Goal: Ask a question: Seek information or help from site administrators or community

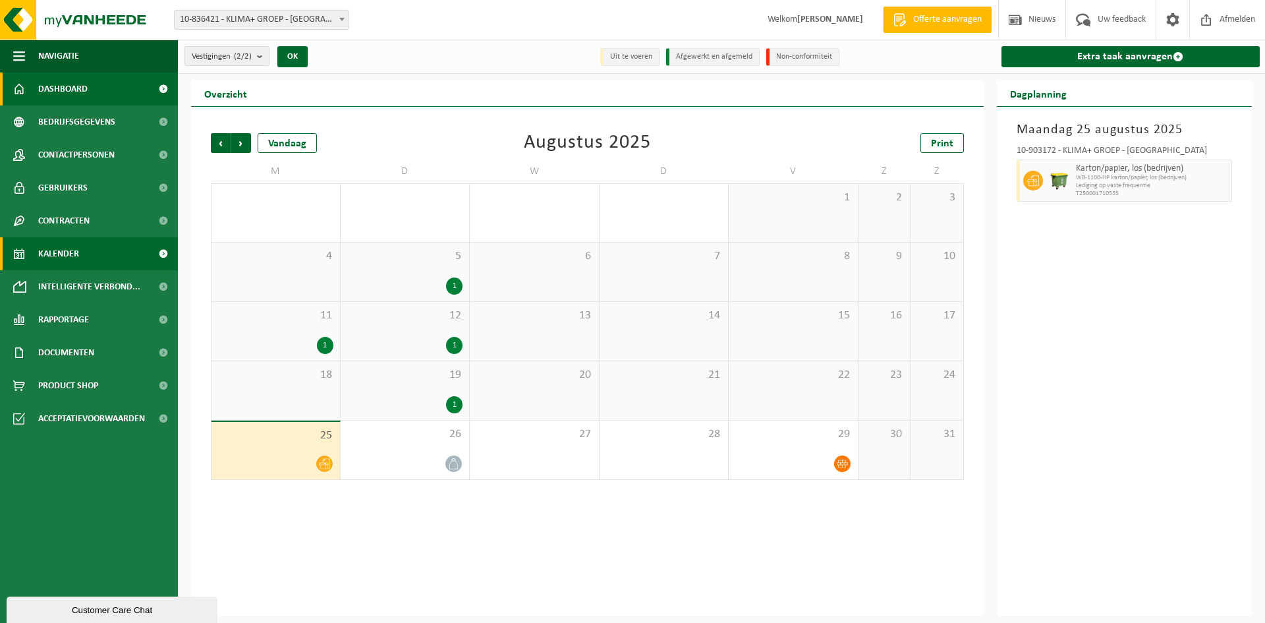
click at [92, 82] on link "Dashboard" at bounding box center [89, 88] width 178 height 33
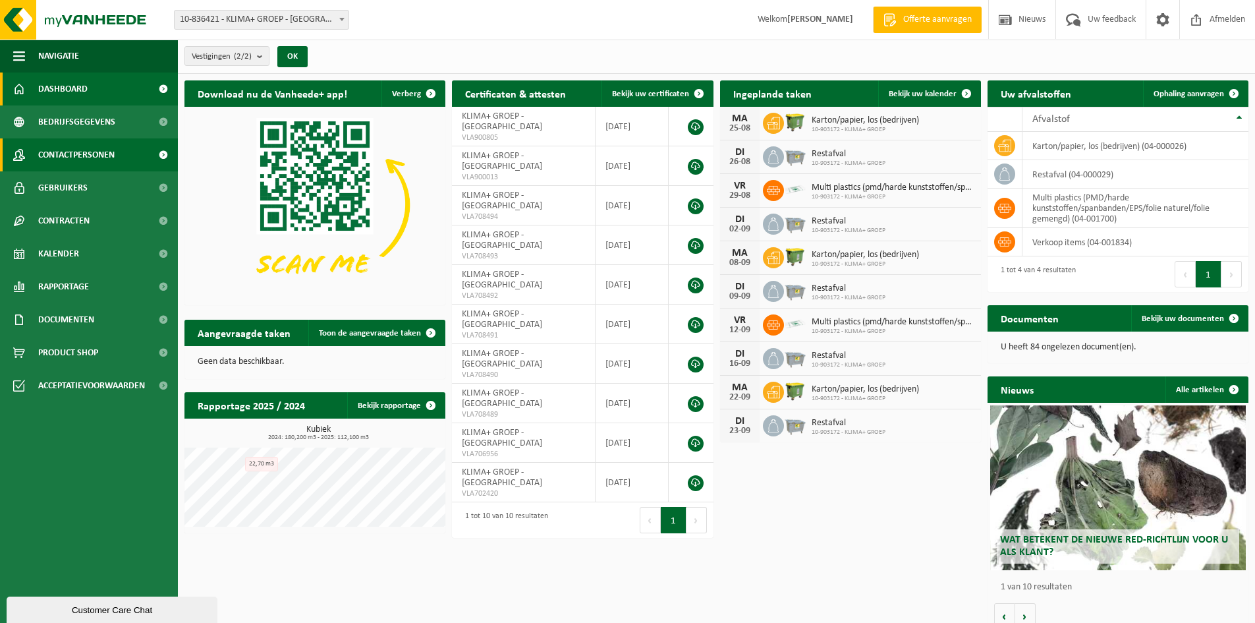
click at [90, 152] on span "Contactpersonen" at bounding box center [76, 154] width 76 height 33
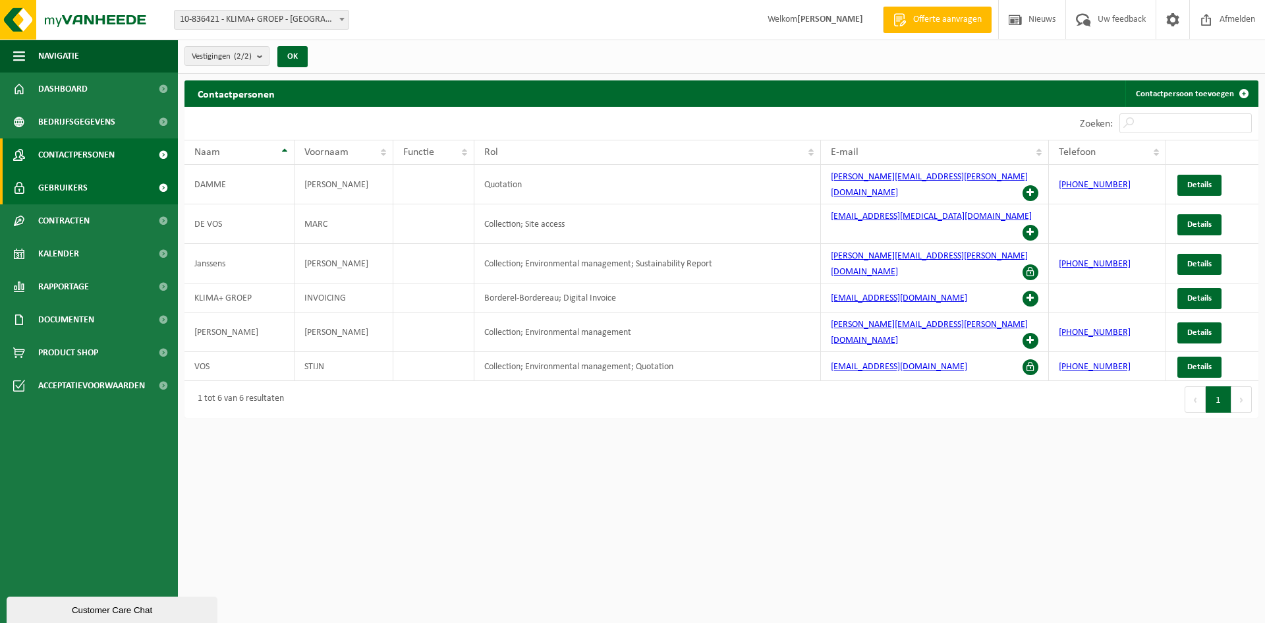
click at [74, 186] on span "Gebruikers" at bounding box center [62, 187] width 49 height 33
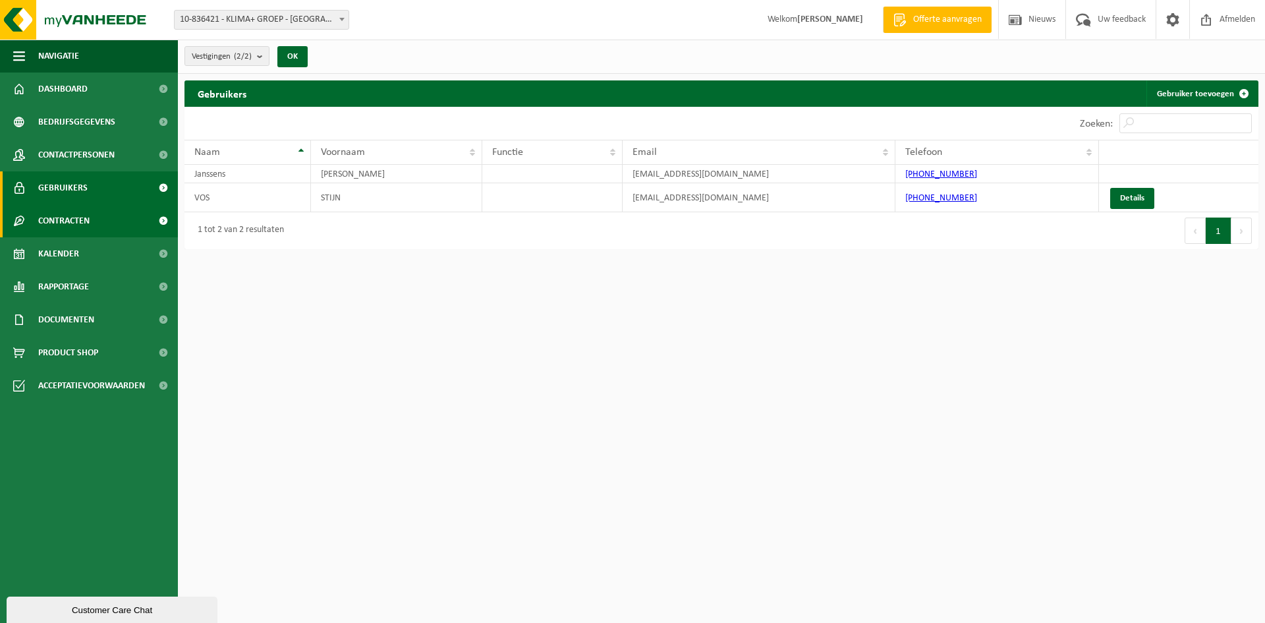
click at [63, 219] on span "Contracten" at bounding box center [63, 220] width 51 height 33
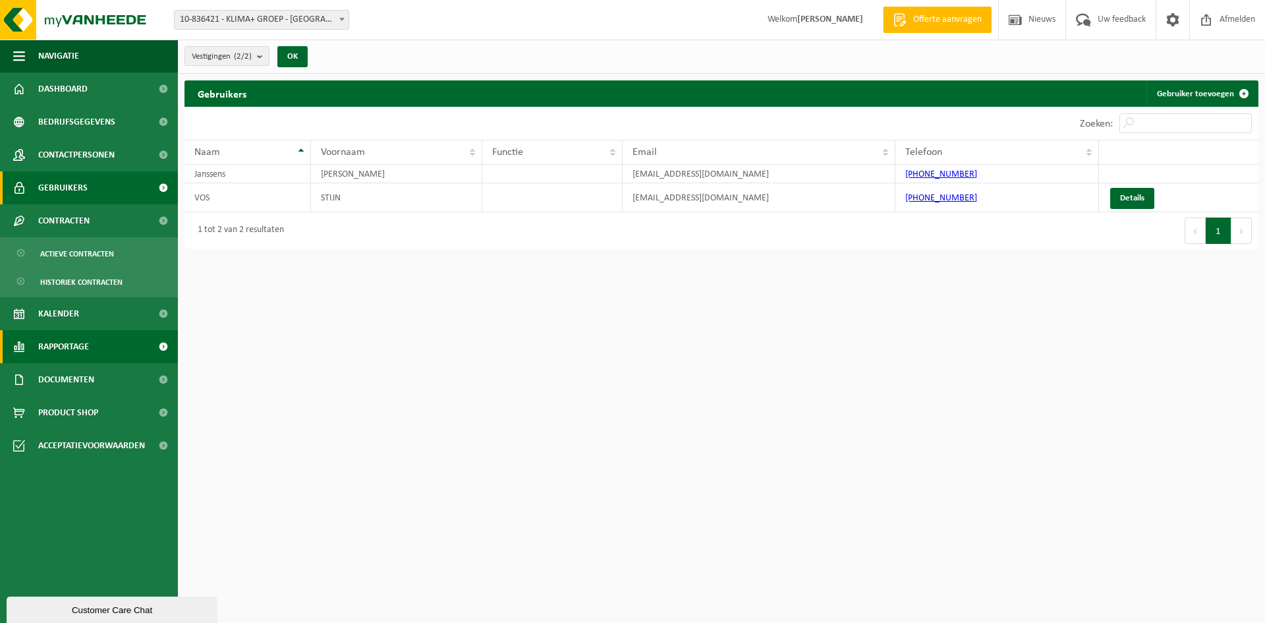
click at [53, 353] on span "Rapportage" at bounding box center [63, 346] width 51 height 33
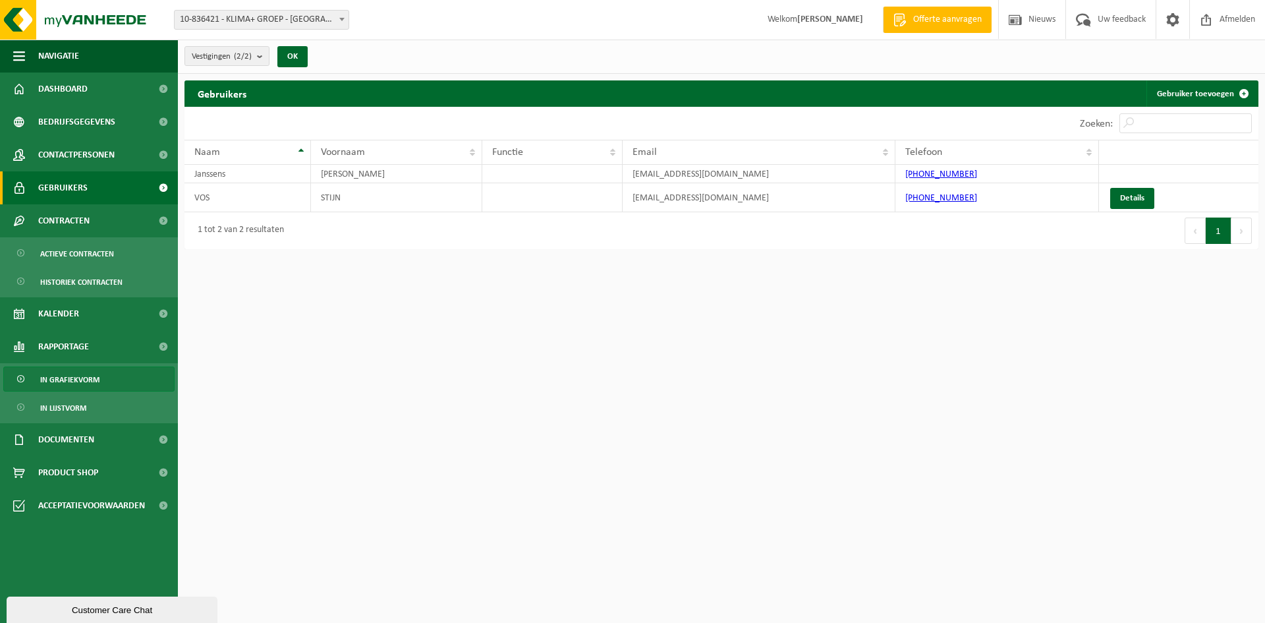
click at [69, 374] on span "In grafiekvorm" at bounding box center [69, 379] width 59 height 25
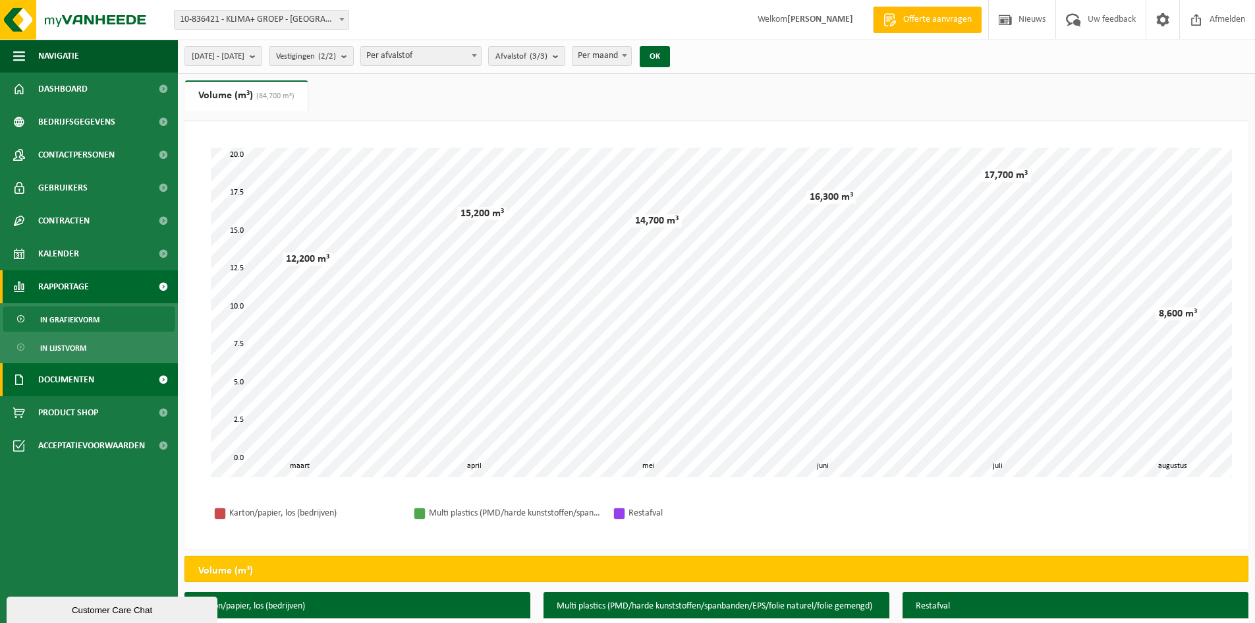
click at [82, 384] on span "Documenten" at bounding box center [66, 379] width 56 height 33
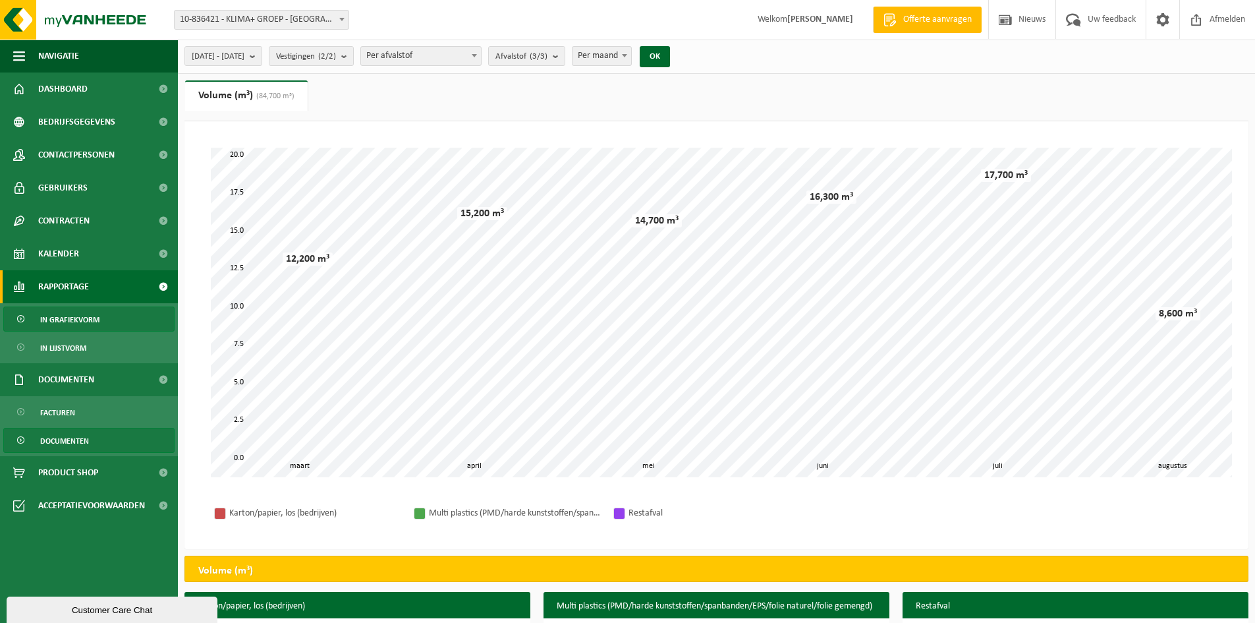
click at [76, 443] on span "Documenten" at bounding box center [64, 440] width 49 height 25
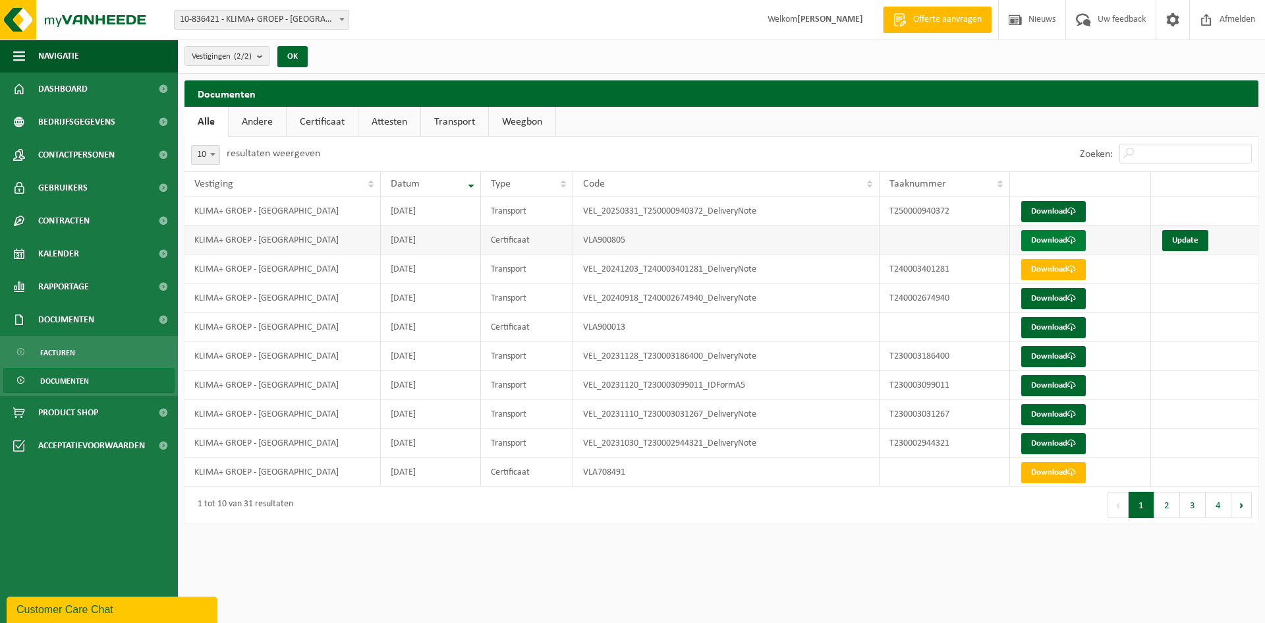
click at [1081, 239] on link "Download" at bounding box center [1053, 240] width 65 height 21
click at [1059, 326] on link "Download" at bounding box center [1053, 327] width 65 height 21
click at [1051, 382] on link "Download" at bounding box center [1053, 385] width 65 height 21
click at [1190, 241] on link "Update" at bounding box center [1185, 240] width 46 height 21
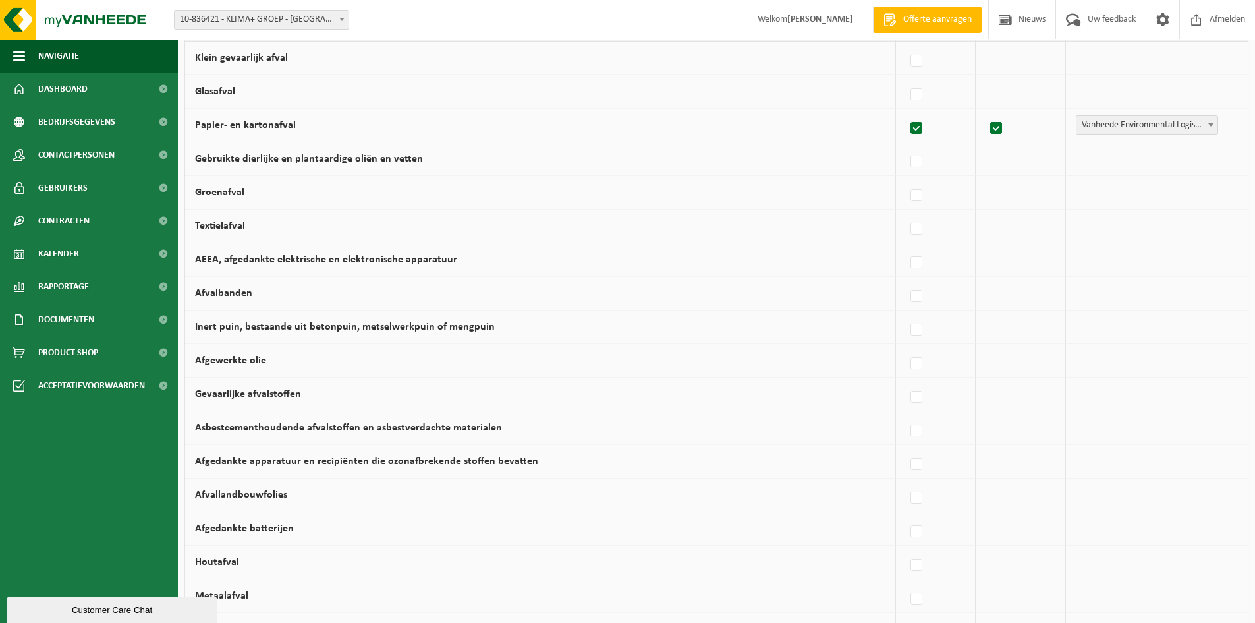
scroll to position [198, 0]
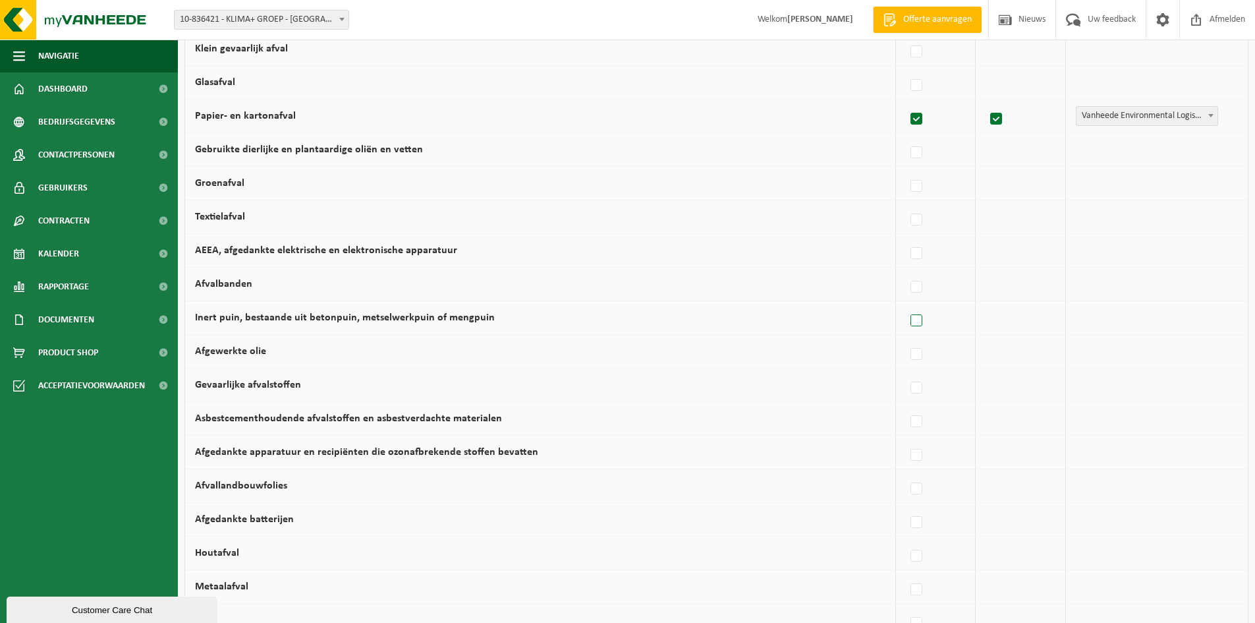
click at [924, 320] on label at bounding box center [917, 321] width 18 height 20
click at [906, 304] on input "Inert puin, bestaande uit betonpuin, metselwerkpuin of mengpuin" at bounding box center [905, 304] width 1 height 1
checkbox input "true"
click at [916, 351] on label at bounding box center [914, 355] width 18 height 20
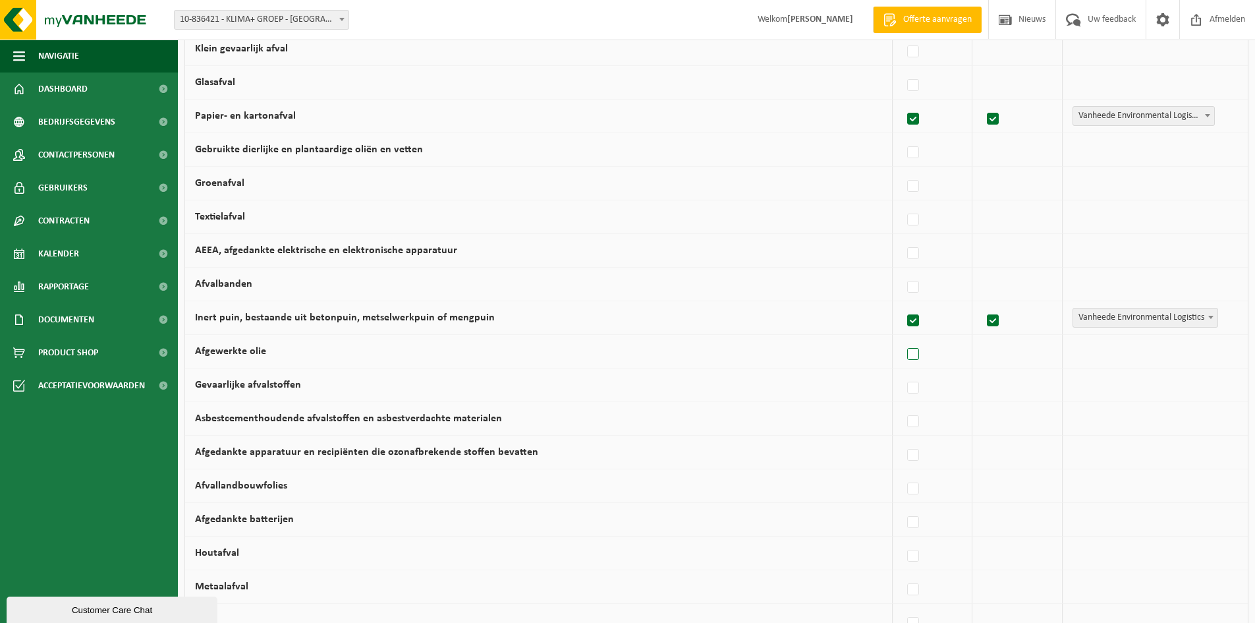
click at [903, 338] on input "Afgewerkte olie" at bounding box center [902, 337] width 1 height 1
checkbox input "true"
click at [915, 384] on label at bounding box center [914, 388] width 18 height 20
click at [903, 372] on input "Gevaarlijke afvalstoffen" at bounding box center [902, 371] width 1 height 1
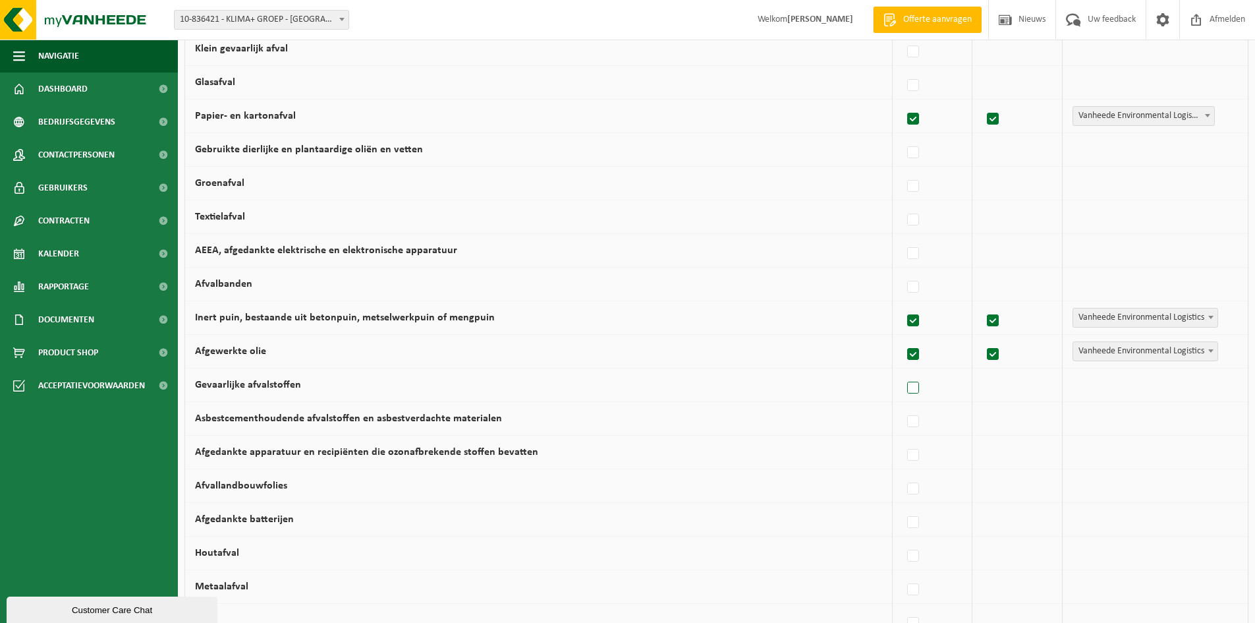
checkbox input "true"
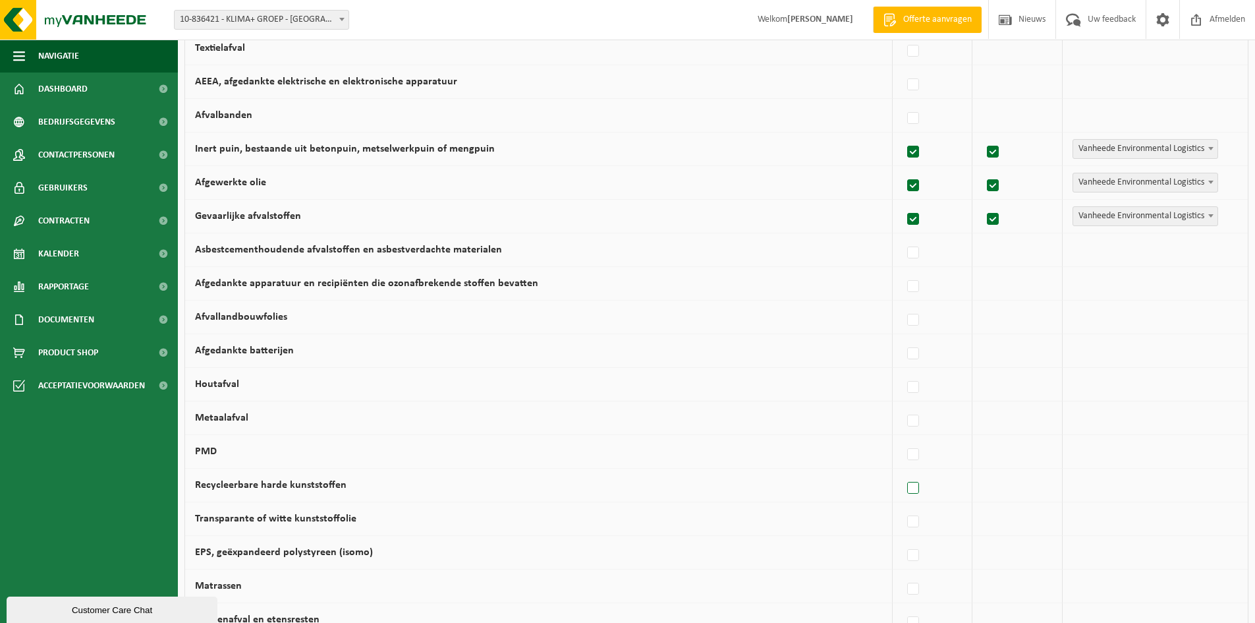
scroll to position [395, 0]
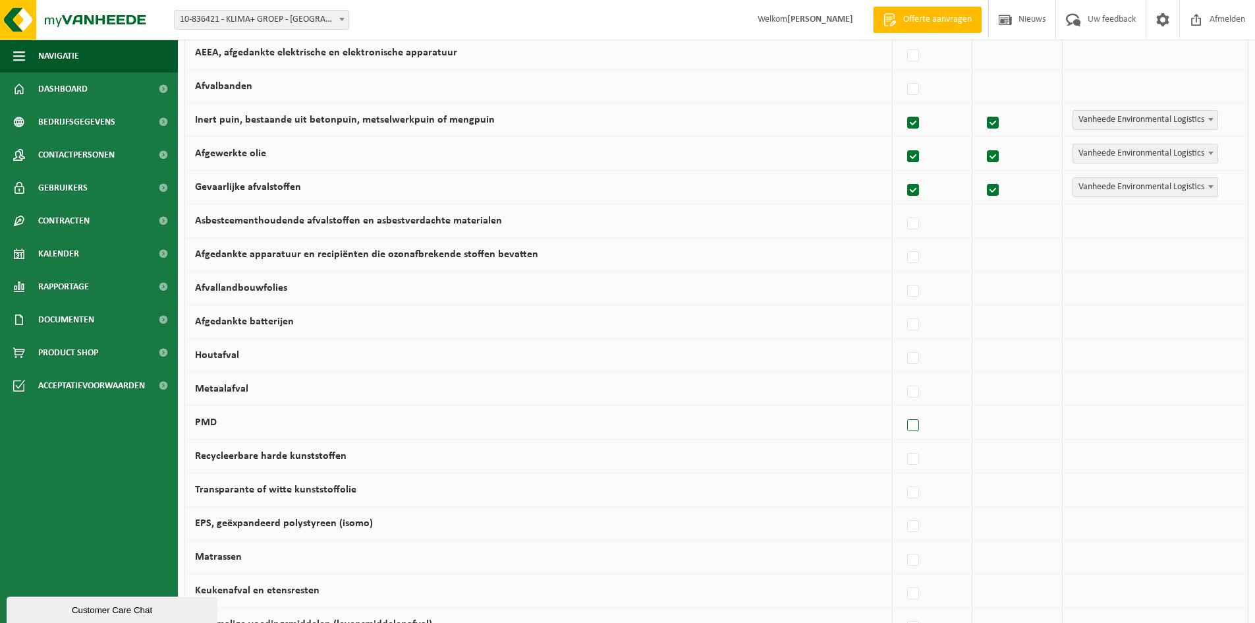
click at [920, 431] on label at bounding box center [914, 426] width 18 height 20
click at [903, 409] on input "PMD" at bounding box center [902, 409] width 1 height 1
checkbox input "true"
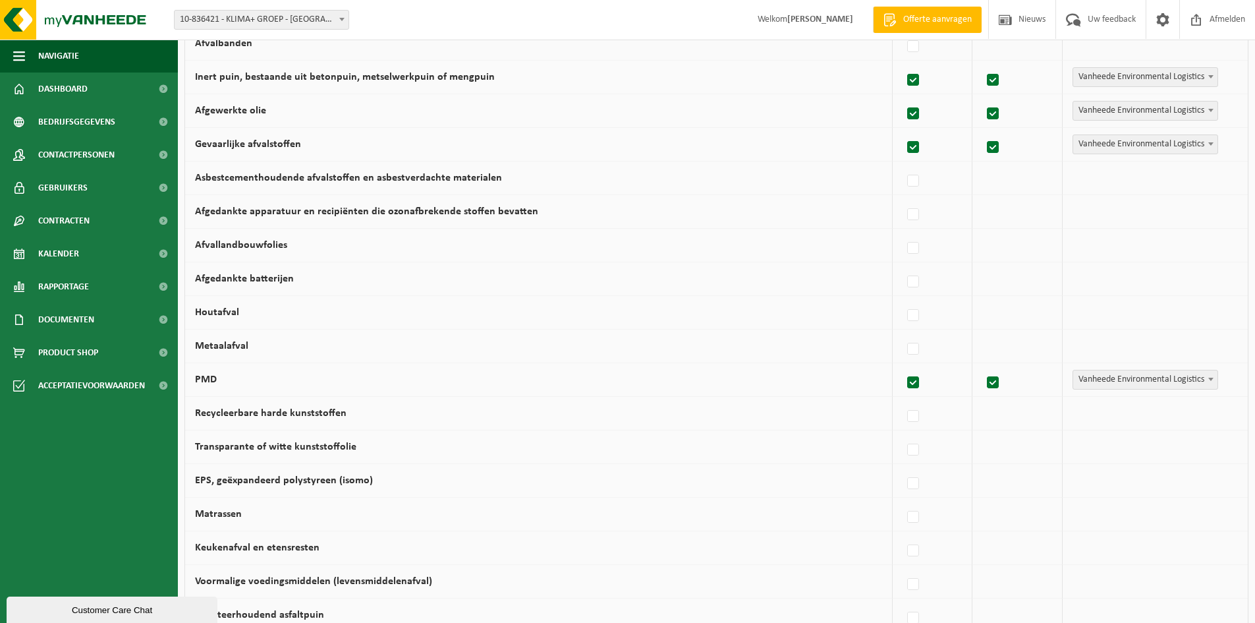
scroll to position [461, 0]
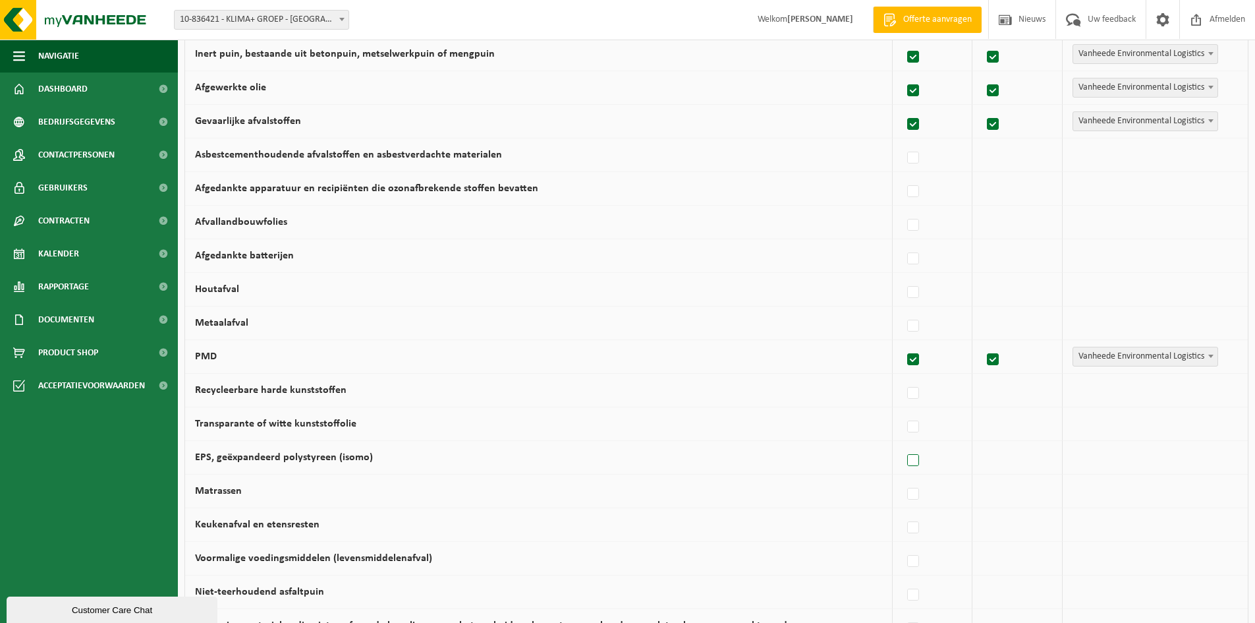
click at [920, 460] on label at bounding box center [914, 461] width 18 height 20
click at [903, 444] on input "EPS, geëxpandeerd polystyreen (isomo)" at bounding box center [902, 443] width 1 height 1
checkbox input "true"
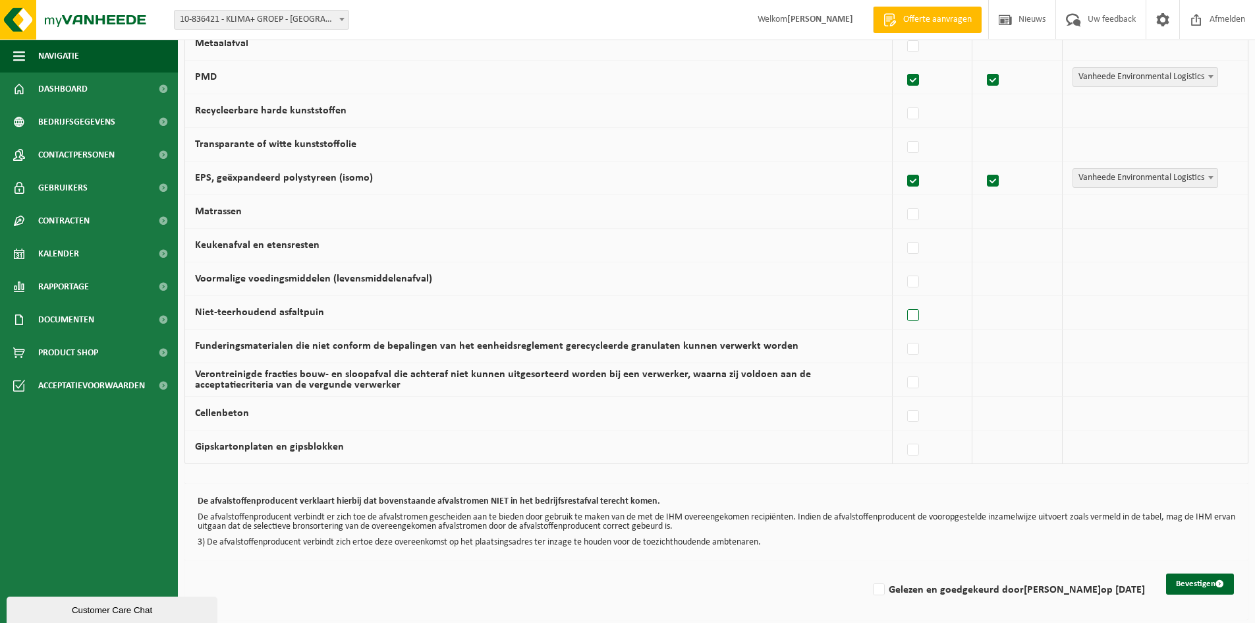
scroll to position [744, 0]
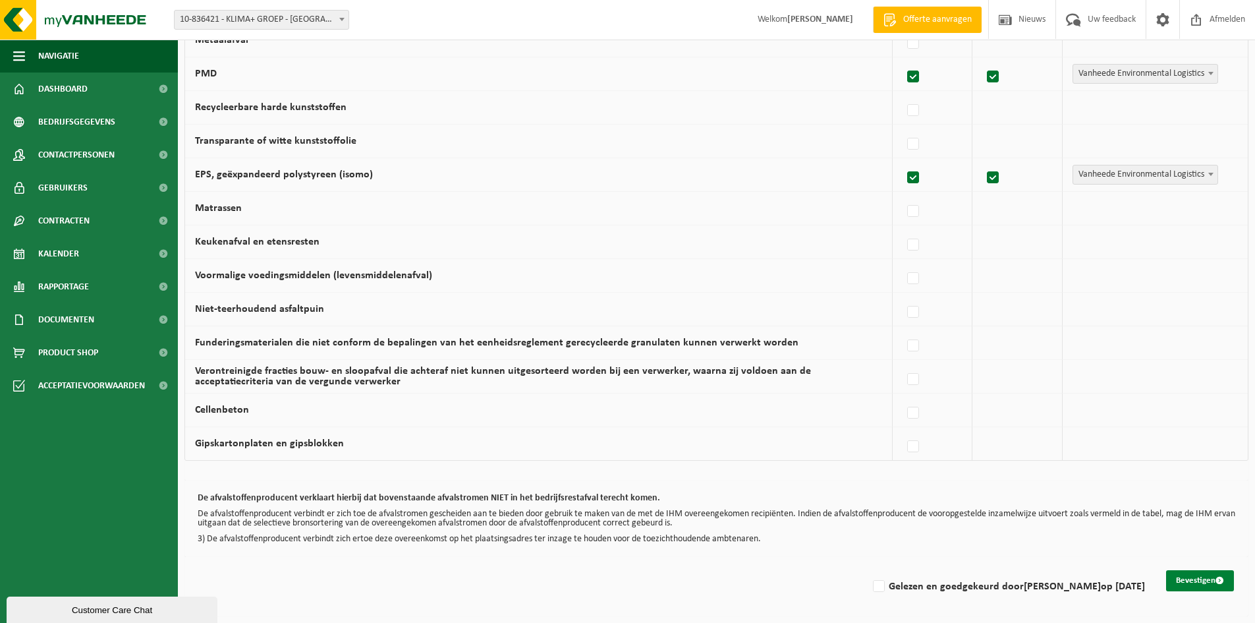
click at [1201, 582] on button "Bevestigen" at bounding box center [1200, 580] width 68 height 21
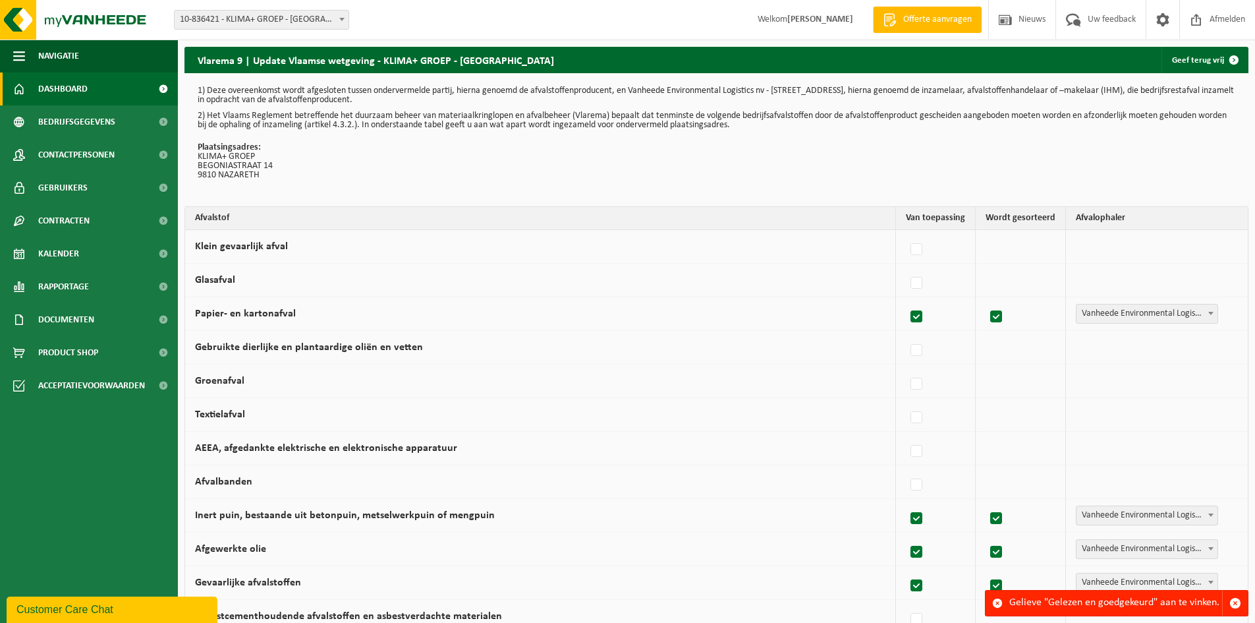
click at [84, 90] on span "Dashboard" at bounding box center [62, 88] width 49 height 33
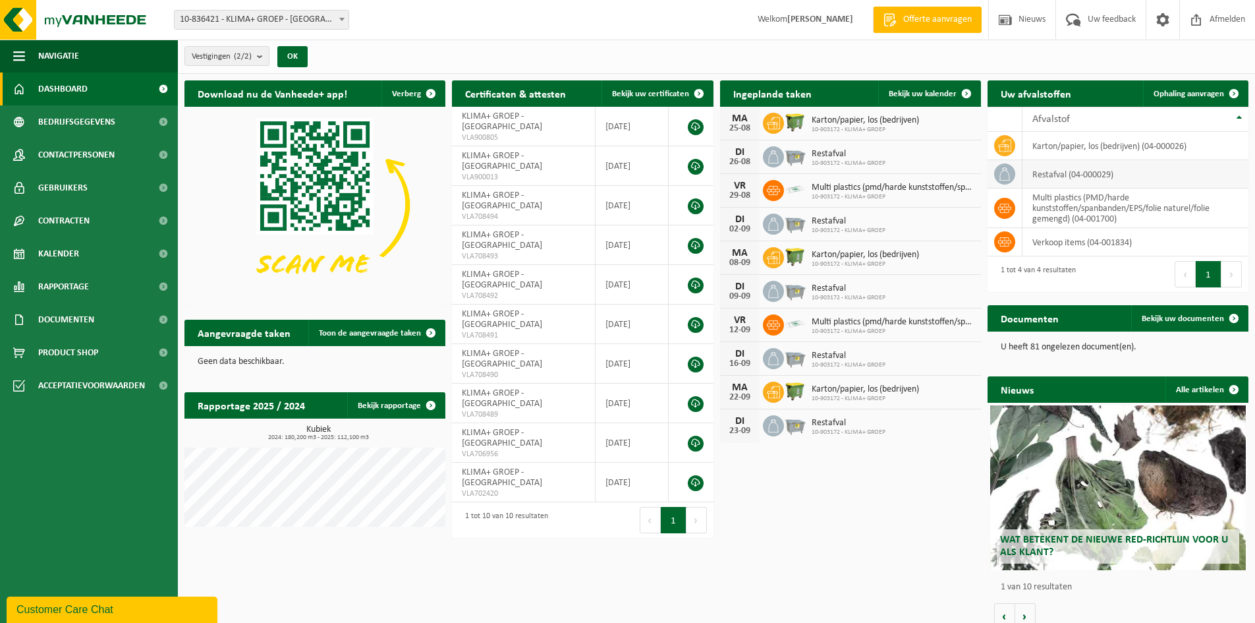
click at [1054, 169] on td "restafval (04-000029)" at bounding box center [1136, 174] width 226 height 28
click at [1170, 171] on td "restafval (04-000029)" at bounding box center [1136, 174] width 226 height 28
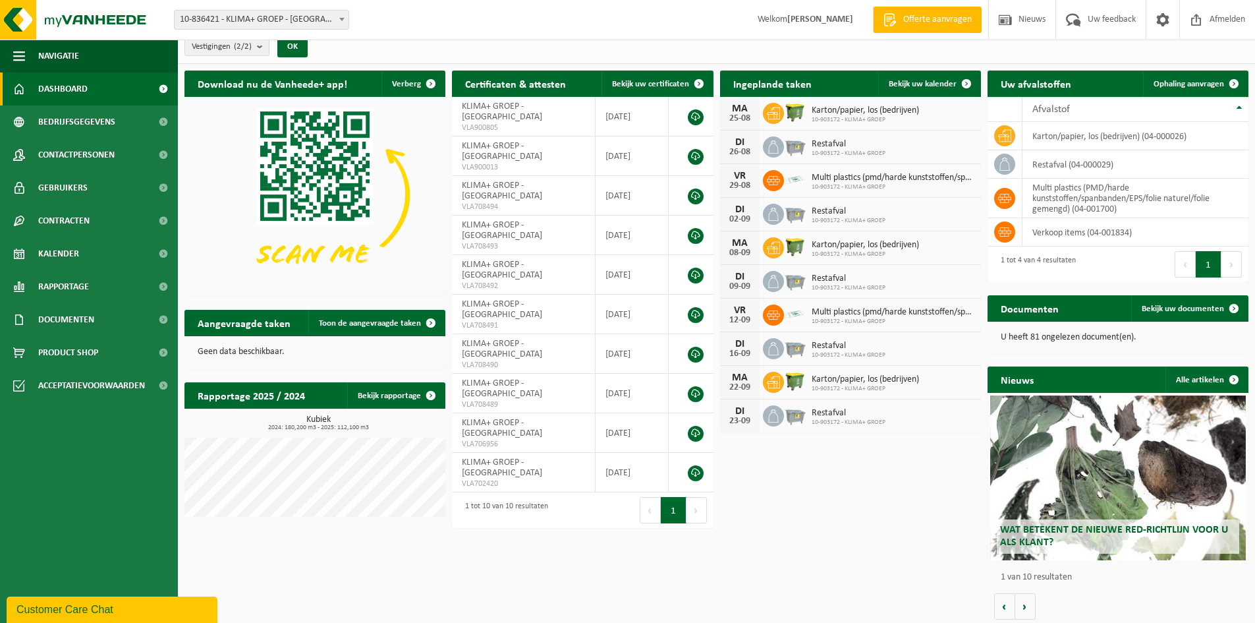
scroll to position [13, 0]
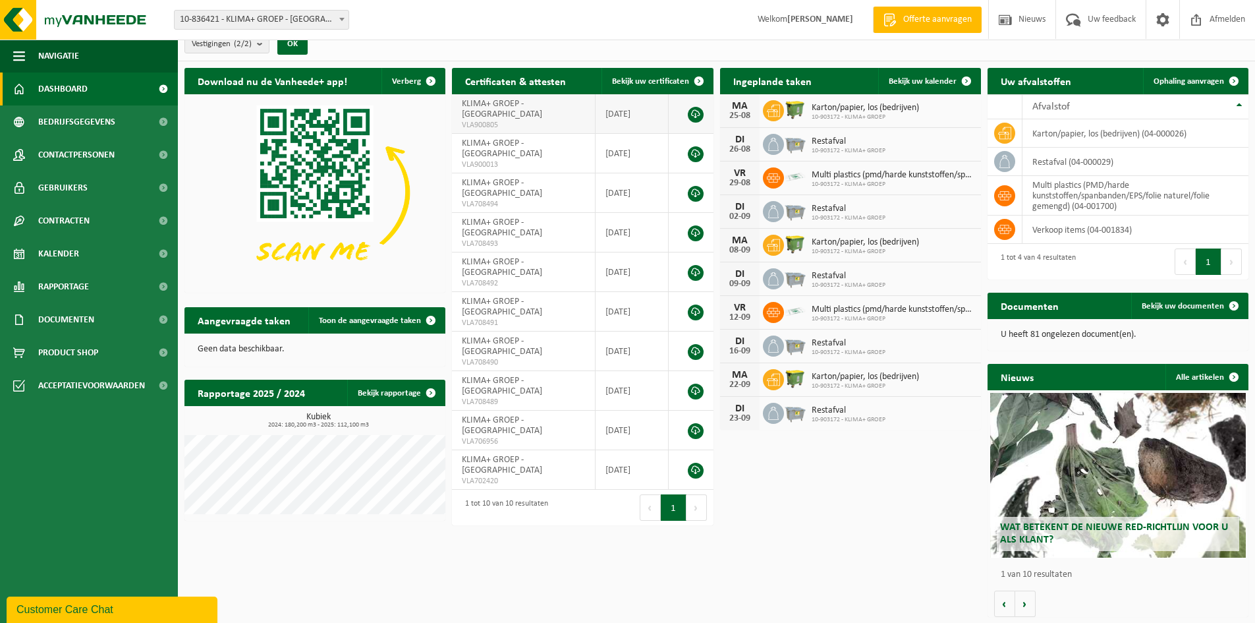
click at [700, 107] on link at bounding box center [696, 115] width 16 height 16
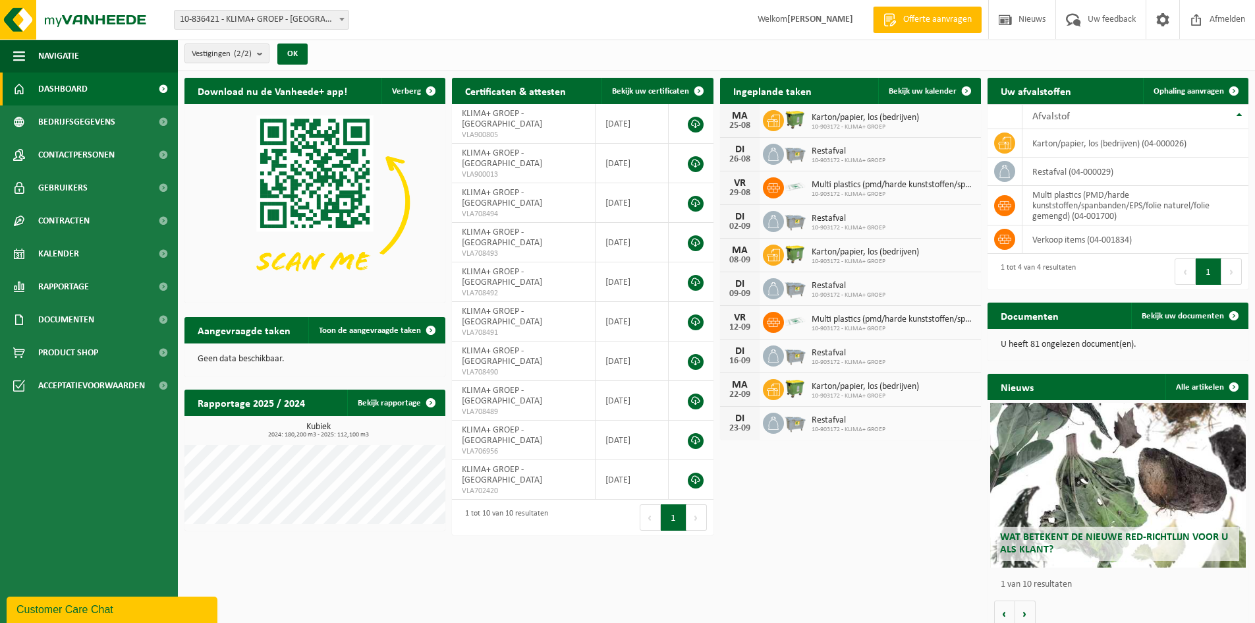
scroll to position [0, 0]
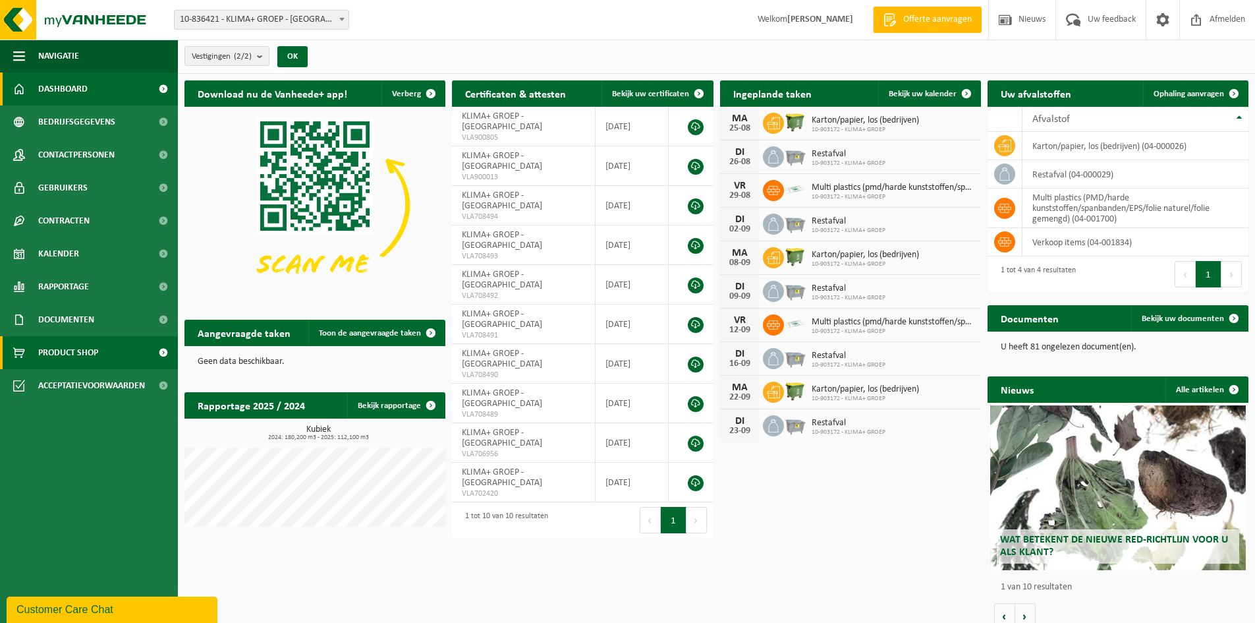
click at [82, 351] on span "Product Shop" at bounding box center [68, 352] width 60 height 33
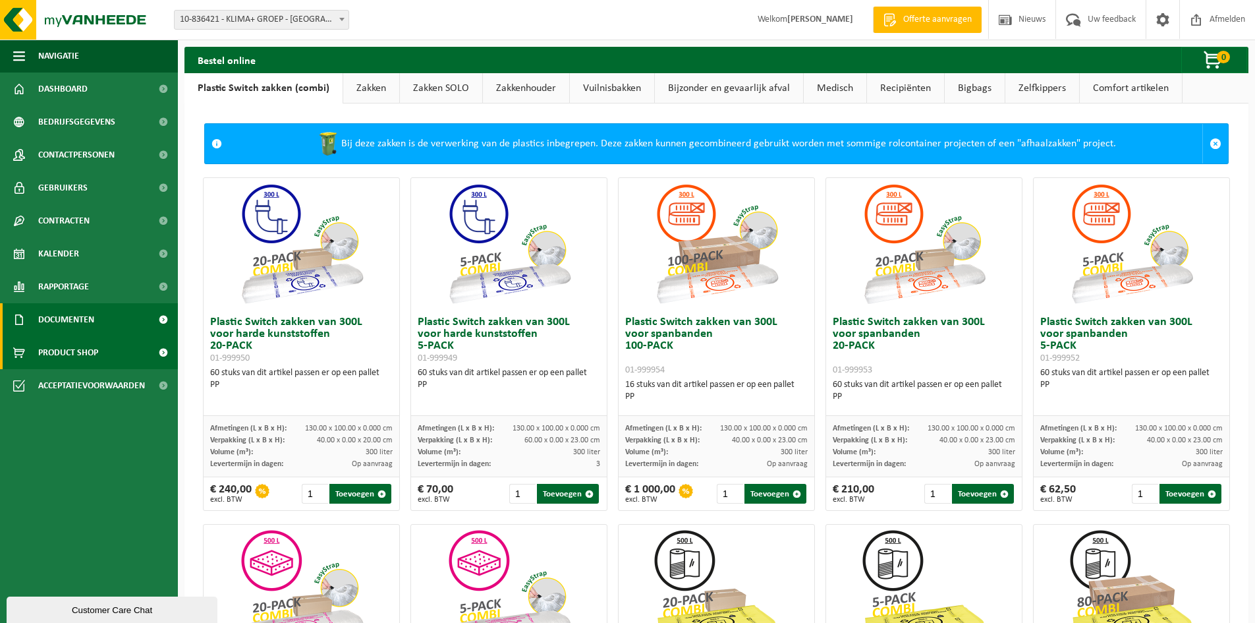
click at [78, 313] on span "Documenten" at bounding box center [66, 319] width 56 height 33
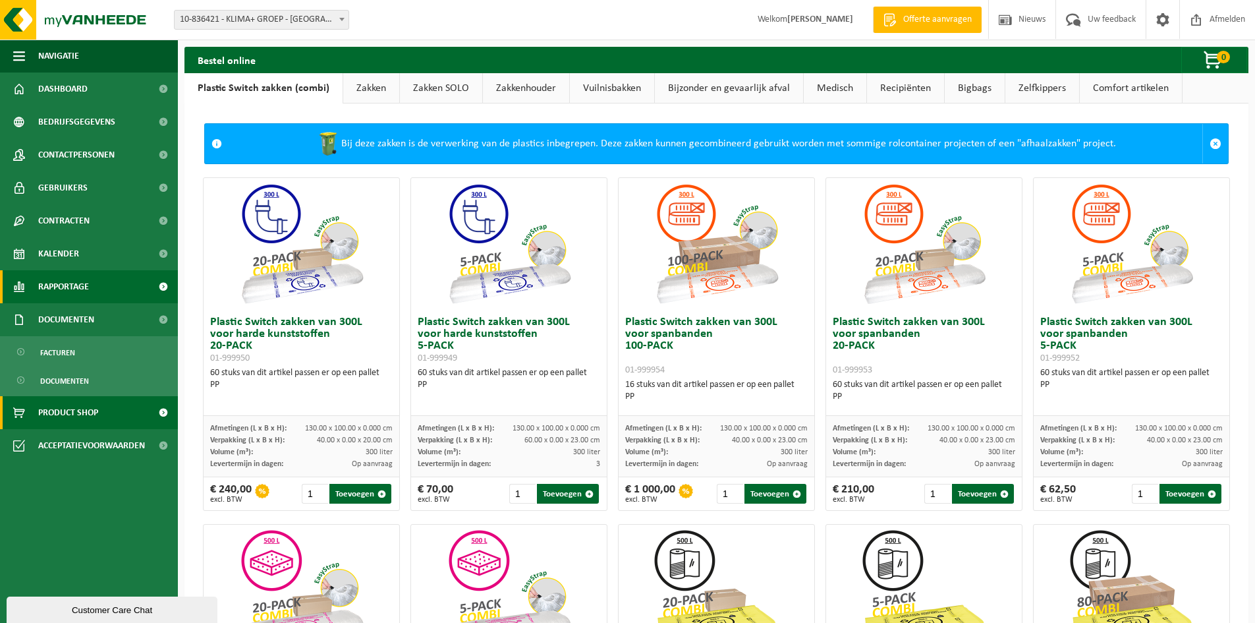
click at [89, 281] on span "Rapportage" at bounding box center [63, 286] width 51 height 33
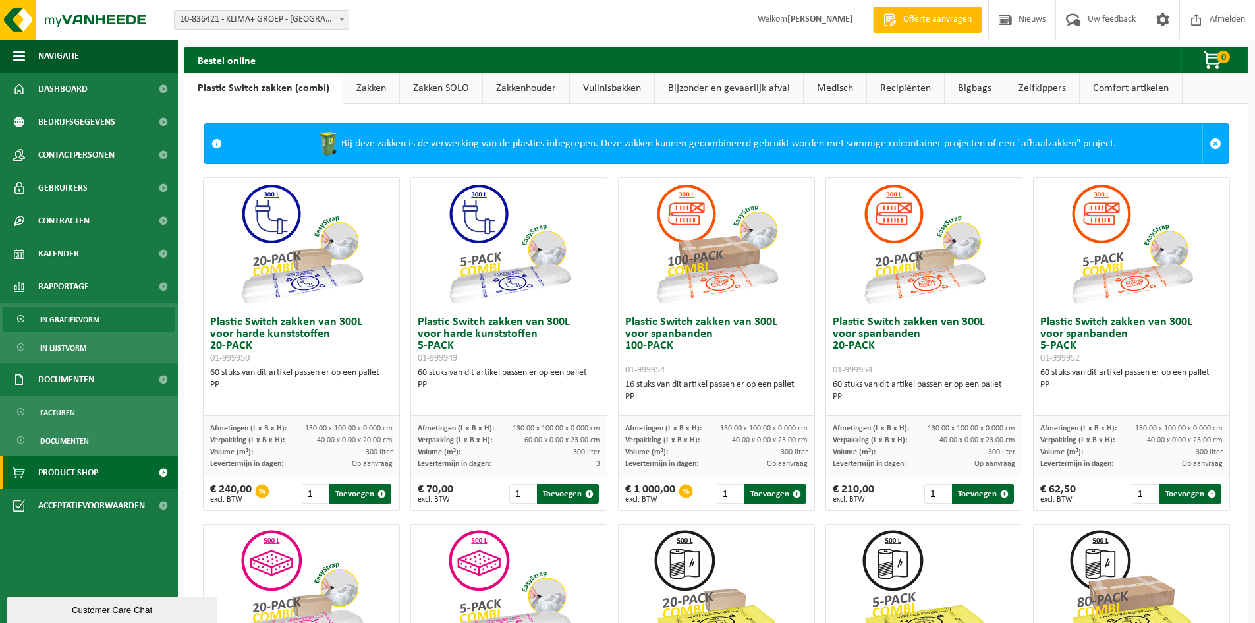
click at [84, 317] on span "In grafiekvorm" at bounding box center [69, 319] width 59 height 25
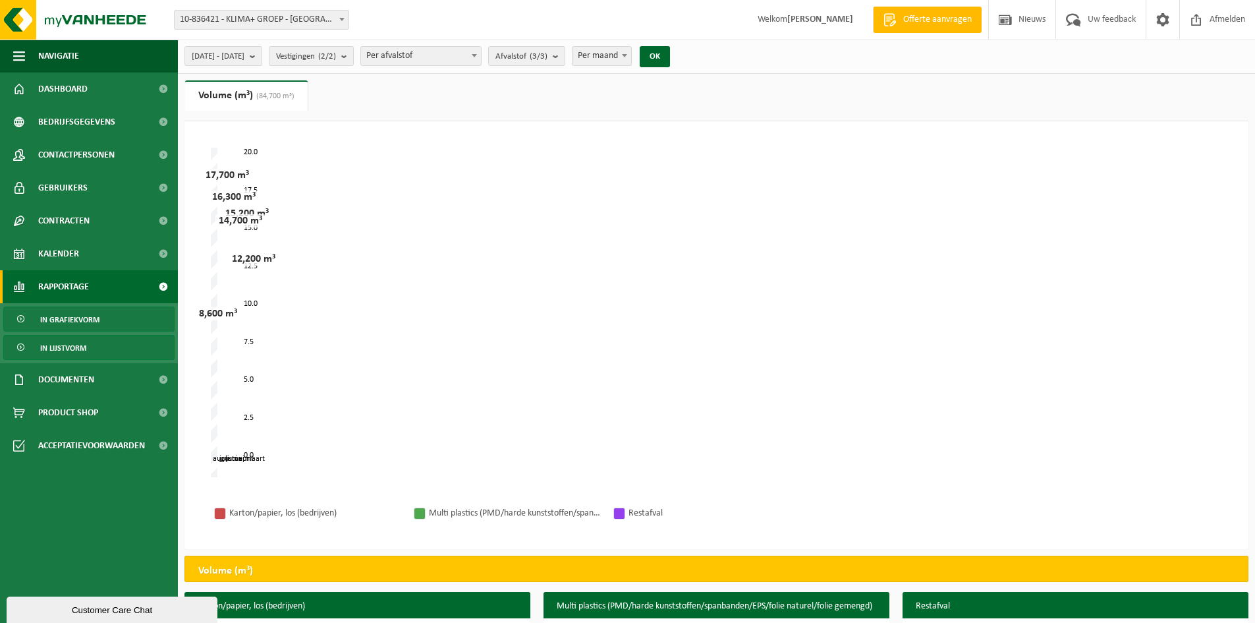
click at [72, 344] on span "In lijstvorm" at bounding box center [63, 347] width 46 height 25
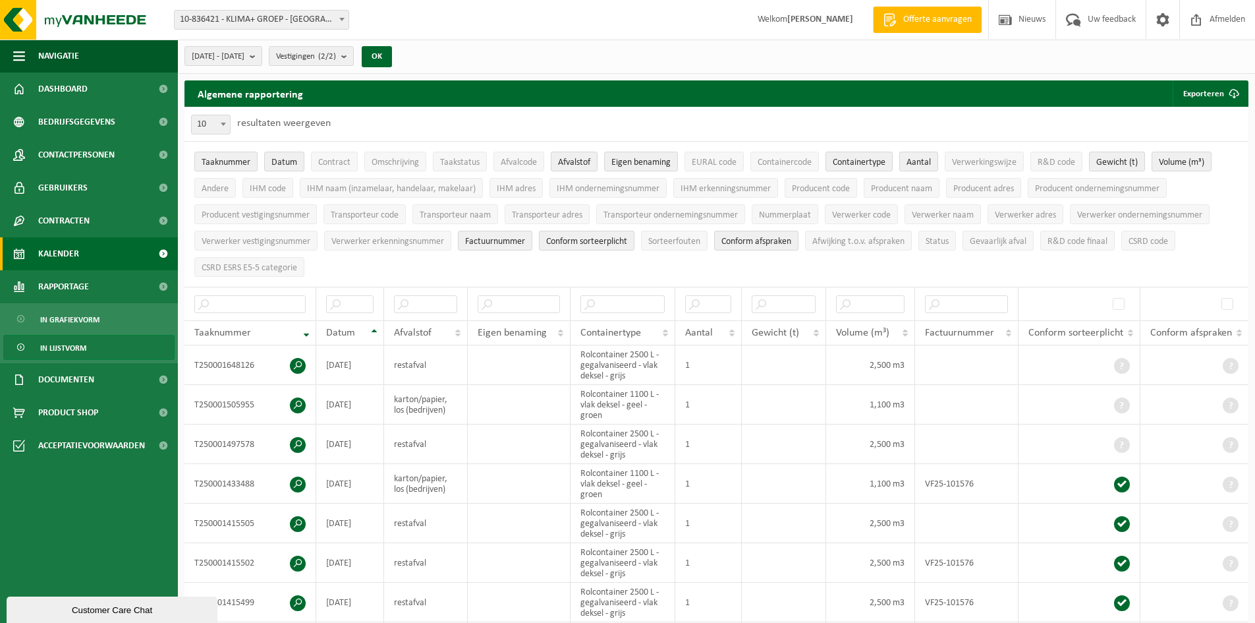
click at [73, 258] on span "Kalender" at bounding box center [58, 253] width 41 height 33
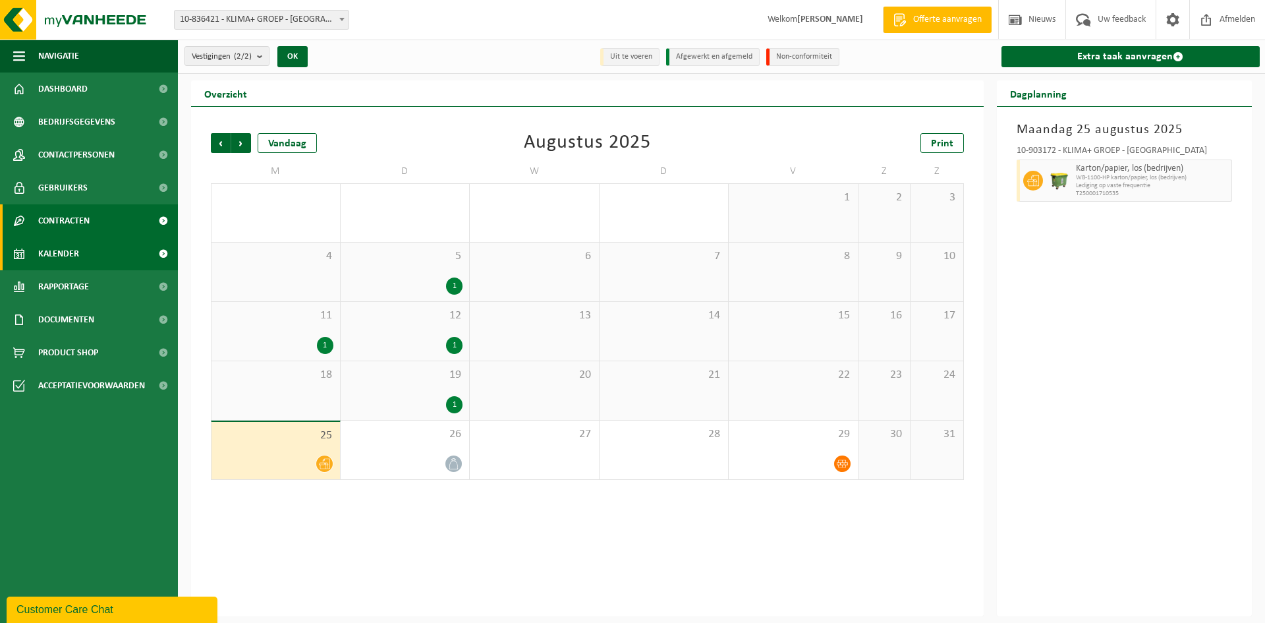
click at [84, 214] on span "Contracten" at bounding box center [63, 220] width 51 height 33
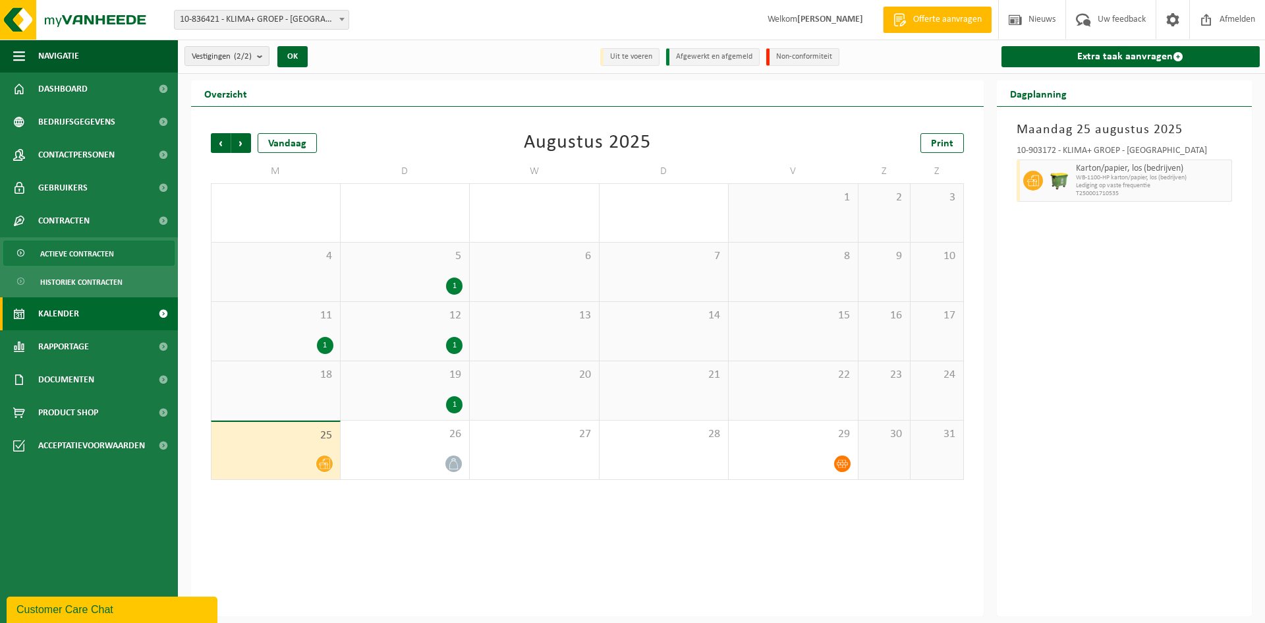
click at [85, 245] on span "Actieve contracten" at bounding box center [77, 253] width 74 height 25
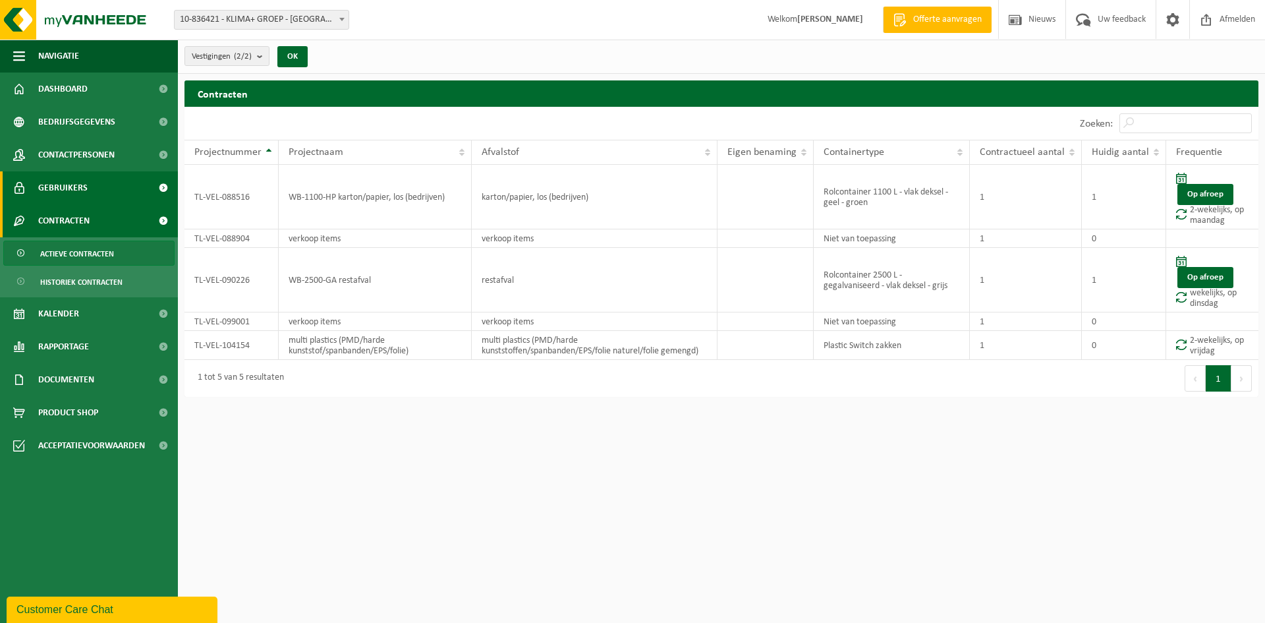
click at [97, 186] on link "Gebruikers" at bounding box center [89, 187] width 178 height 33
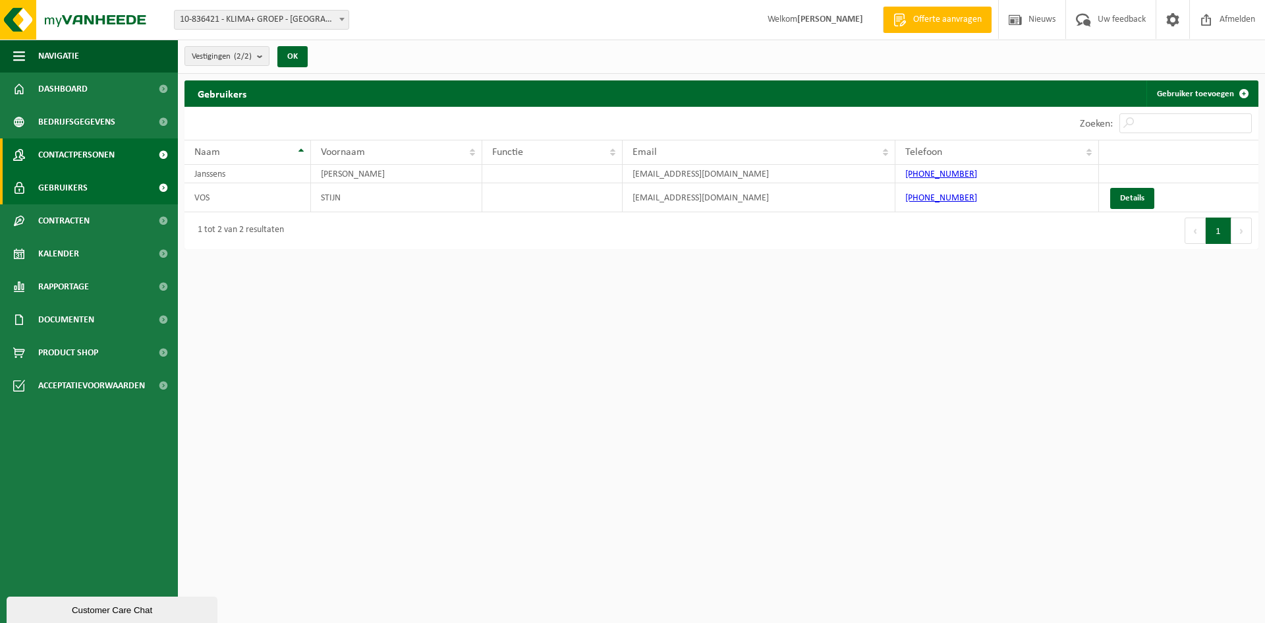
click at [98, 151] on span "Contactpersonen" at bounding box center [76, 154] width 76 height 33
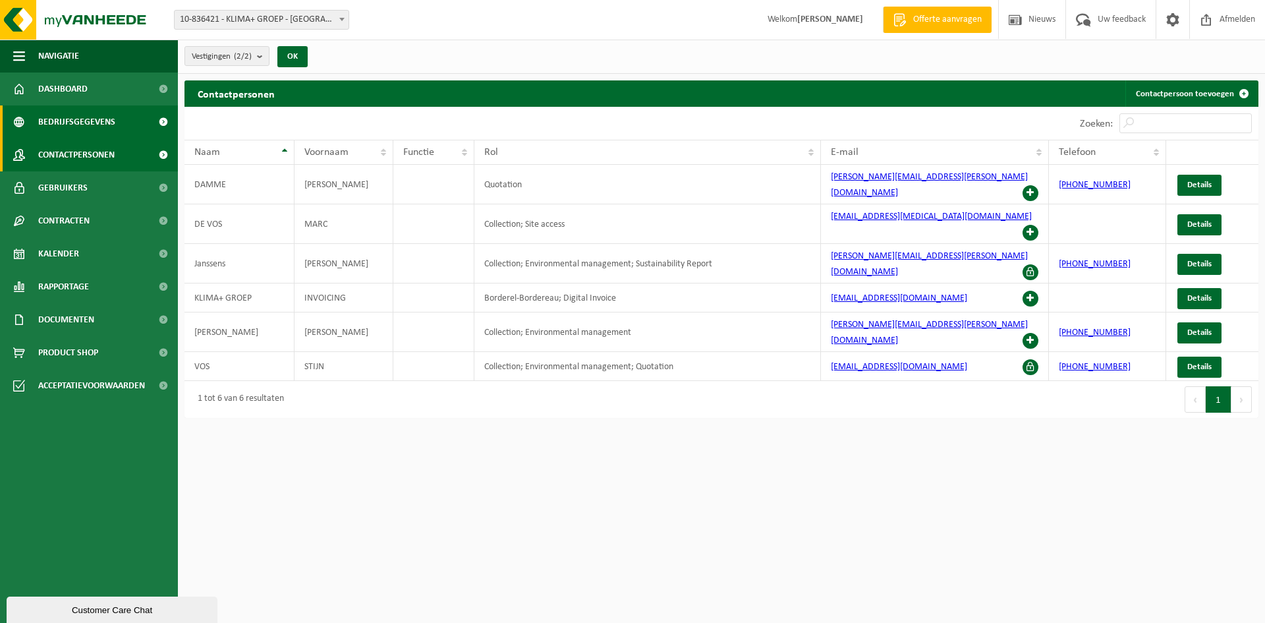
click at [89, 119] on span "Bedrijfsgegevens" at bounding box center [76, 121] width 77 height 33
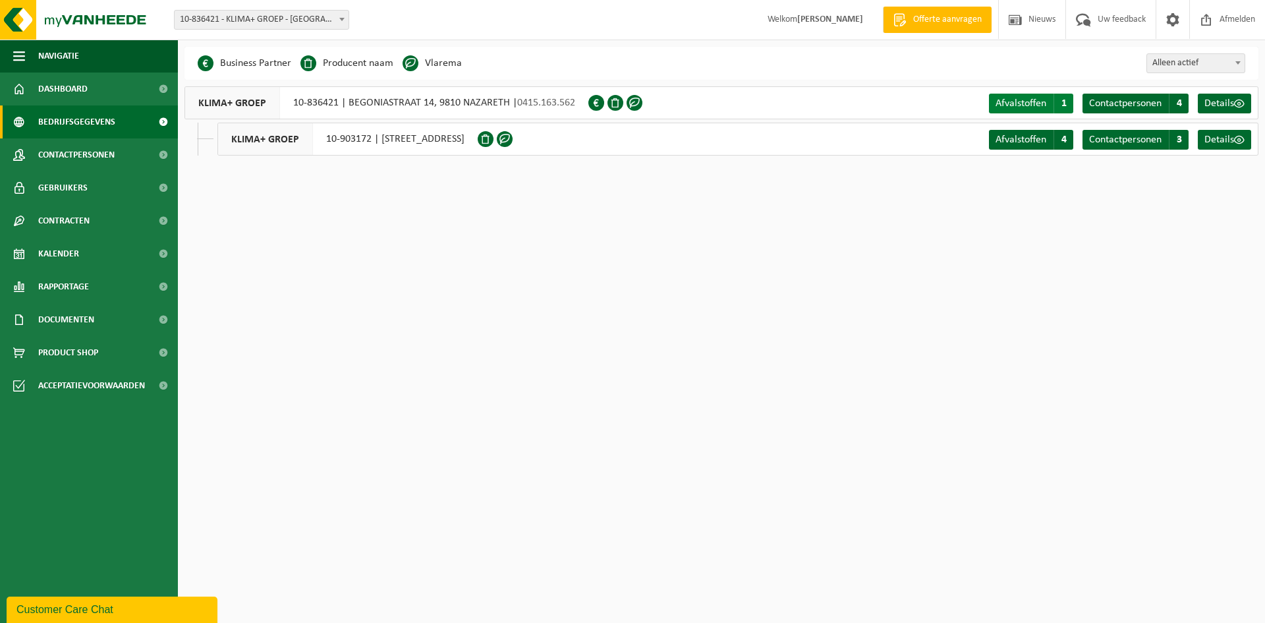
click at [1033, 103] on span "Afvalstoffen" at bounding box center [1021, 103] width 51 height 11
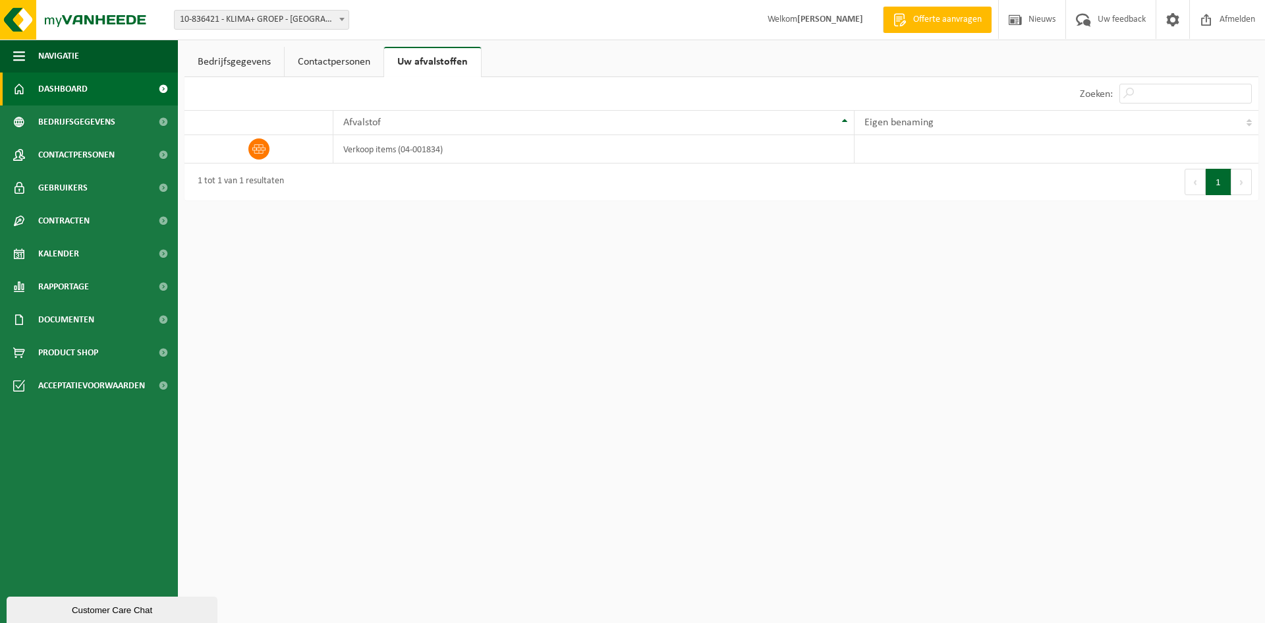
click at [80, 88] on span "Dashboard" at bounding box center [62, 88] width 49 height 33
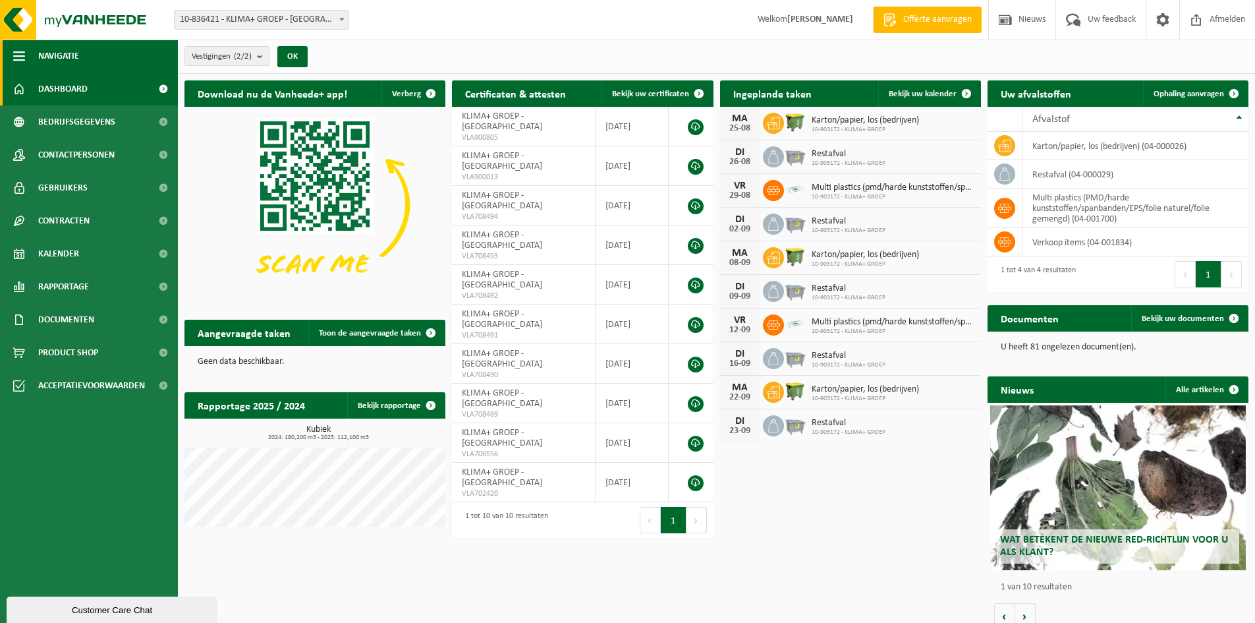
click at [22, 55] on span "button" at bounding box center [19, 56] width 12 height 33
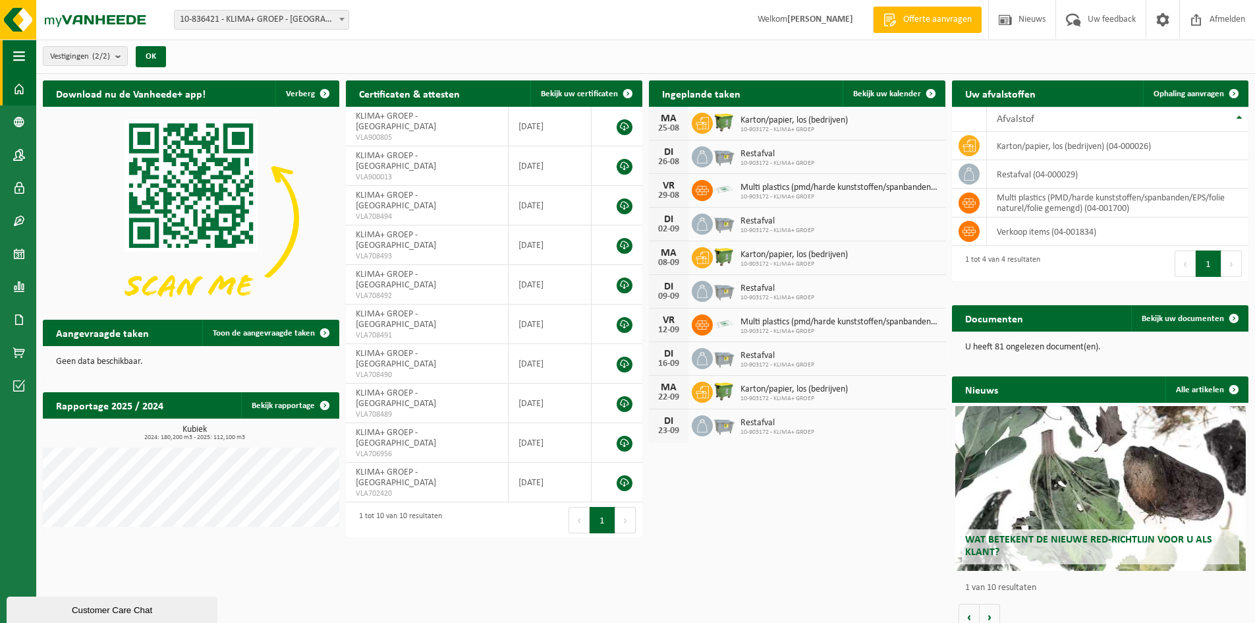
click at [22, 55] on span "button" at bounding box center [19, 56] width 12 height 33
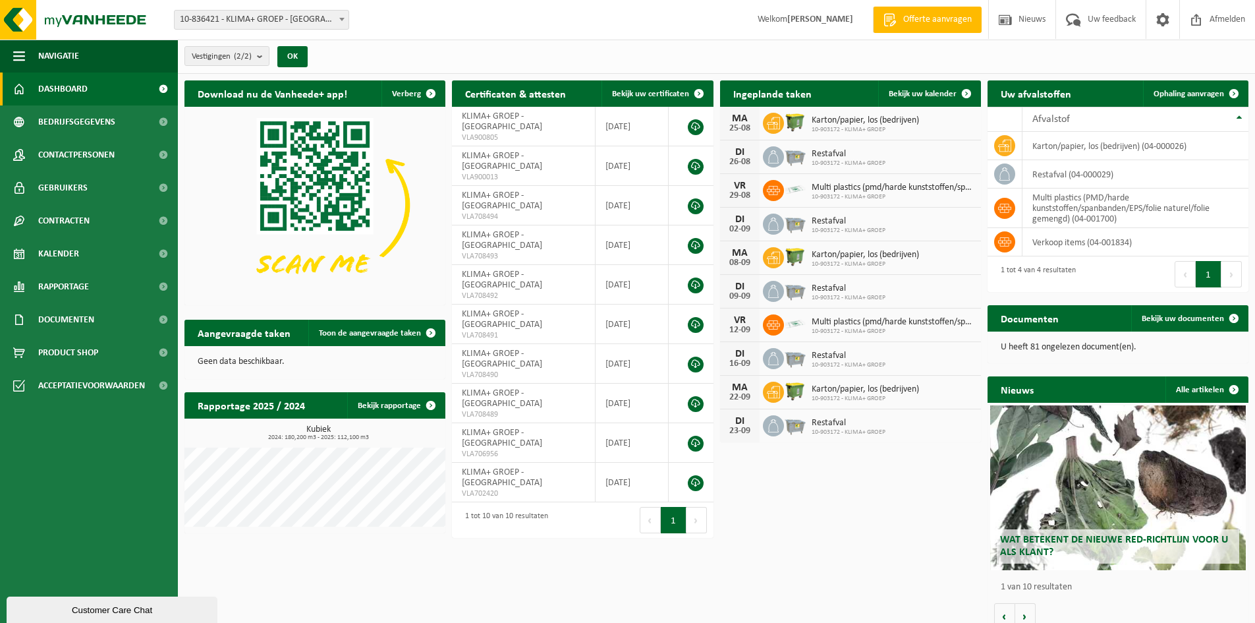
click at [109, 608] on div "Customer Care Chat" at bounding box center [111, 610] width 191 height 10
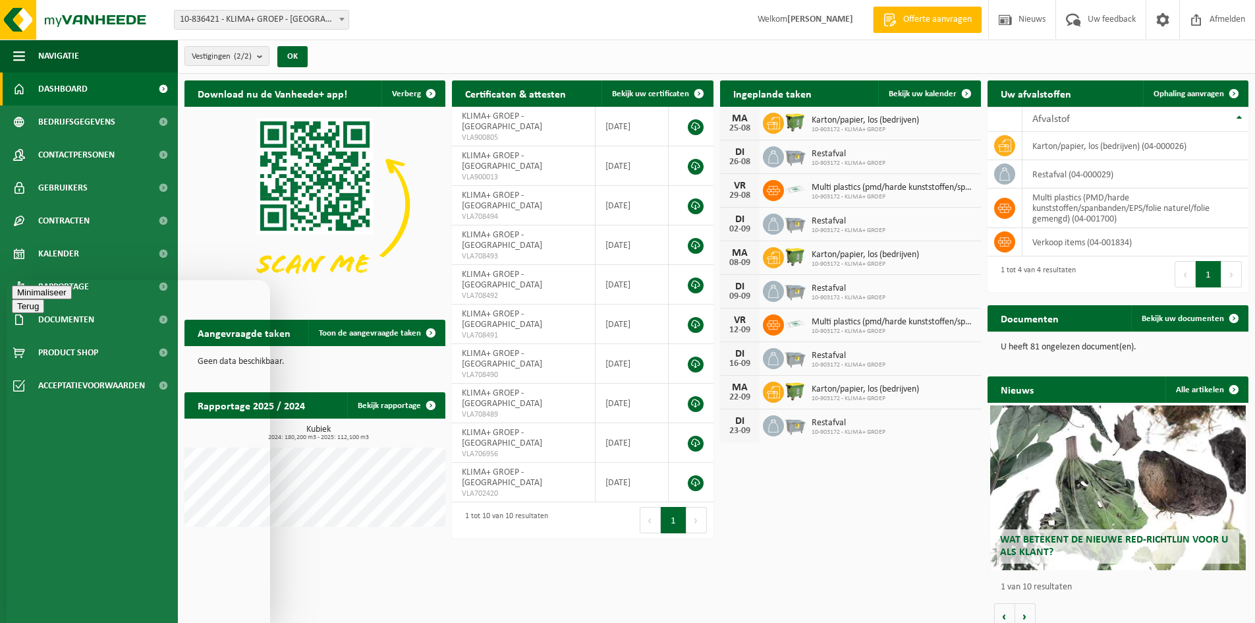
click at [7, 280] on textarea at bounding box center [7, 280] width 0 height 0
type textarea "beste kunnen wij op een of andere manier, een lijst bekomen van wat mag en niet…"
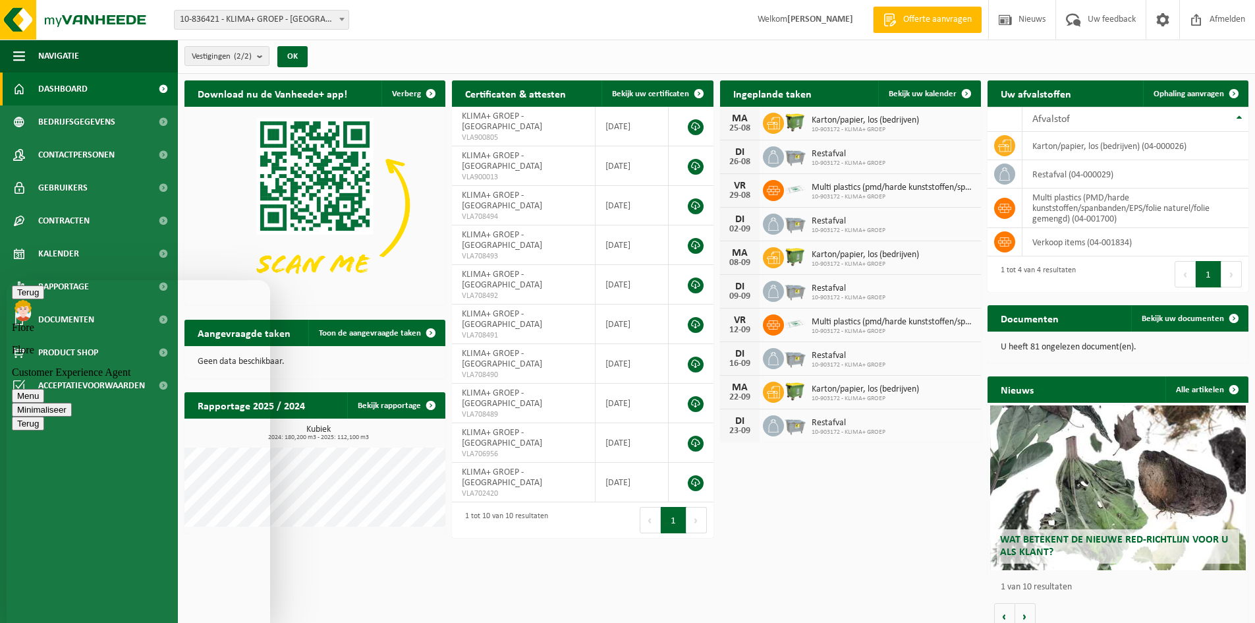
click at [567, 507] on div "Download nu de Vanheede+ app! Verberg Certificaten & attesten Bekijk uw certifi…" at bounding box center [716, 355] width 1071 height 562
click at [44, 389] on button "Menu" at bounding box center [28, 396] width 32 height 14
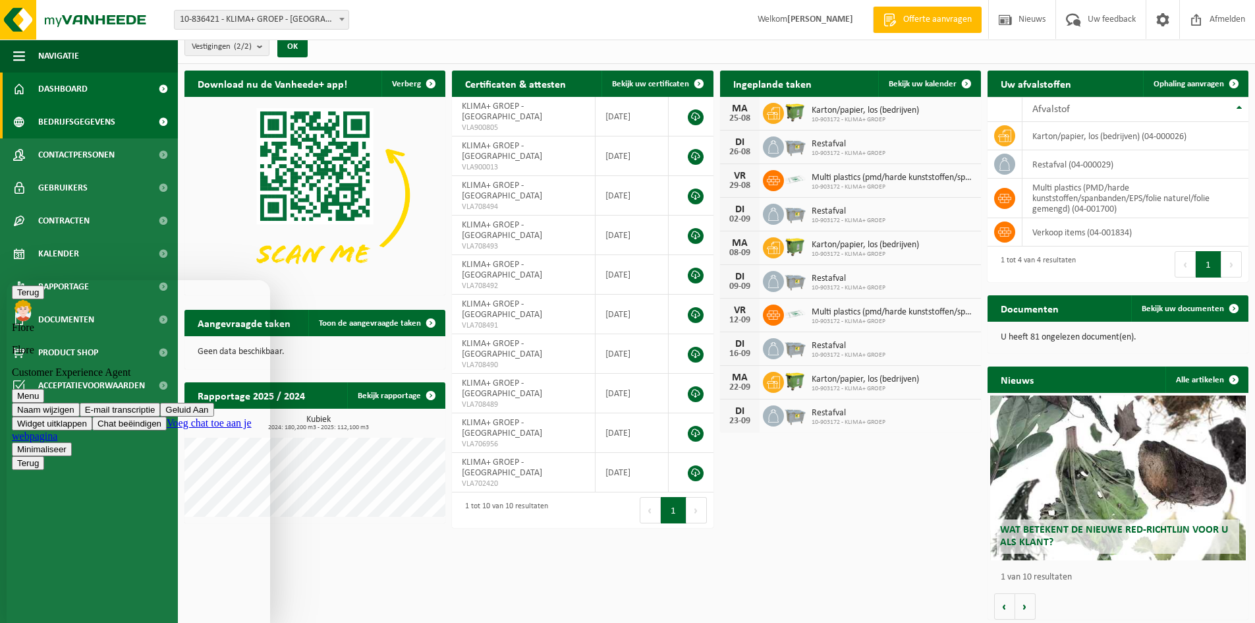
scroll to position [13, 0]
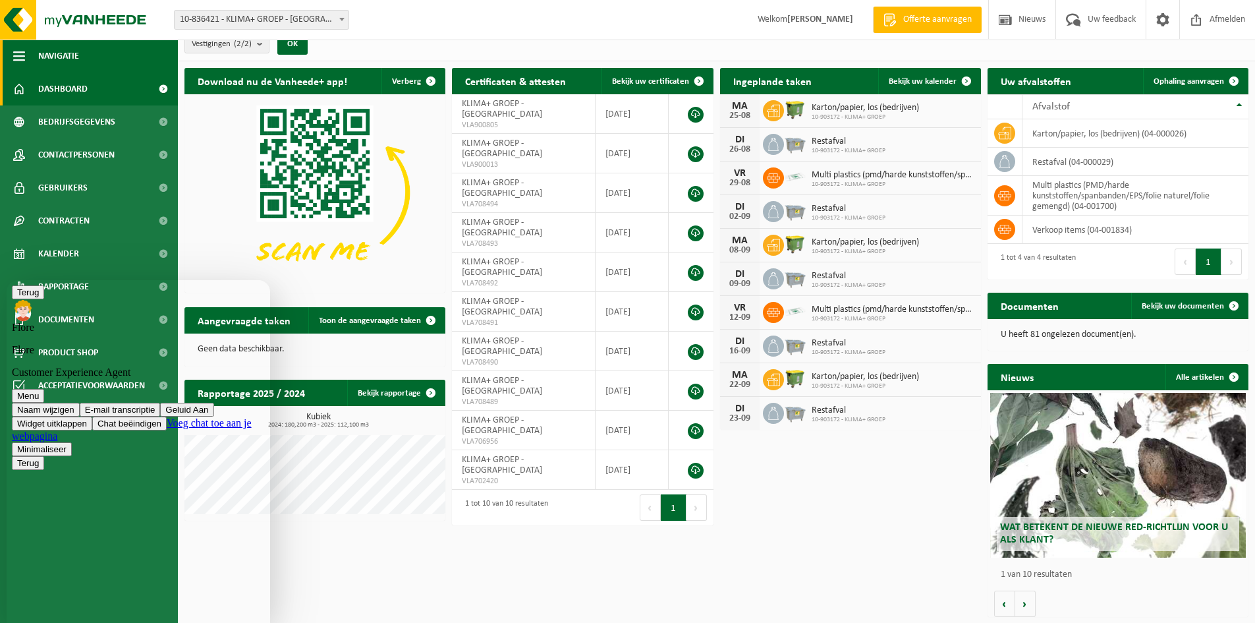
click at [23, 51] on span "button" at bounding box center [19, 56] width 12 height 33
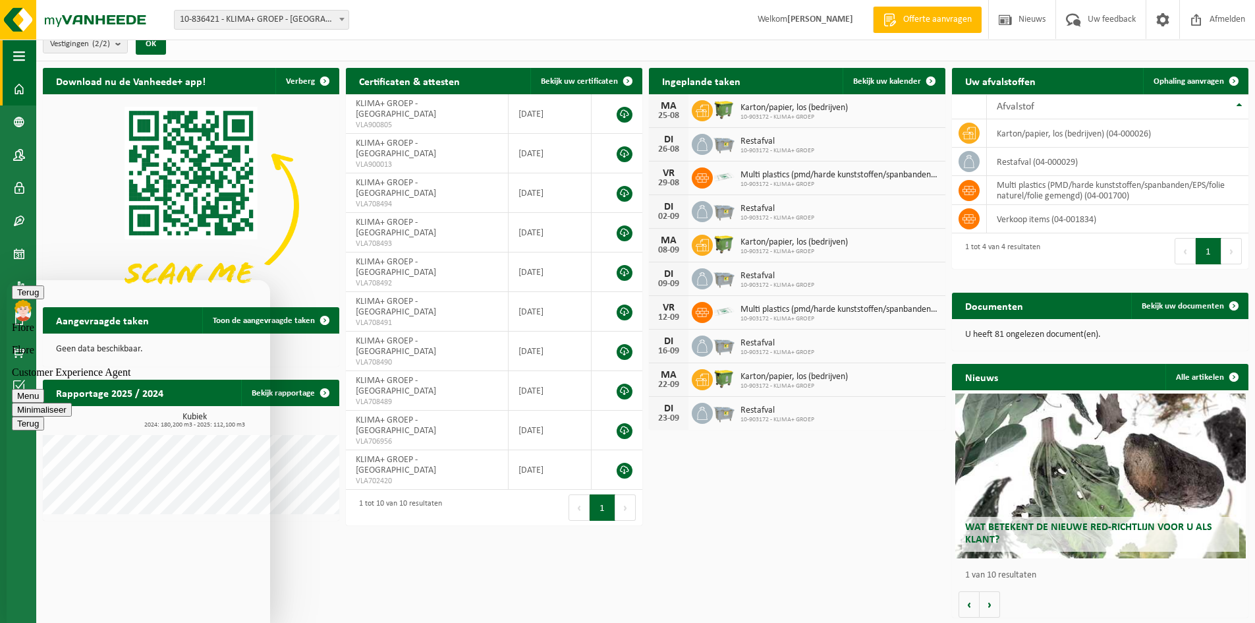
click at [23, 51] on span "button" at bounding box center [19, 56] width 12 height 33
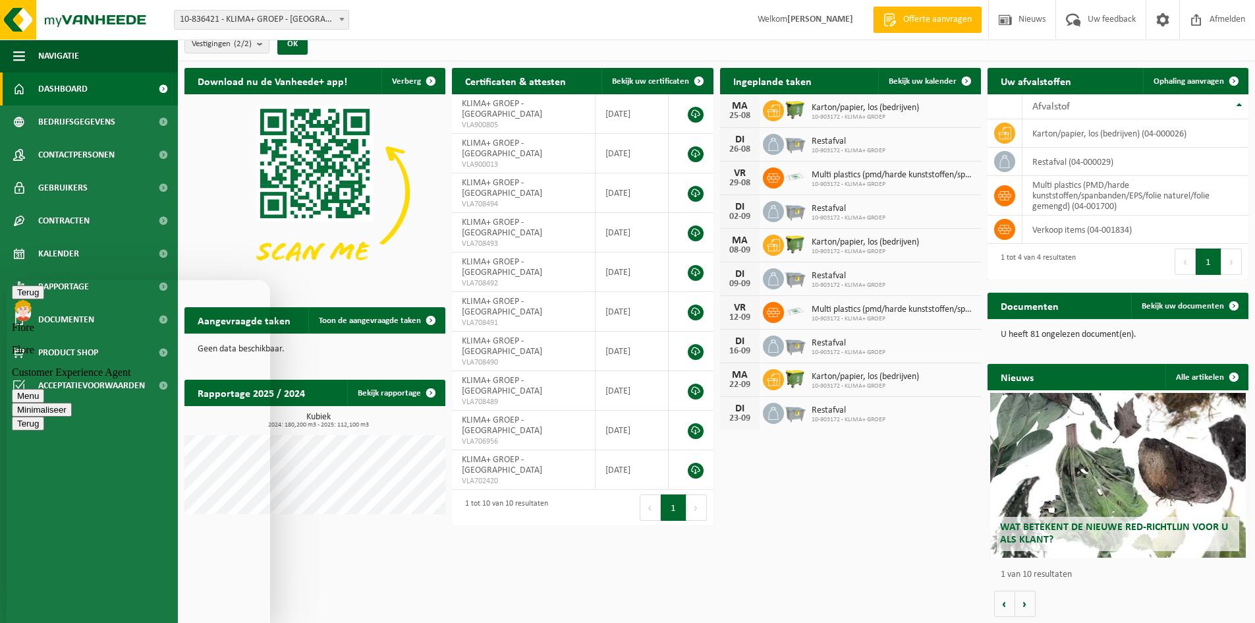
drag, startPoint x: 115, startPoint y: 596, endPoint x: 107, endPoint y: 621, distance: 26.7
click at [7, 280] on div "Beoordeel deze chat Upload bestand Emoji invoeren" at bounding box center [7, 280] width 0 height 0
click at [7, 280] on textarea at bounding box center [7, 280] width 0 height 0
click at [72, 403] on button "Minimaliseer" at bounding box center [42, 410] width 60 height 14
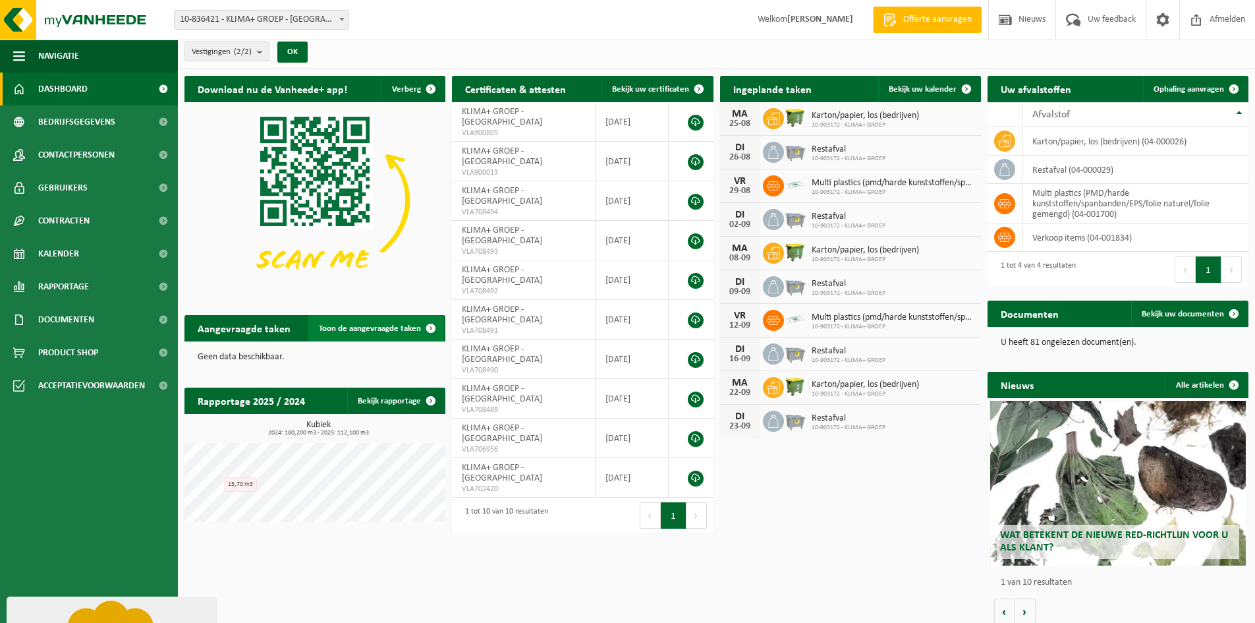
scroll to position [0, 0]
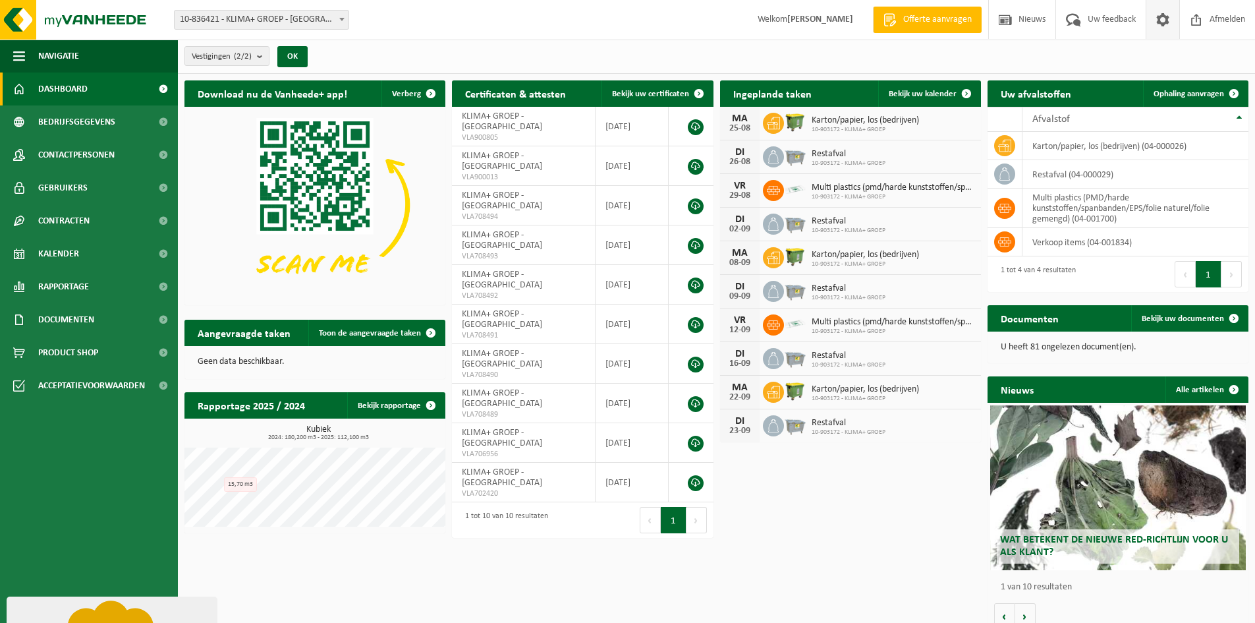
click at [1171, 24] on span at bounding box center [1163, 19] width 20 height 39
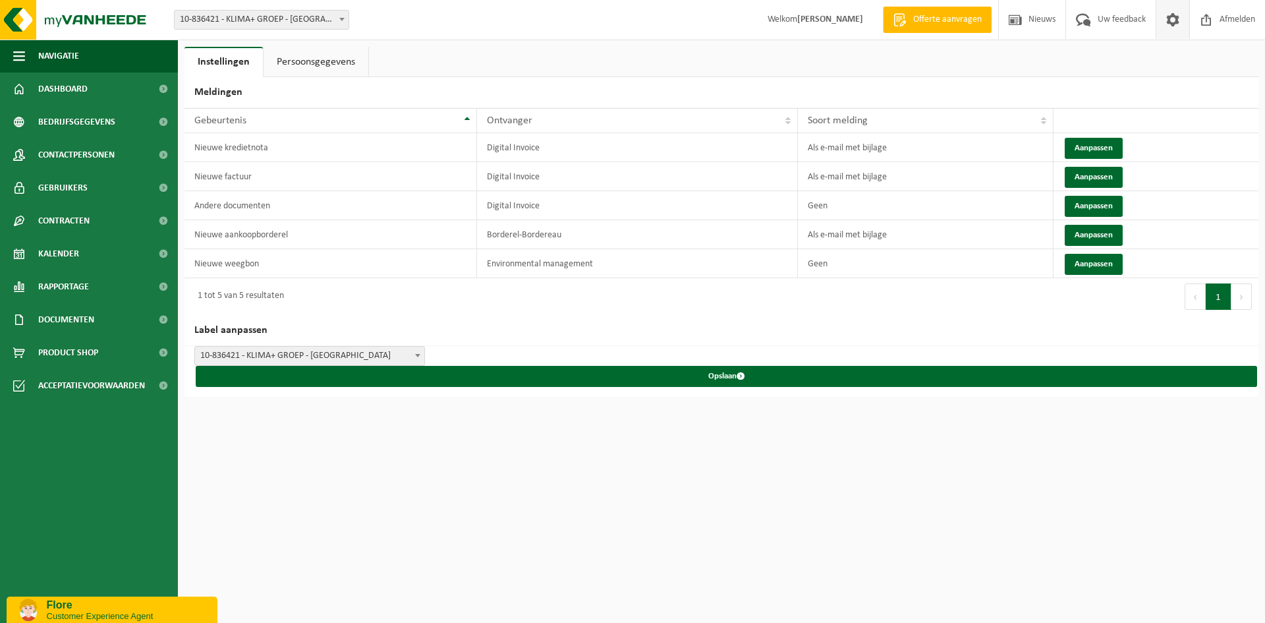
click at [118, 616] on p "Customer Experience Agent" at bounding box center [127, 616] width 161 height 10
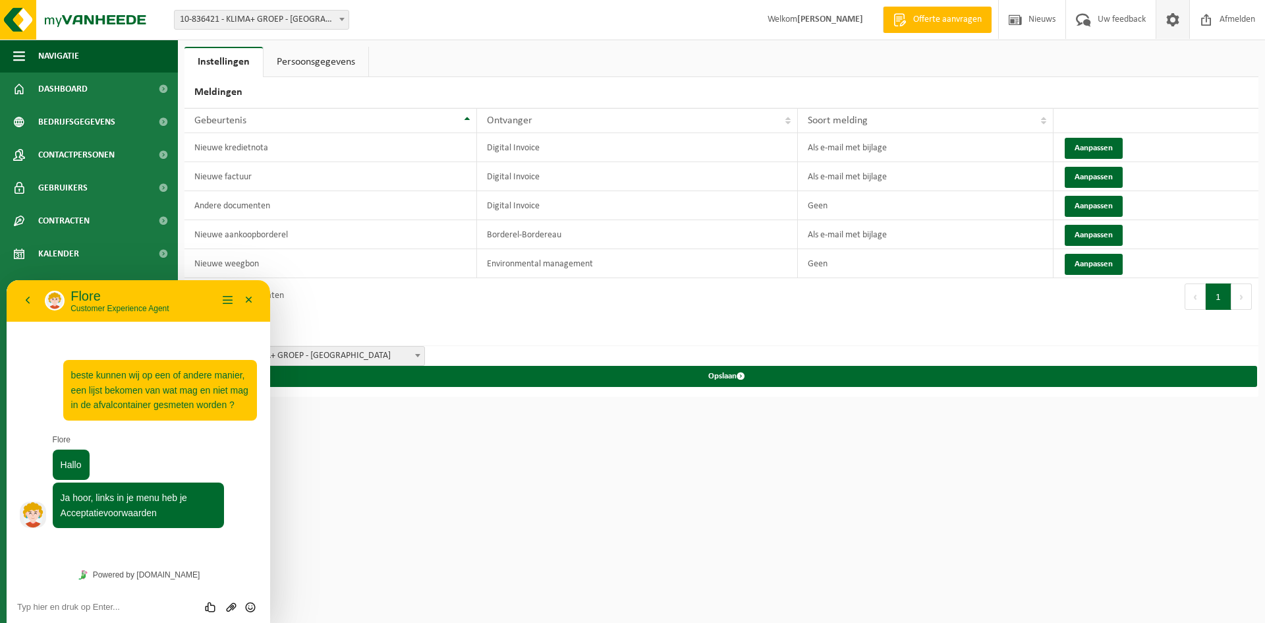
click at [7, 280] on textarea at bounding box center [7, 280] width 0 height 0
type textarea "ik vind dit niet direct terug hoor"
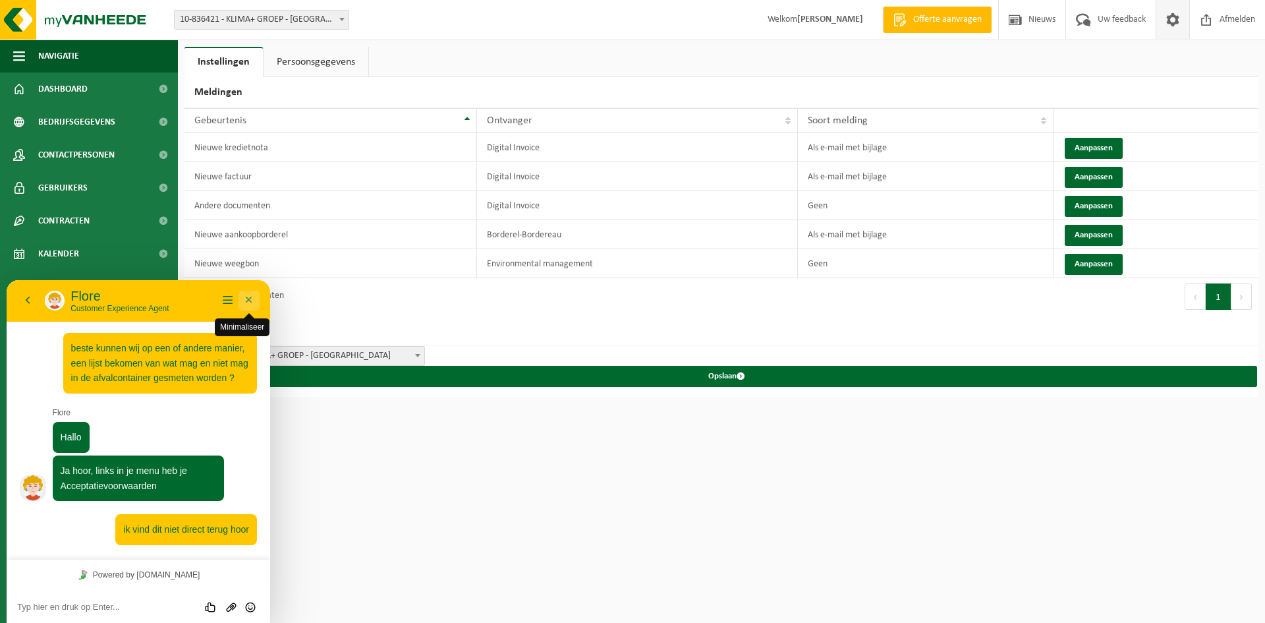
click at [254, 295] on button "Minimaliseer" at bounding box center [249, 301] width 21 height 20
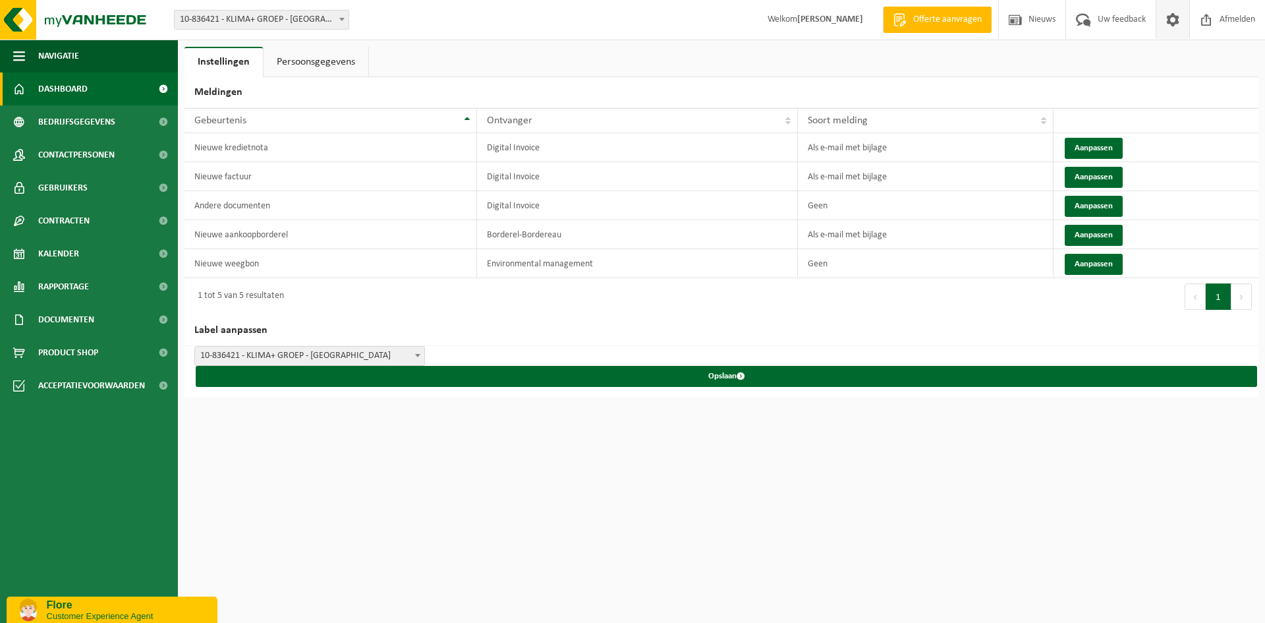
click at [70, 76] on span "Dashboard" at bounding box center [62, 88] width 49 height 33
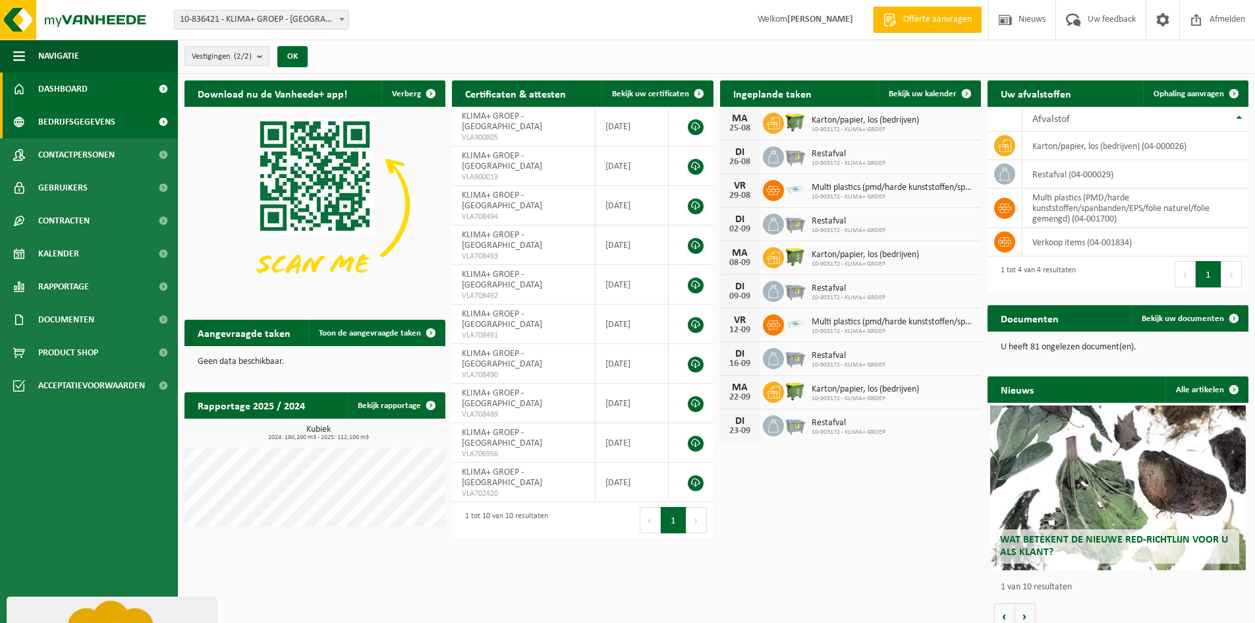
click at [134, 113] on link "Bedrijfsgegevens" at bounding box center [89, 121] width 178 height 33
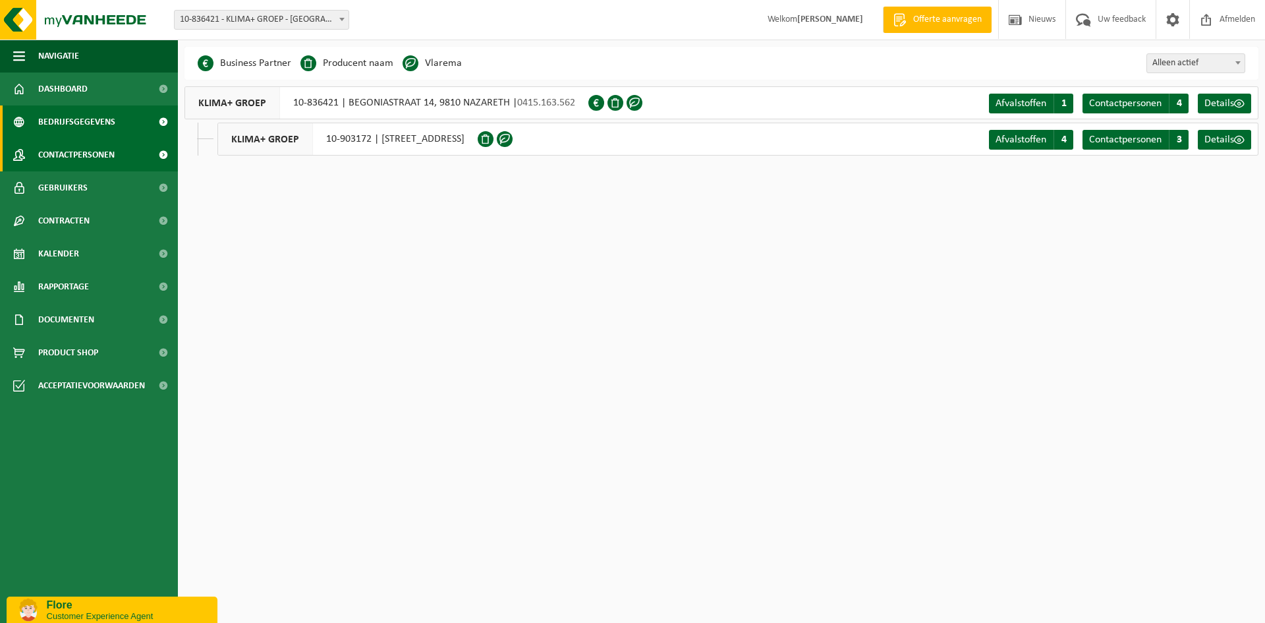
click at [108, 152] on span "Contactpersonen" at bounding box center [76, 154] width 76 height 33
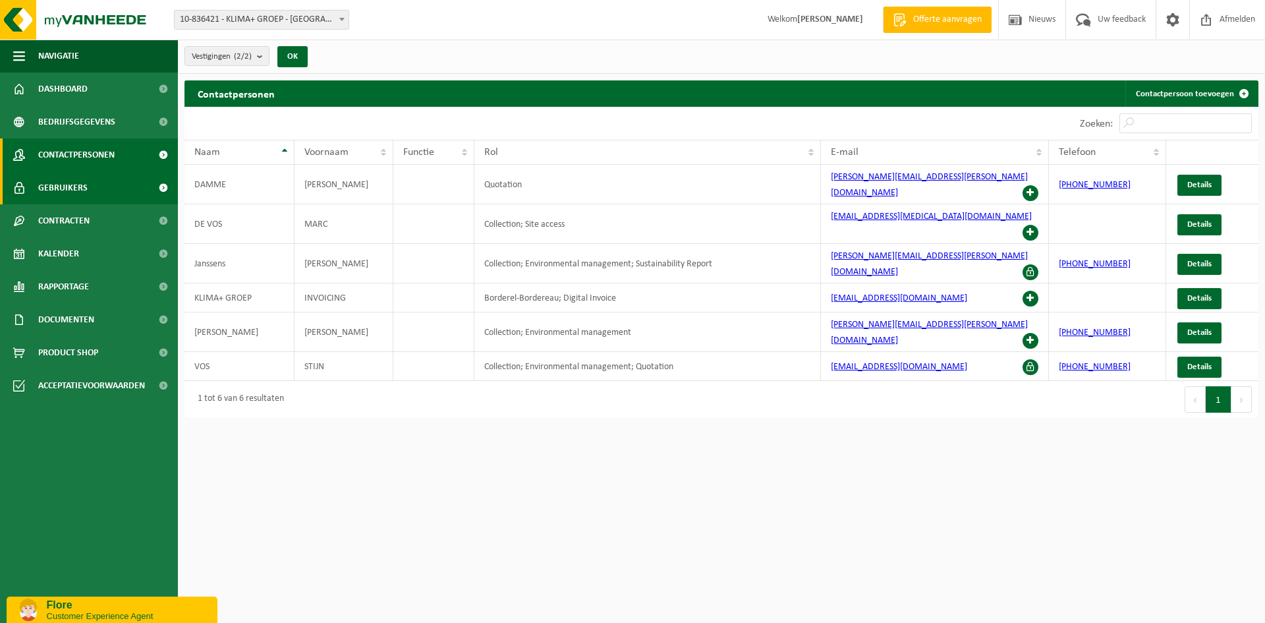
click at [101, 184] on link "Gebruikers" at bounding box center [89, 187] width 178 height 33
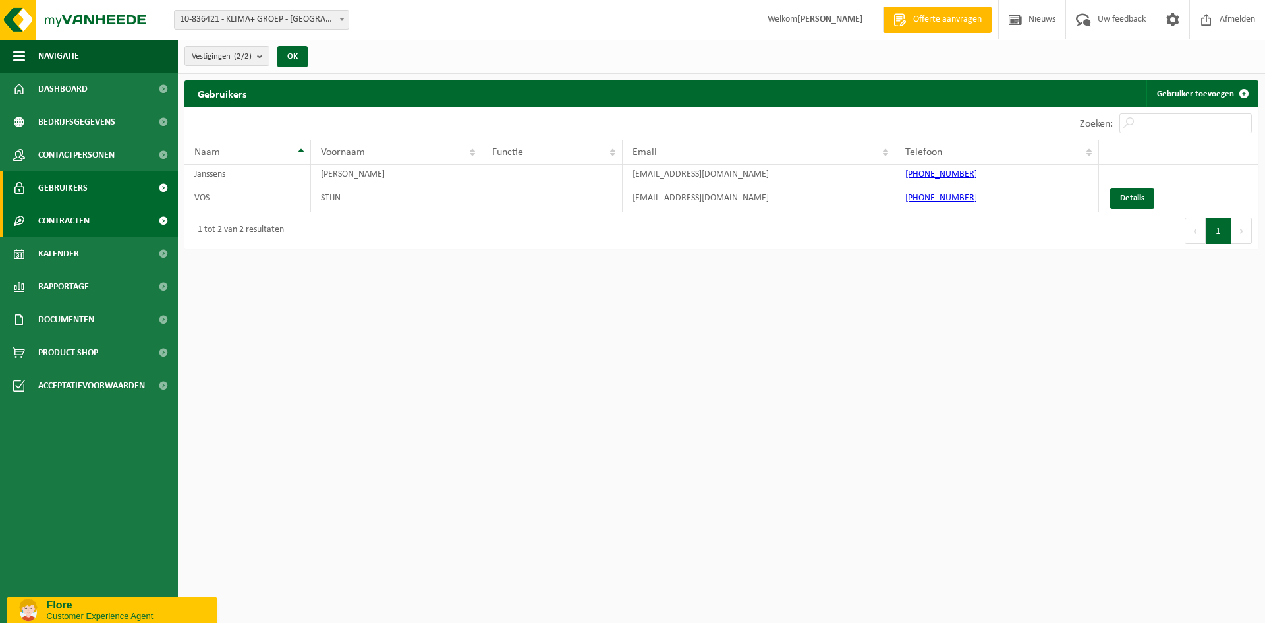
click at [86, 219] on span "Contracten" at bounding box center [63, 220] width 51 height 33
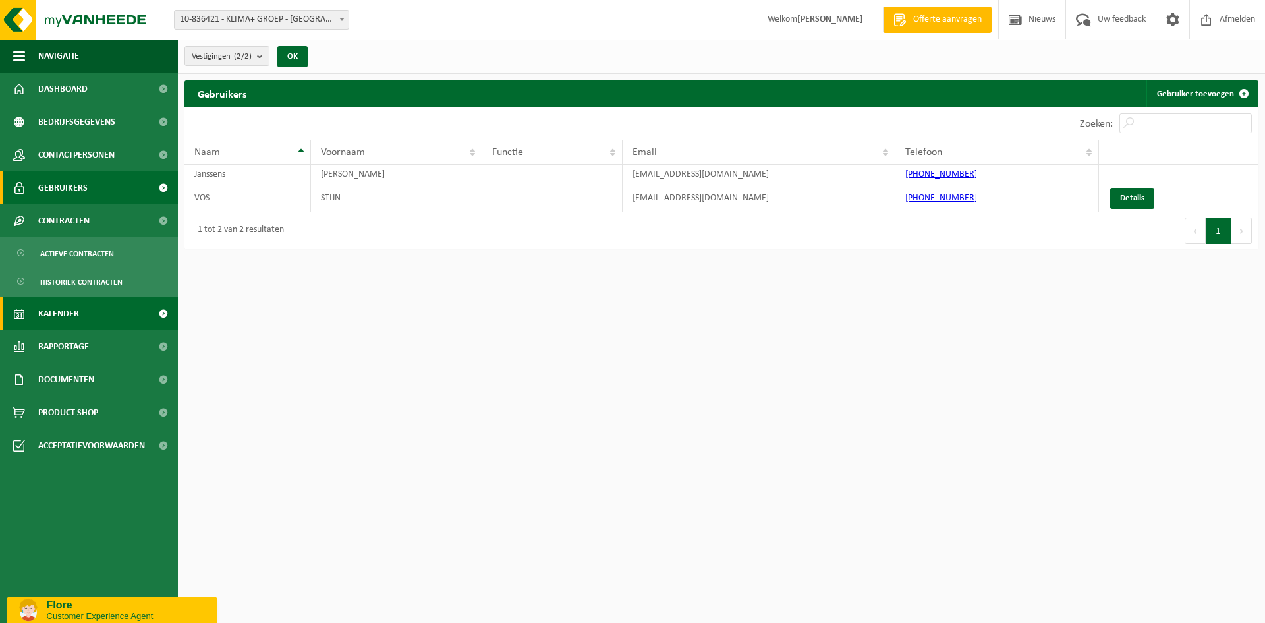
click at [68, 314] on span "Kalender" at bounding box center [58, 313] width 41 height 33
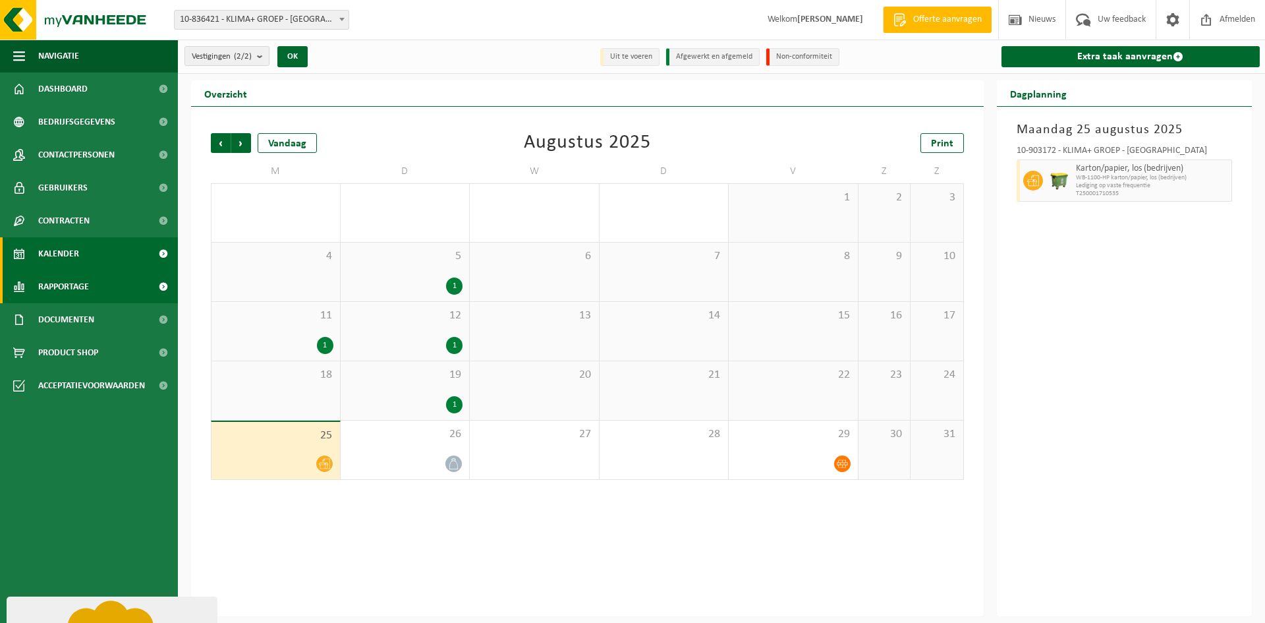
click at [80, 289] on span "Rapportage" at bounding box center [63, 286] width 51 height 33
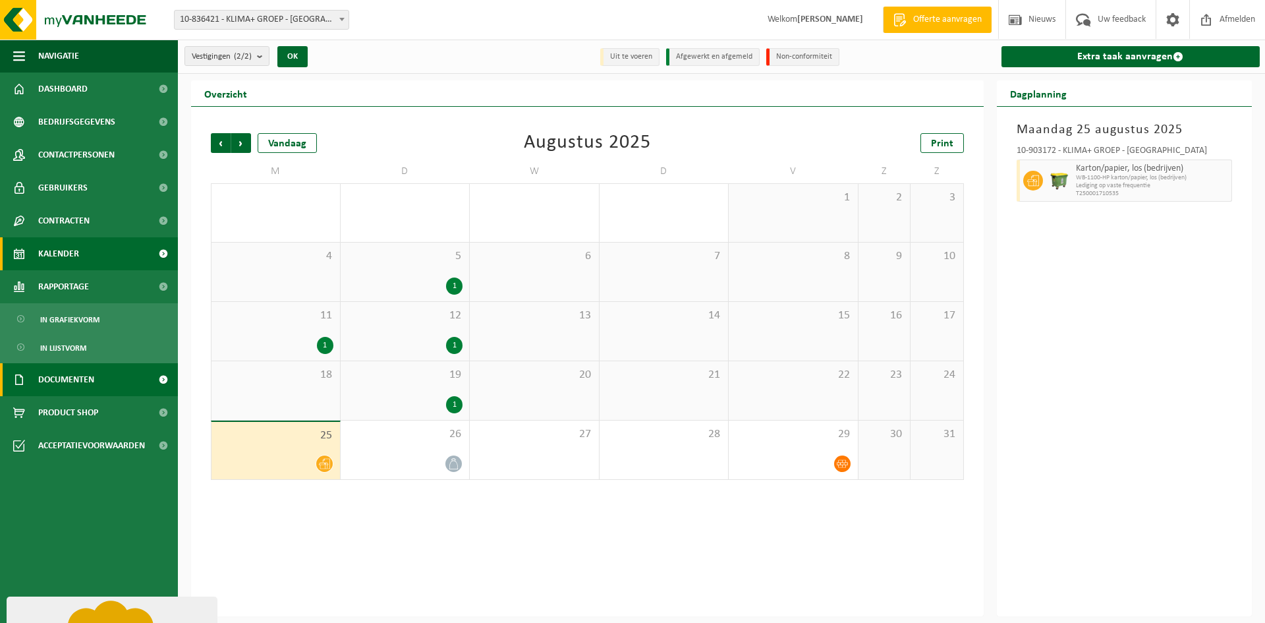
click at [92, 380] on span "Documenten" at bounding box center [66, 379] width 56 height 33
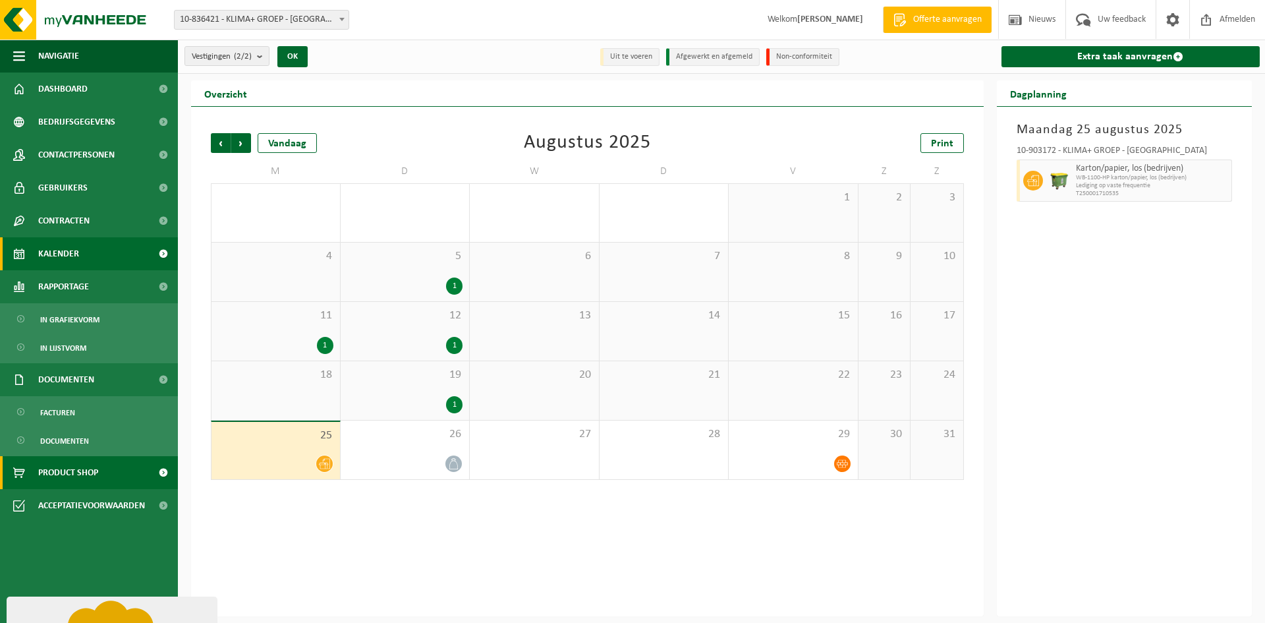
click at [81, 471] on span "Product Shop" at bounding box center [68, 472] width 60 height 33
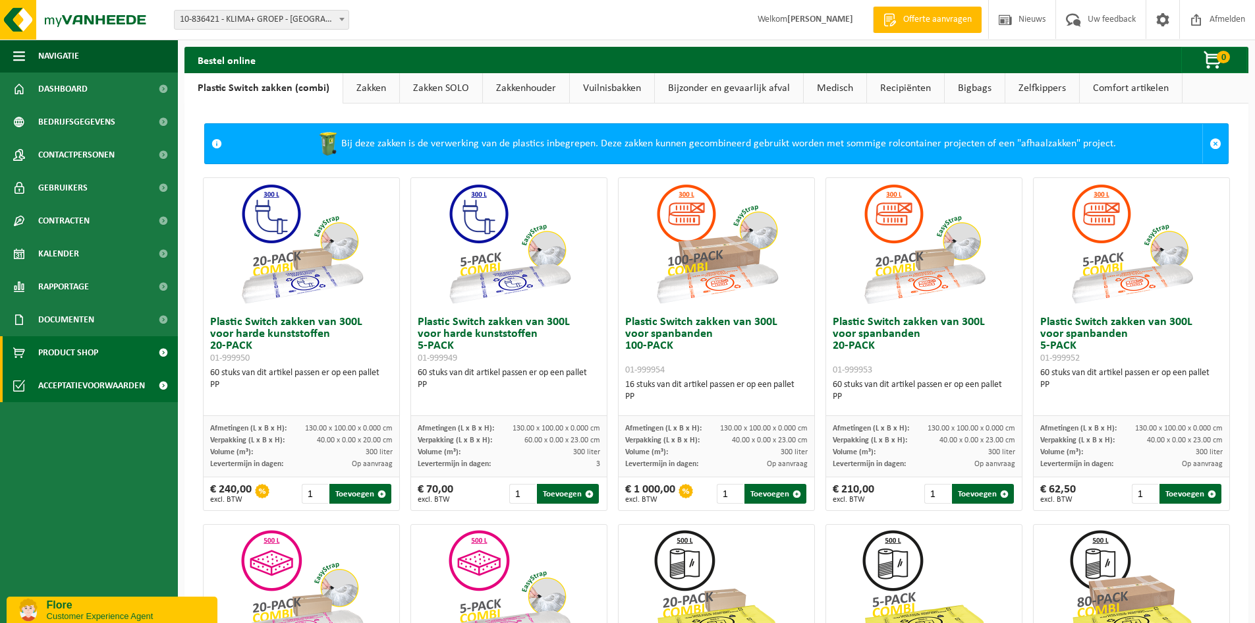
click at [90, 383] on span "Acceptatievoorwaarden" at bounding box center [91, 385] width 107 height 33
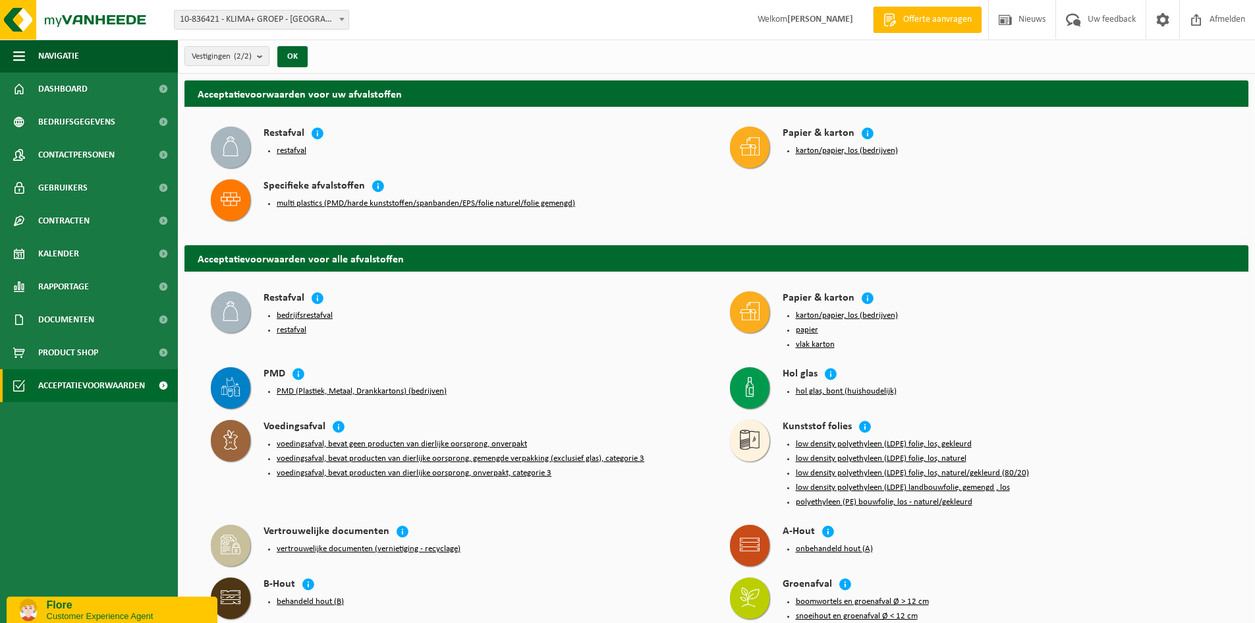
click at [99, 608] on p "Flore" at bounding box center [127, 605] width 161 height 12
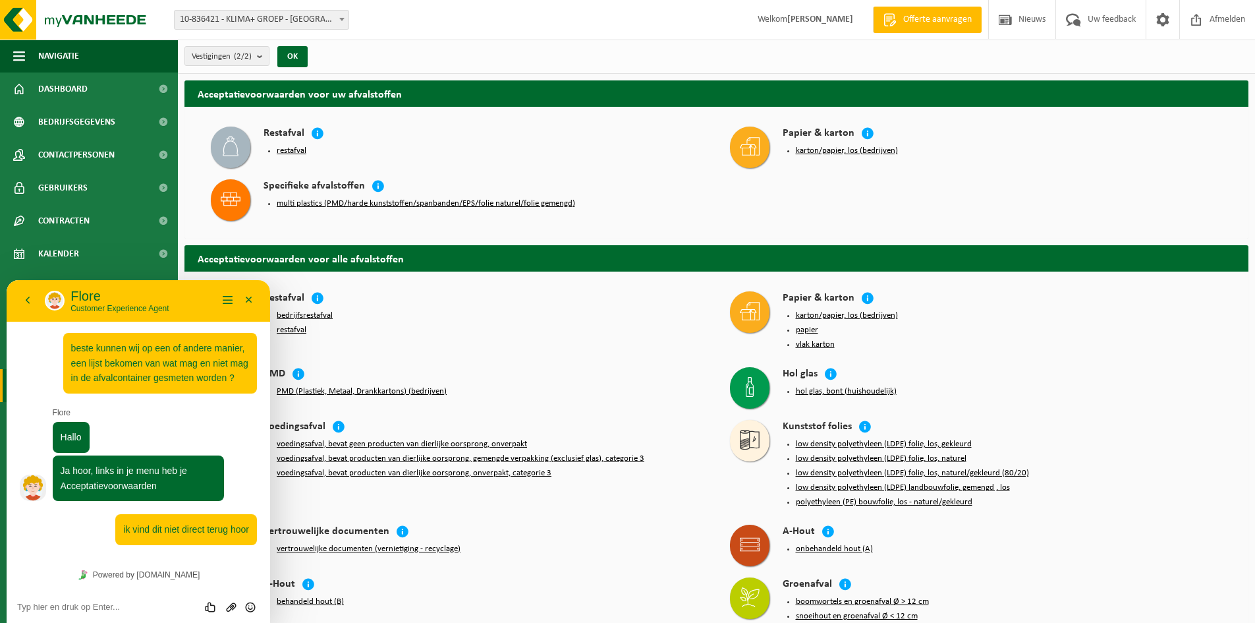
click at [7, 280] on textarea at bounding box center [7, 280] width 0 height 0
type textarea "gevonden"
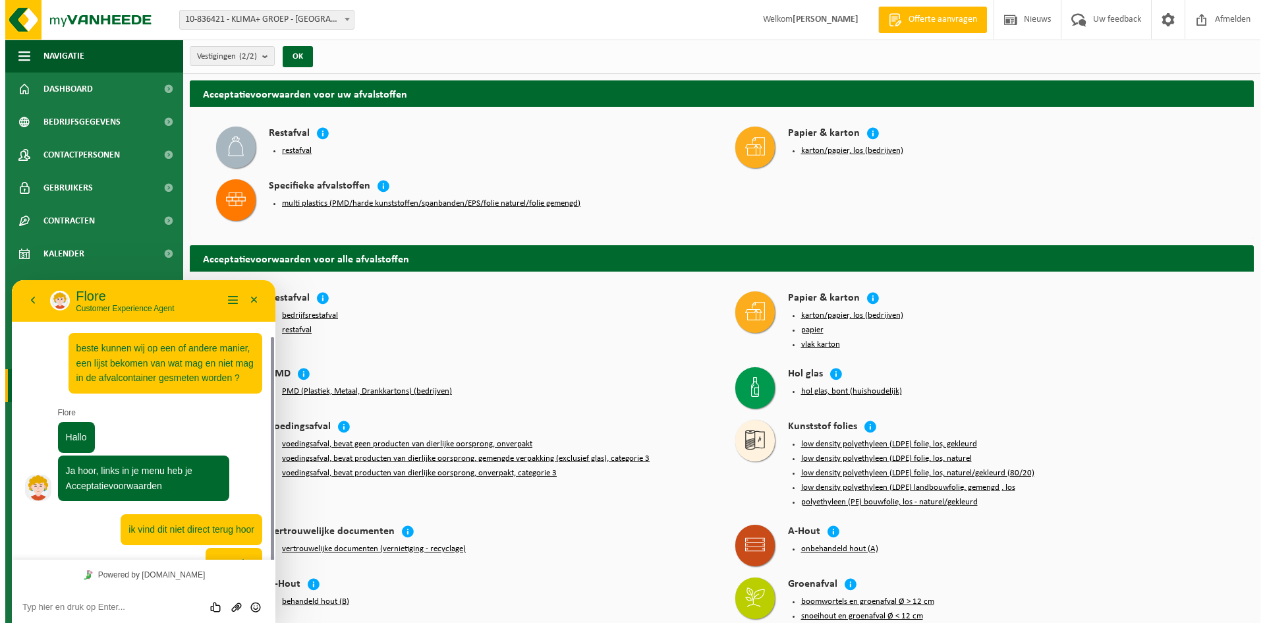
scroll to position [30, 0]
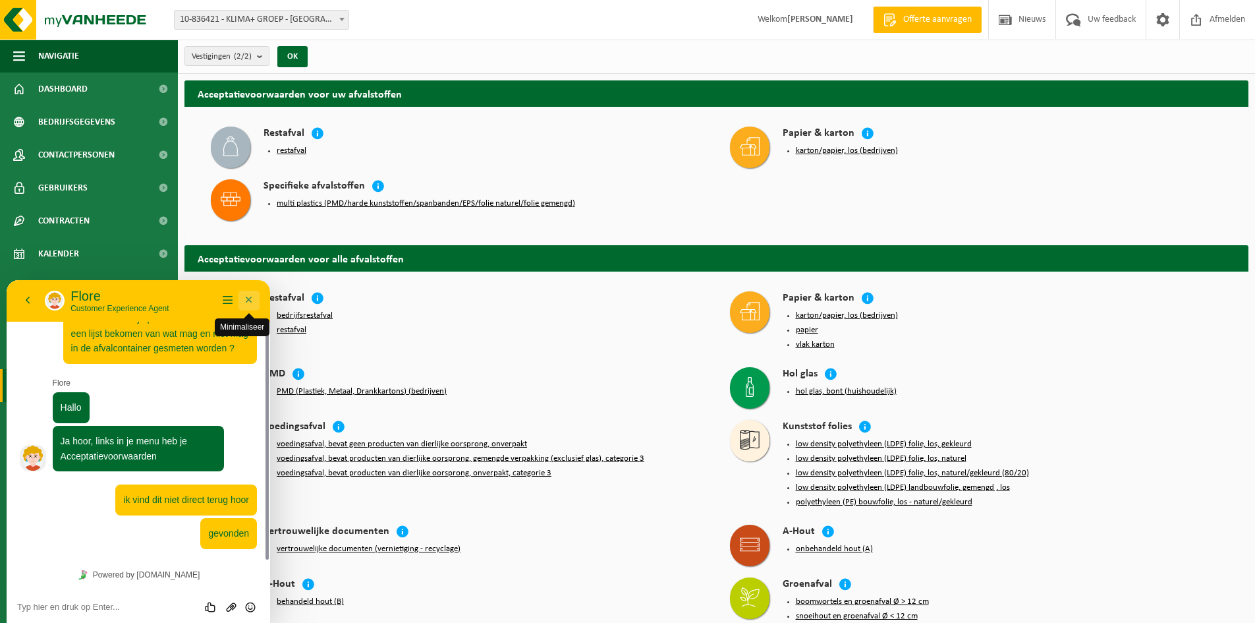
drag, startPoint x: 246, startPoint y: 298, endPoint x: 334, endPoint y: 628, distance: 341.1
click at [246, 298] on button "Minimaliseer" at bounding box center [249, 301] width 21 height 20
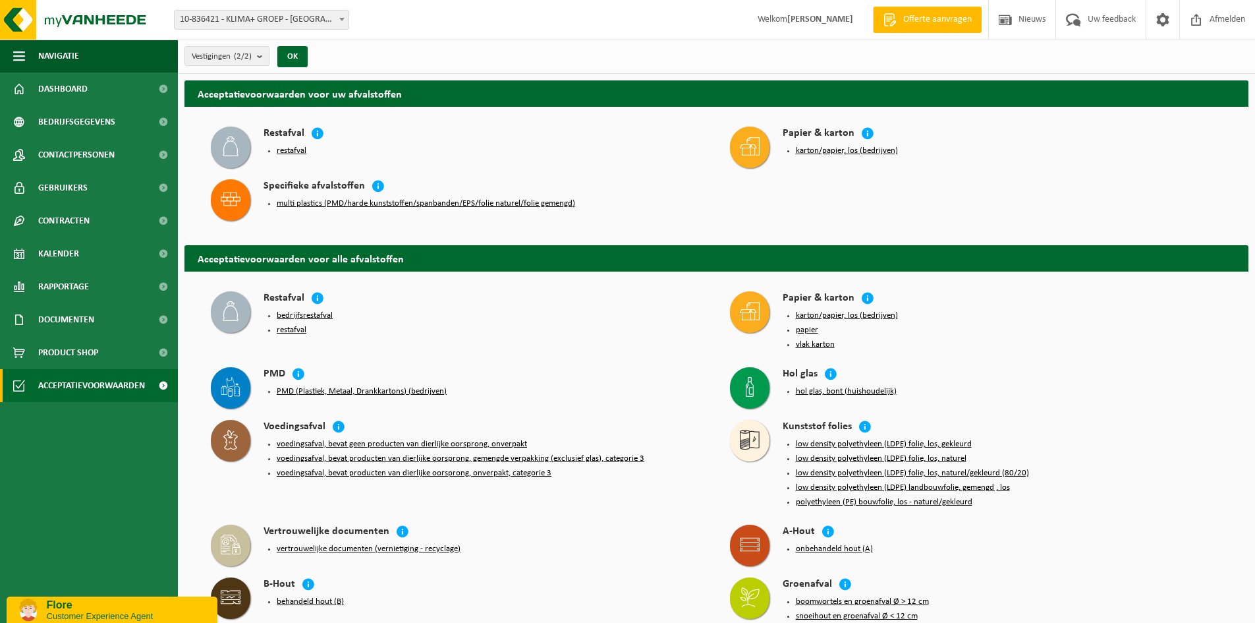
click at [292, 148] on button "restafval" at bounding box center [292, 151] width 30 height 11
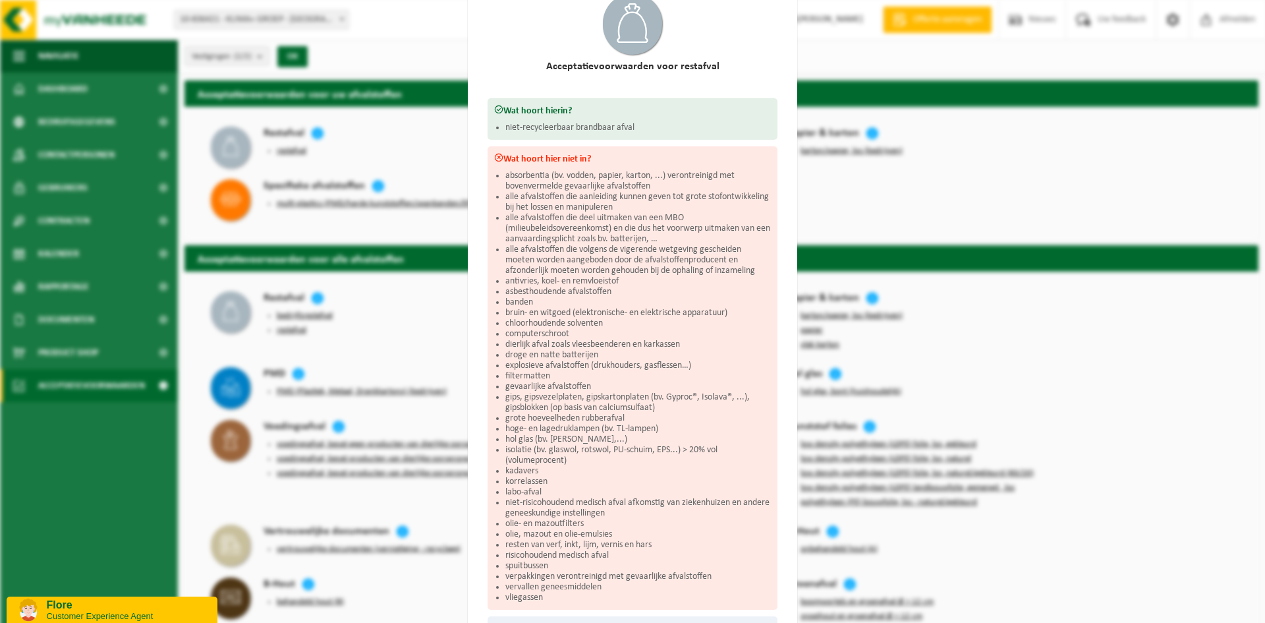
scroll to position [188, 0]
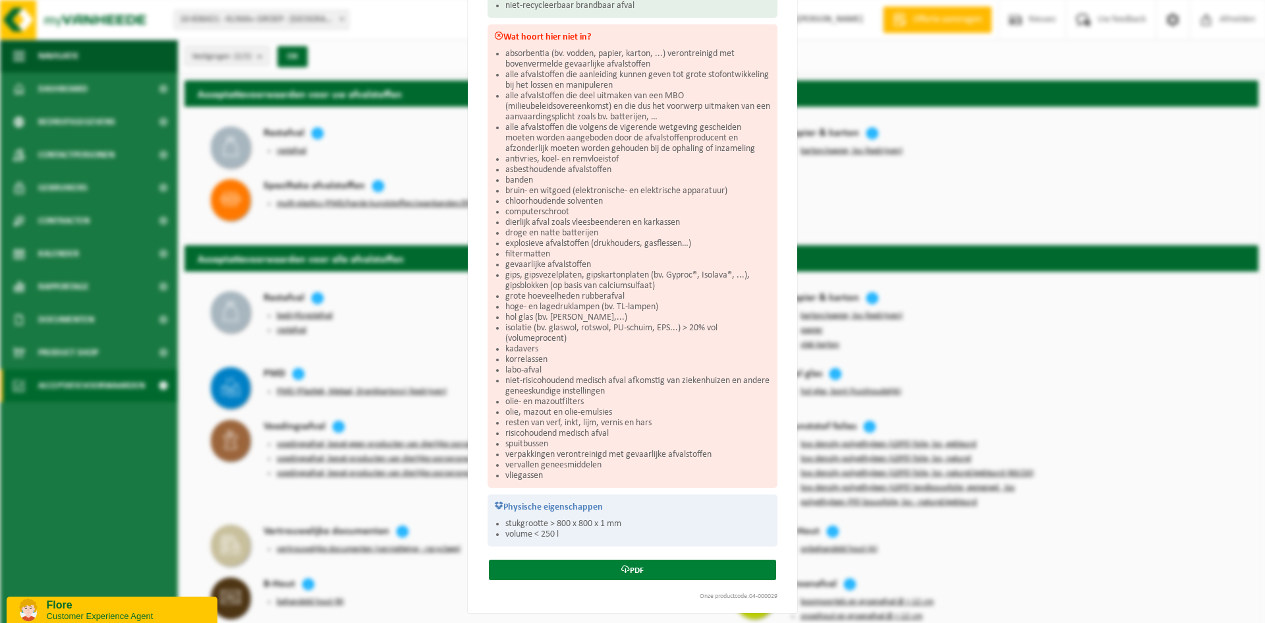
click at [631, 564] on link "PDF" at bounding box center [632, 569] width 287 height 20
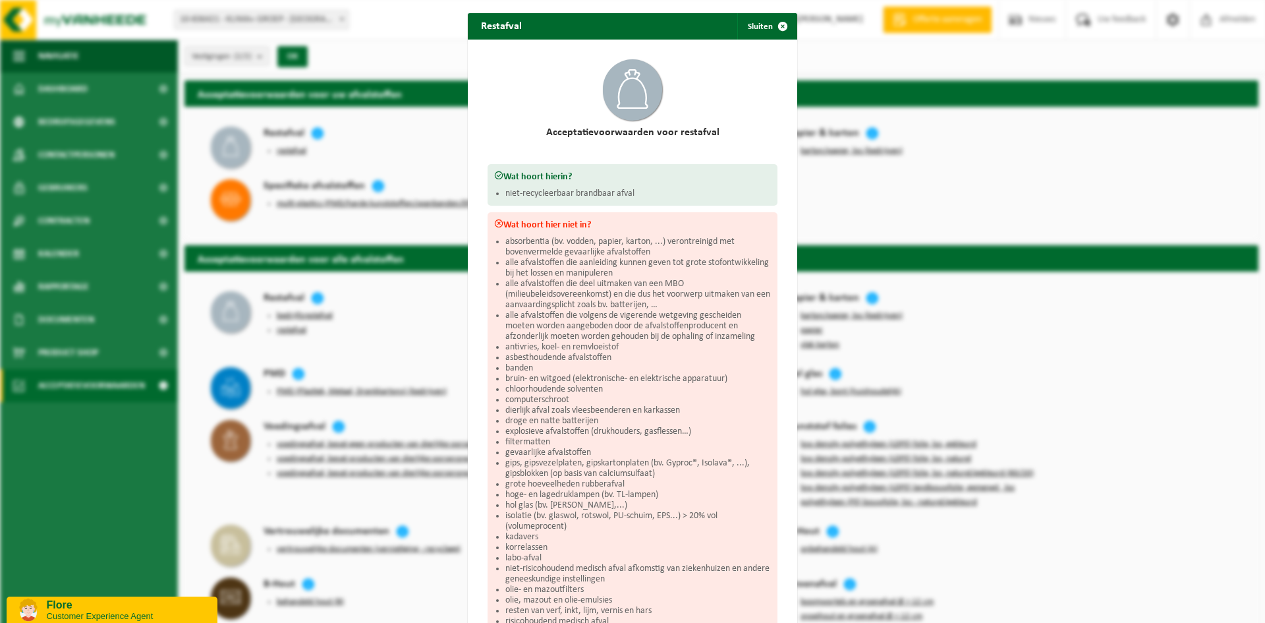
drag, startPoint x: 779, startPoint y: 27, endPoint x: 778, endPoint y: 78, distance: 50.8
click at [779, 27] on span "button" at bounding box center [783, 26] width 26 height 26
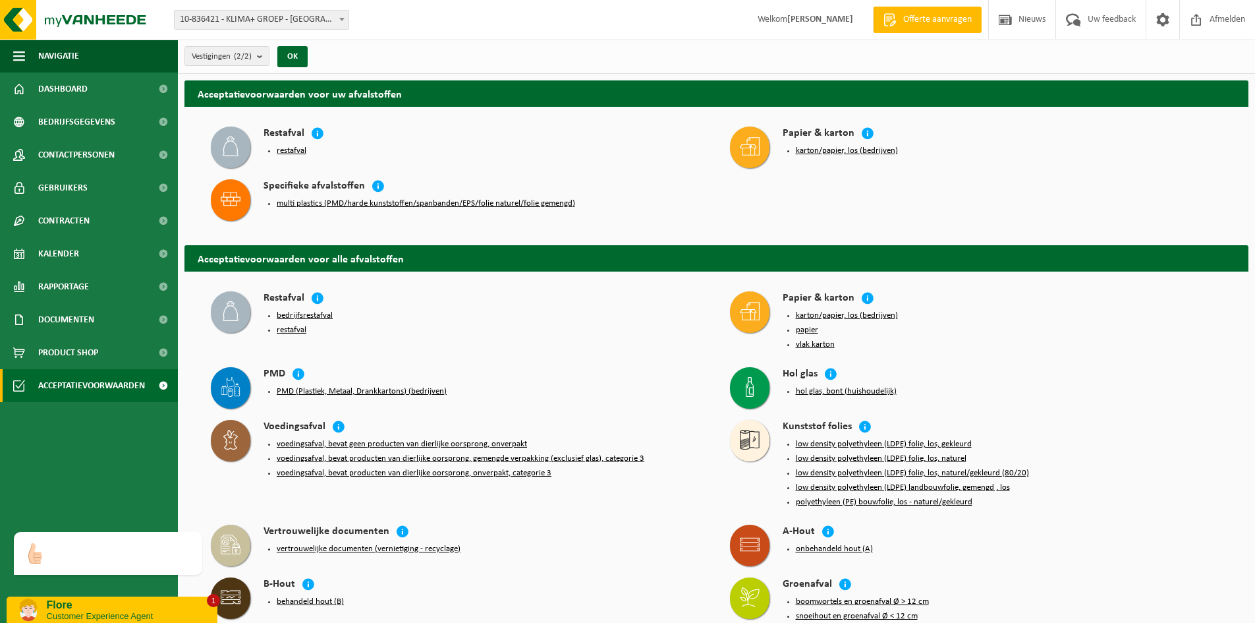
click at [358, 386] on button "PMD (Plastiek, Metaal, Drankkartons) (bedrijven)" at bounding box center [362, 391] width 170 height 11
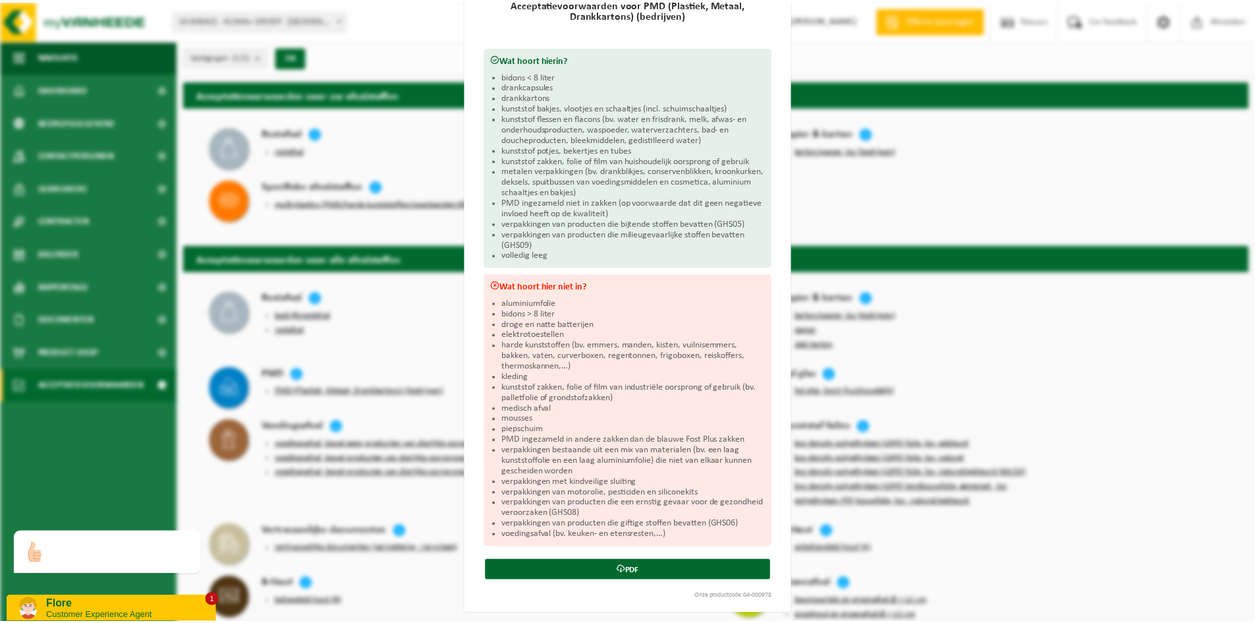
scroll to position [130, 0]
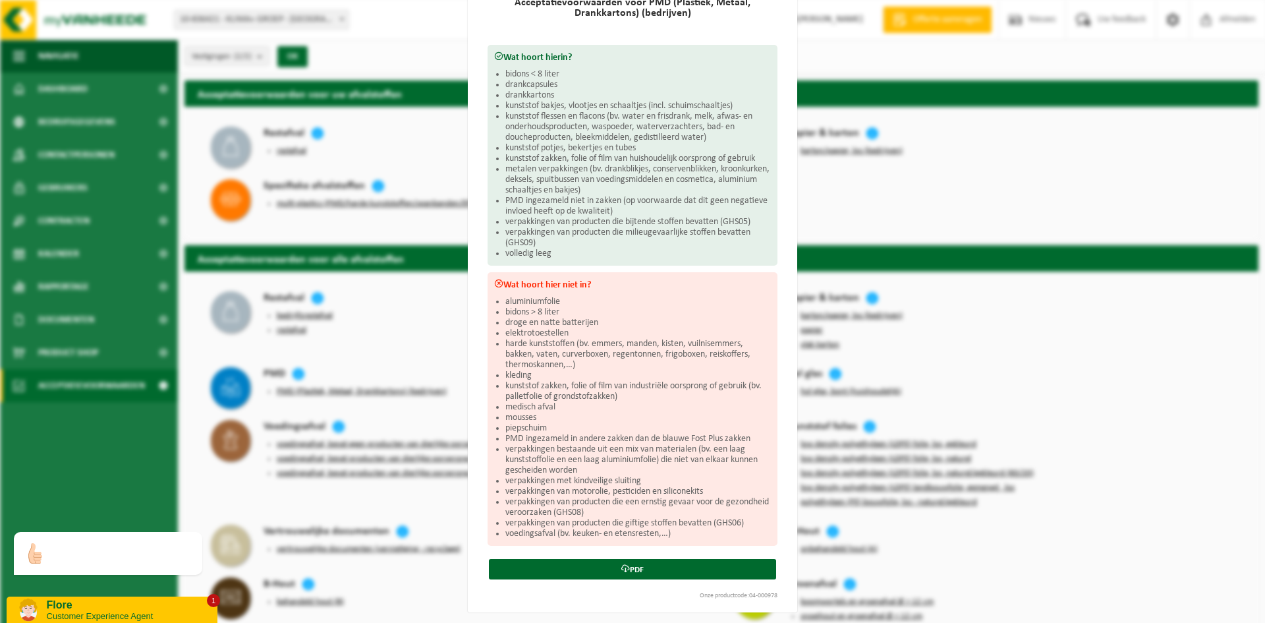
click at [1145, 199] on div "PMD (Plastiek, Metaal, Drankkartons) (bedrijven) Sluiten Acceptatievoorwaarden …" at bounding box center [632, 311] width 1265 height 623
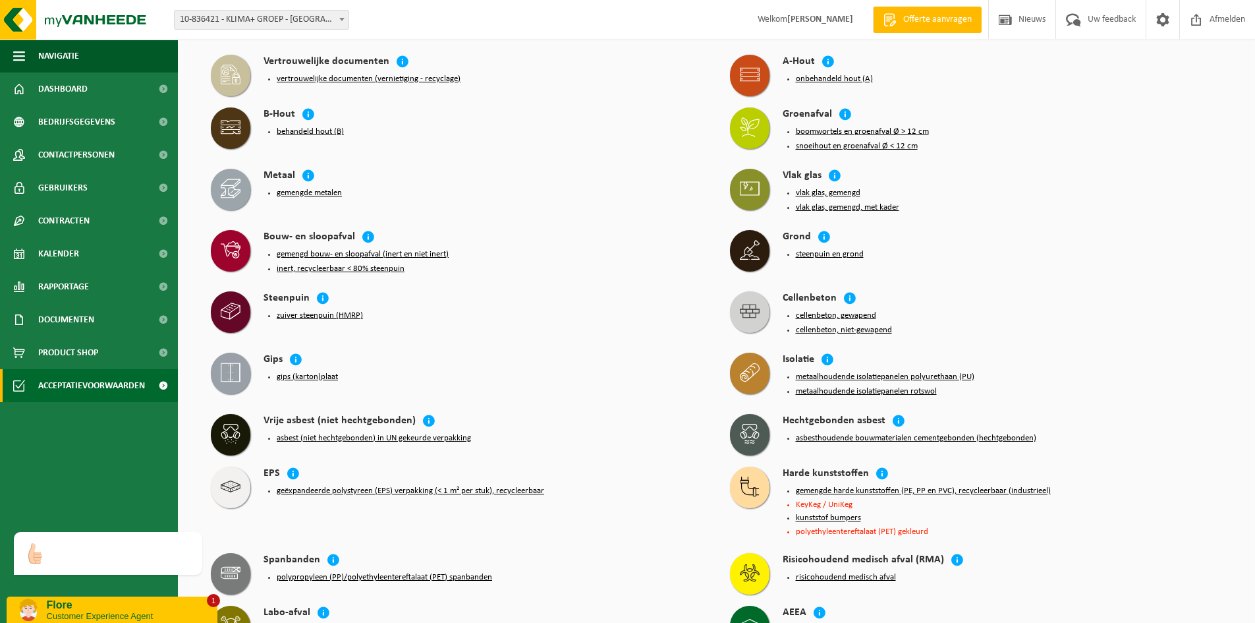
scroll to position [593, 0]
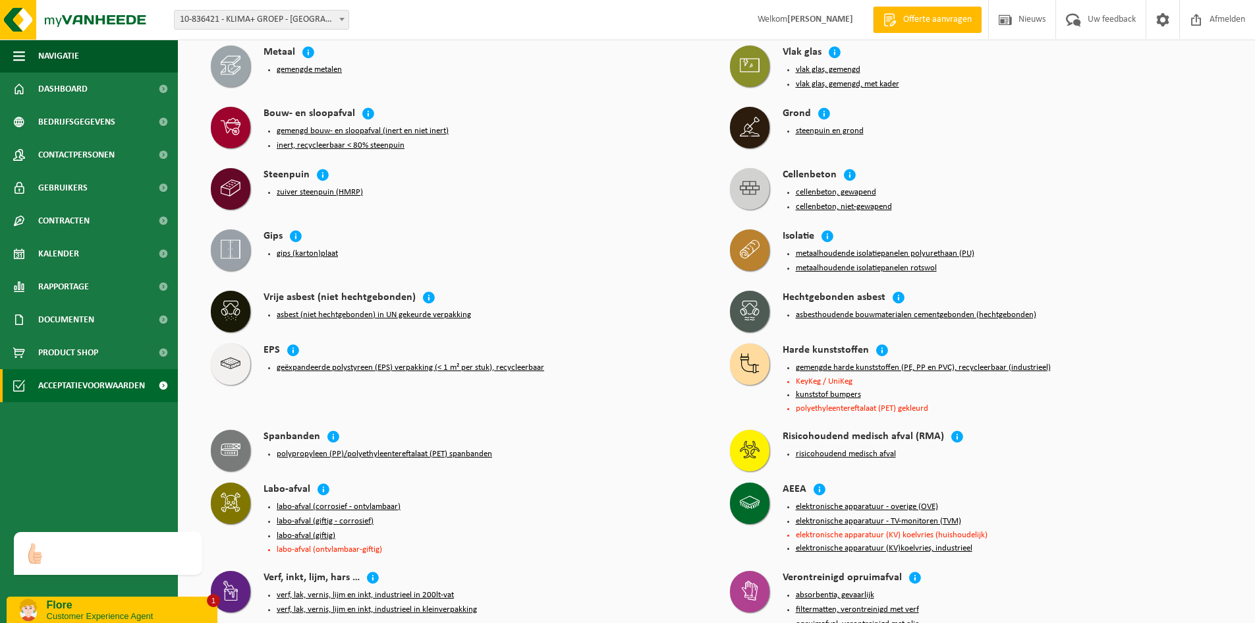
click at [321, 126] on button "gemengd bouw- en sloopafval (inert en niet inert)" at bounding box center [363, 131] width 172 height 11
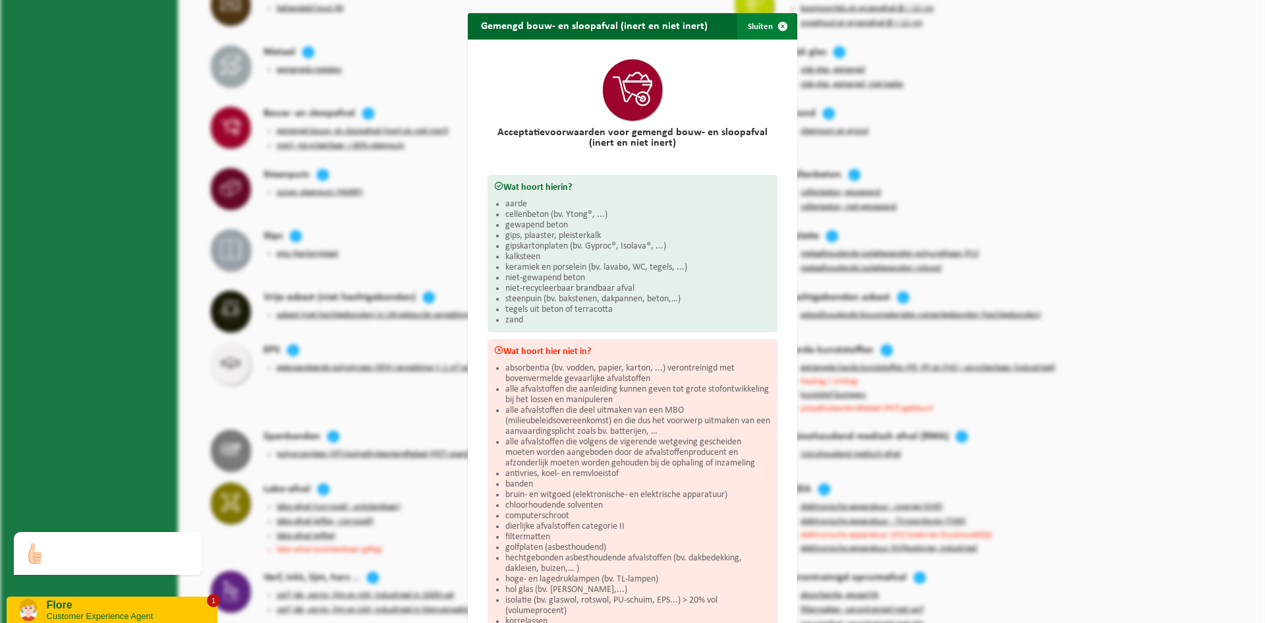
click at [784, 22] on span "button" at bounding box center [783, 26] width 26 height 26
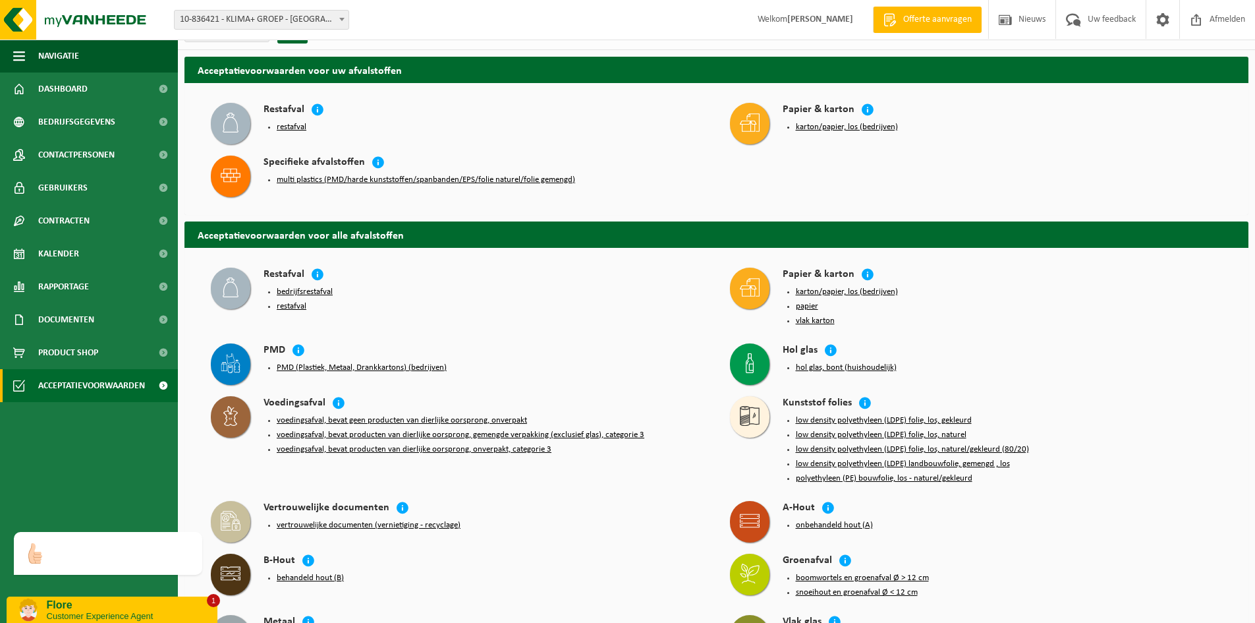
scroll to position [0, 0]
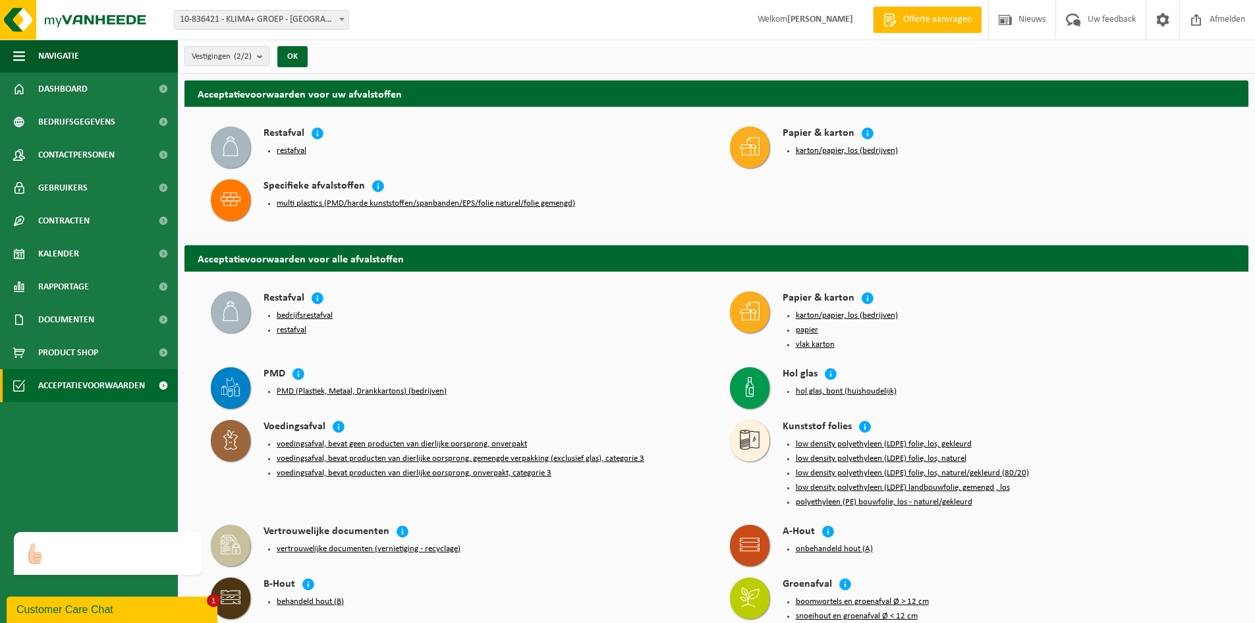
click at [455, 204] on button "multi plastics (PMD/harde kunststoffen/spanbanden/EPS/folie naturel/folie gemen…" at bounding box center [426, 203] width 298 height 11
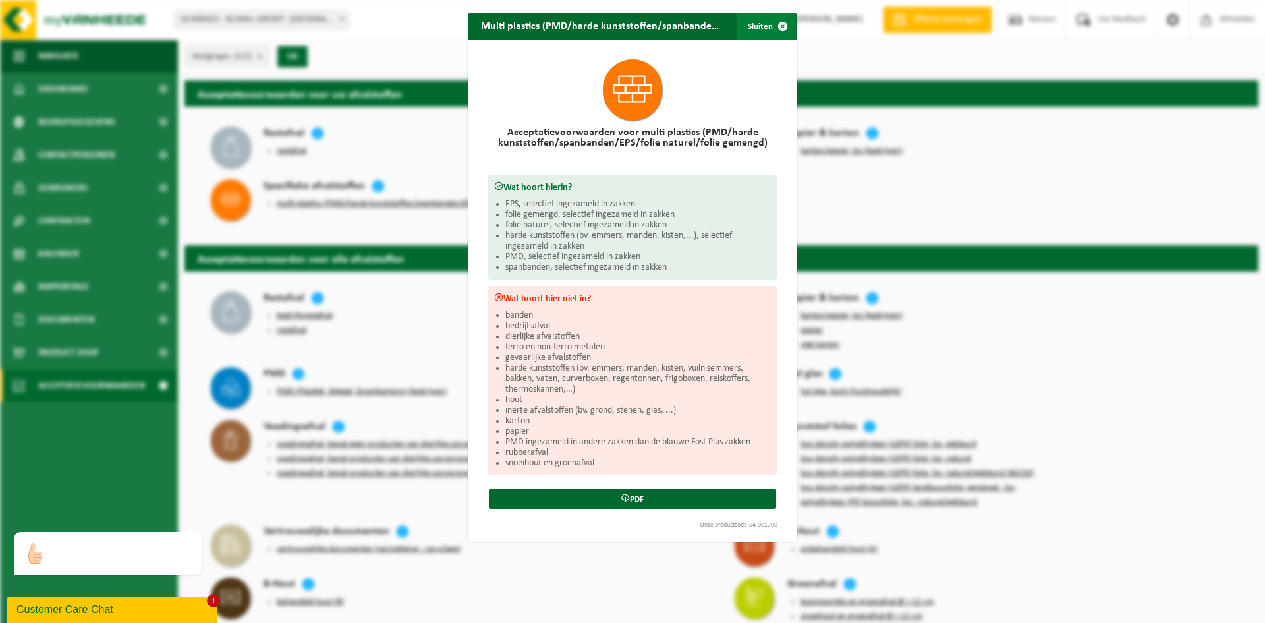
click at [762, 21] on button "Sluiten" at bounding box center [766, 26] width 59 height 26
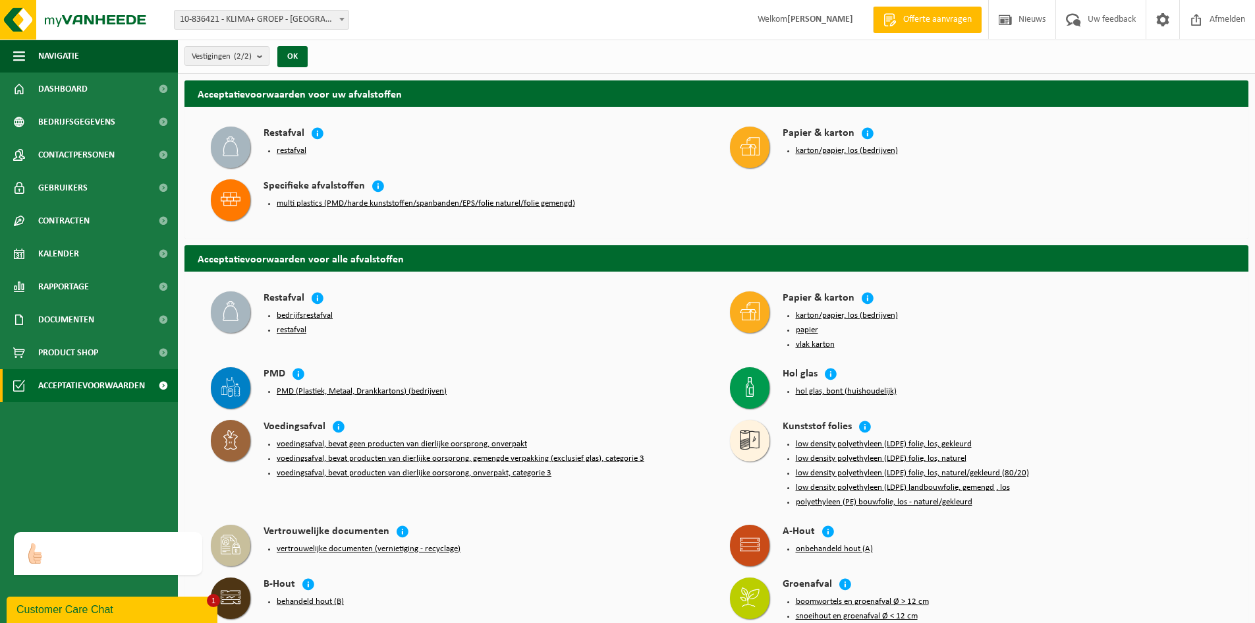
click at [122, 606] on div "Customer Care Chat" at bounding box center [111, 610] width 191 height 16
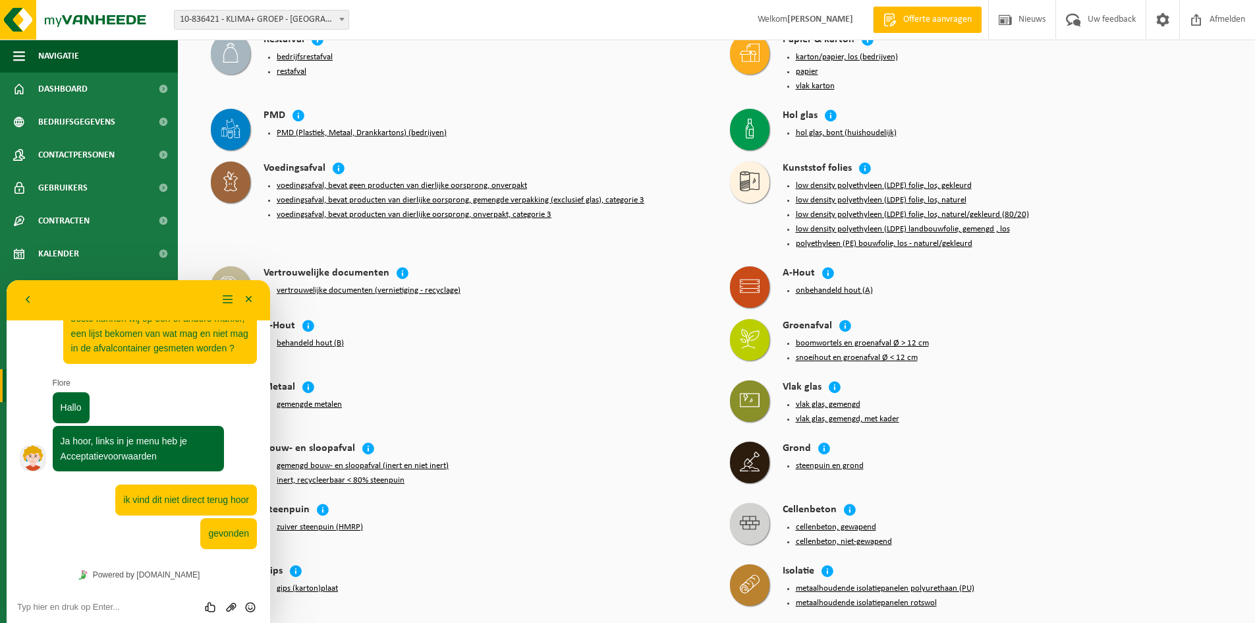
scroll to position [264, 0]
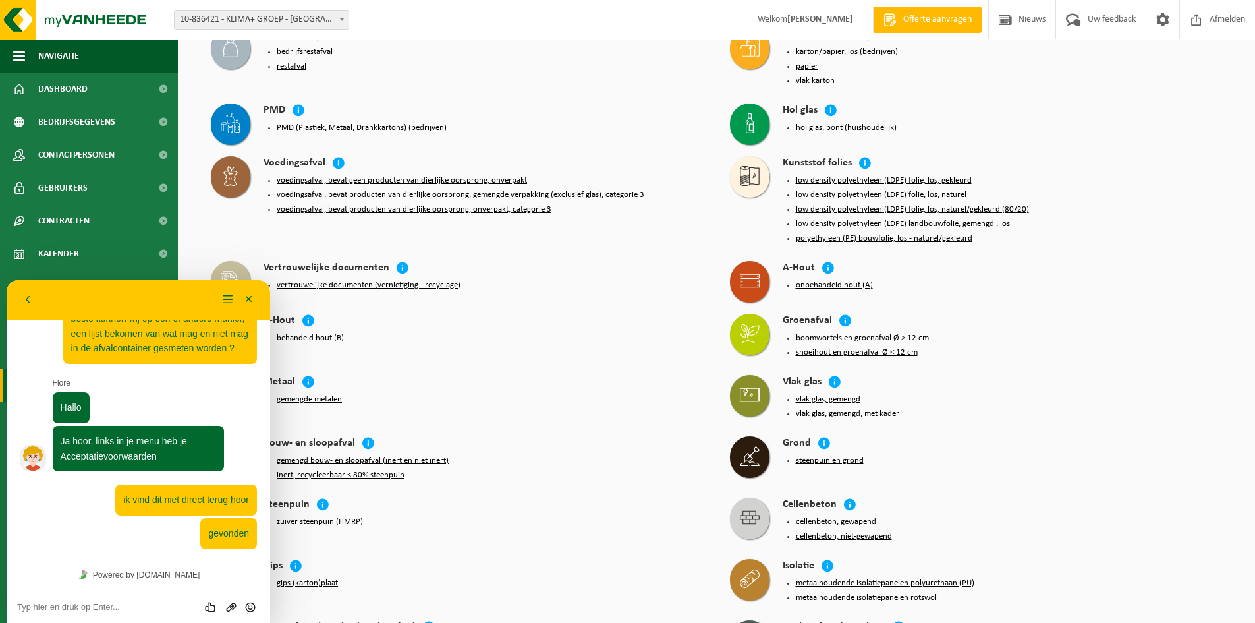
click at [7, 280] on div "Beoordeel deze chat Upload bestand Emoji invoeren" at bounding box center [7, 280] width 0 height 0
click at [7, 280] on textarea at bounding box center [7, 280] width 0 height 0
type textarea "beste emmers bij wat hoort dit juist ?"
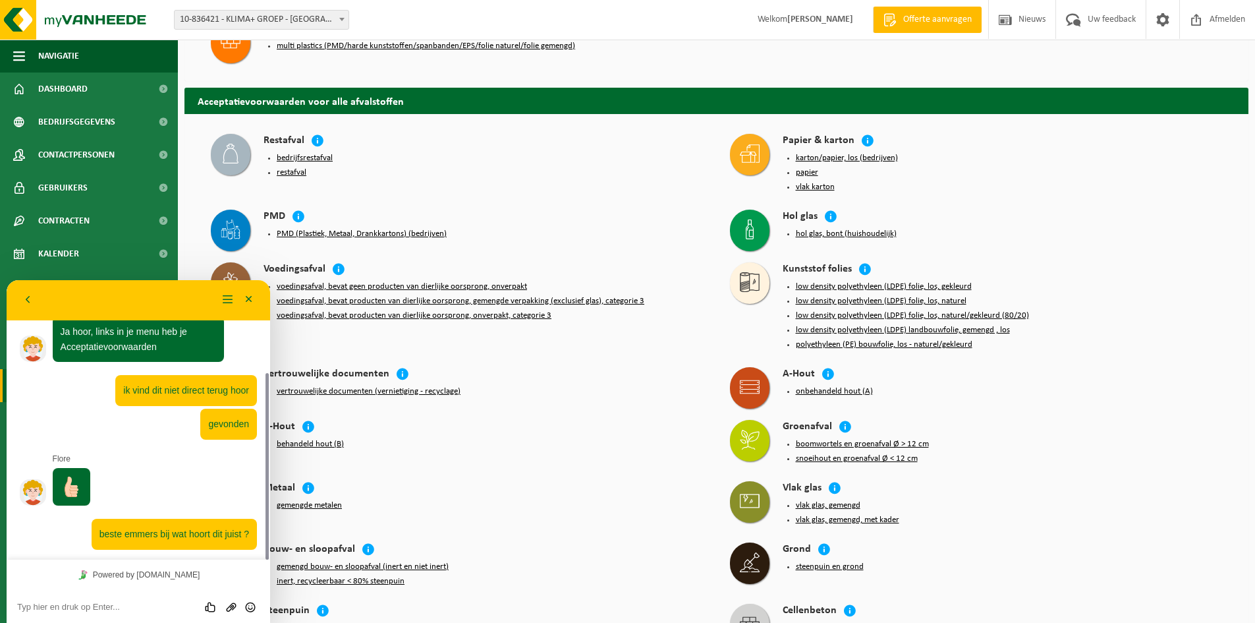
scroll to position [132, 0]
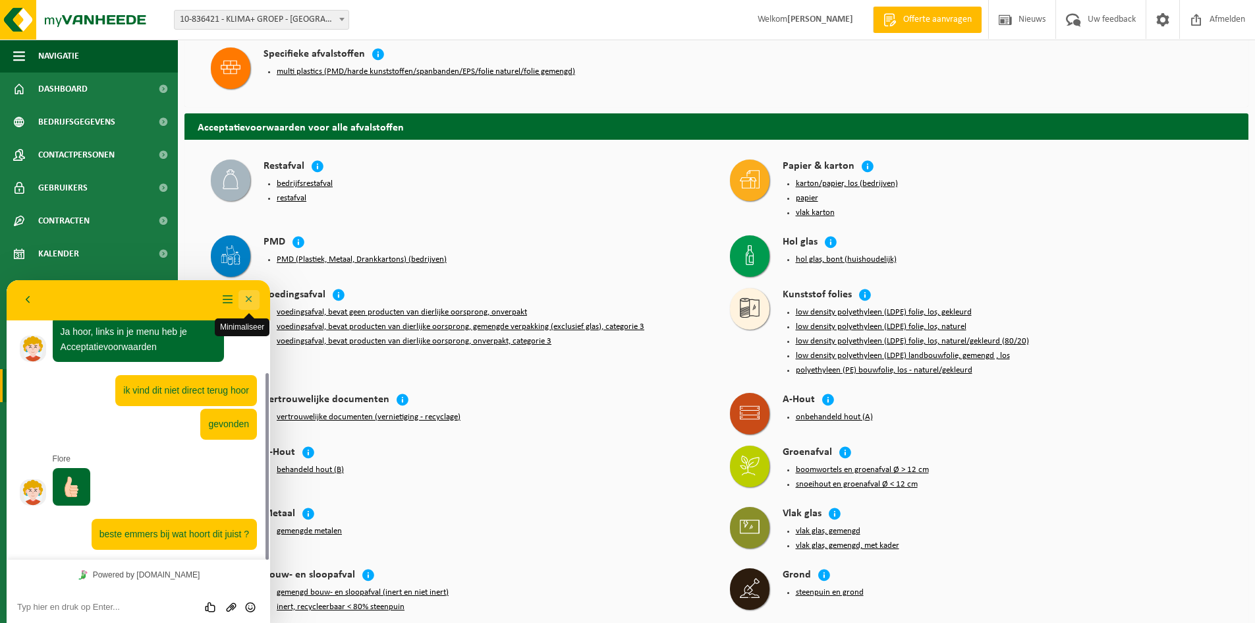
click at [248, 295] on button "Minimaliseer" at bounding box center [249, 300] width 21 height 20
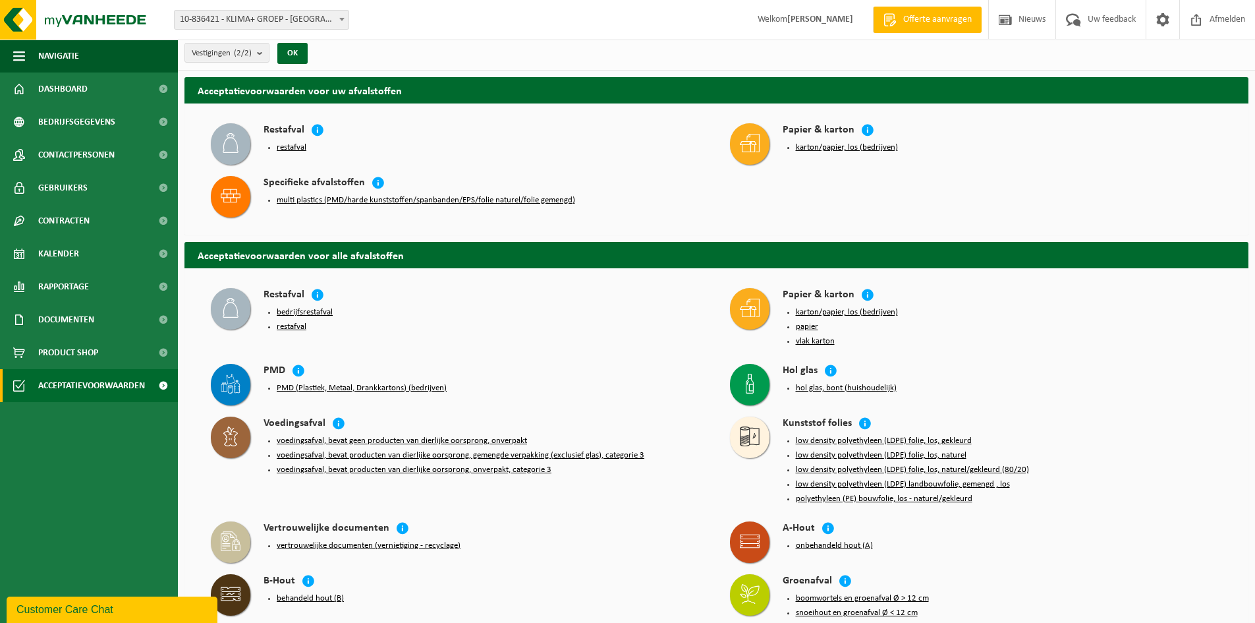
scroll to position [0, 0]
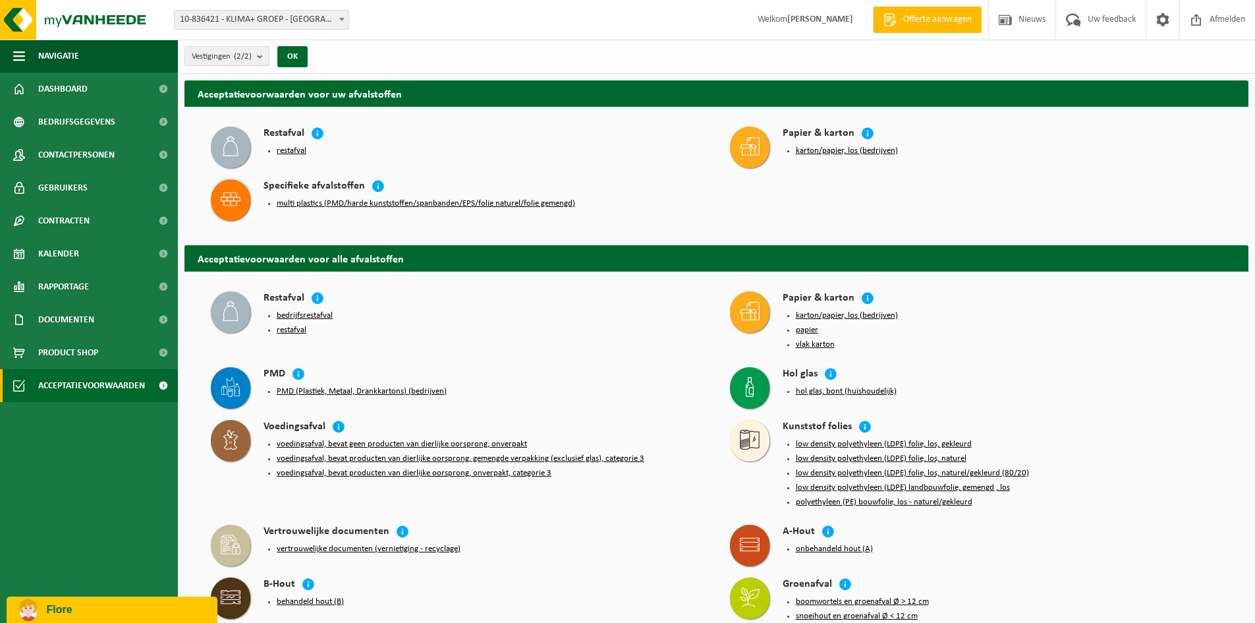
click at [384, 206] on button "multi plastics (PMD/harde kunststoffen/spanbanden/EPS/folie naturel/folie gemen…" at bounding box center [426, 203] width 298 height 11
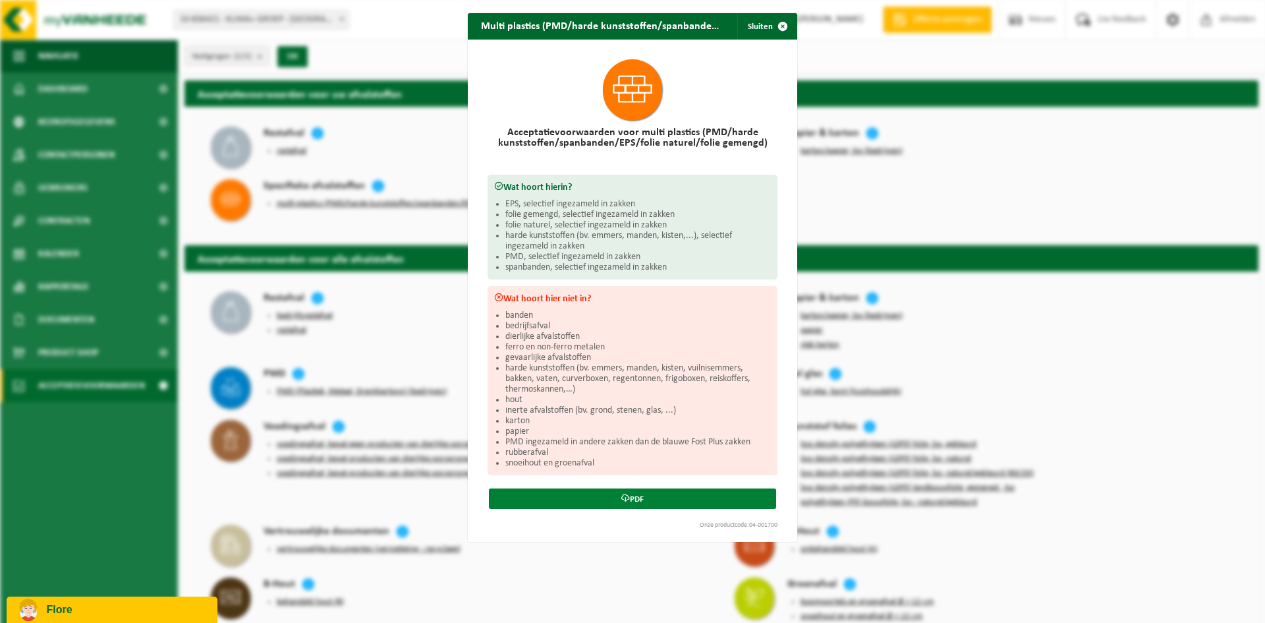
click at [642, 496] on link "PDF" at bounding box center [632, 498] width 287 height 20
click at [775, 24] on span "button" at bounding box center [783, 26] width 26 height 26
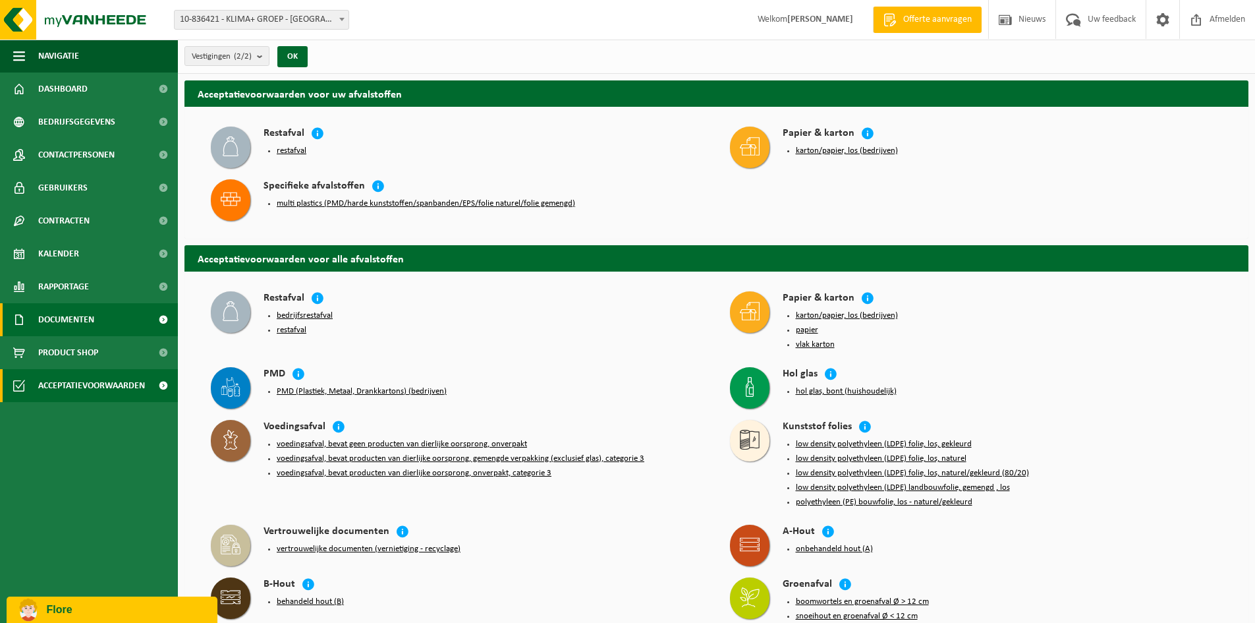
click at [80, 324] on span "Documenten" at bounding box center [66, 319] width 56 height 33
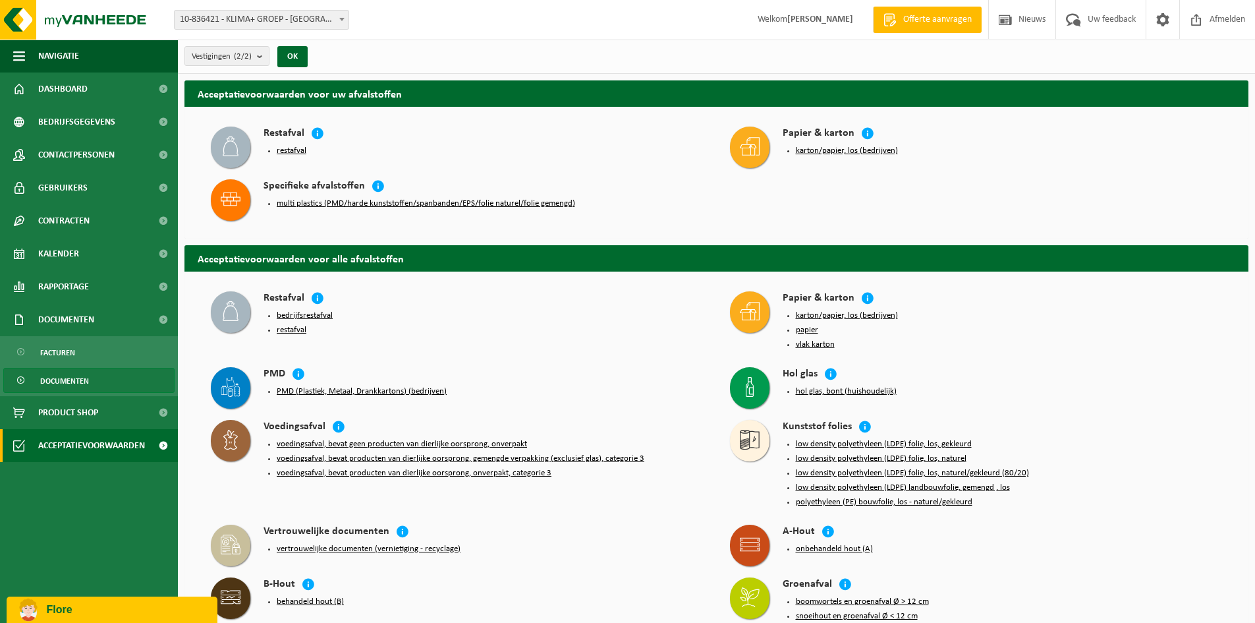
click at [90, 380] on link "Documenten" at bounding box center [88, 380] width 171 height 25
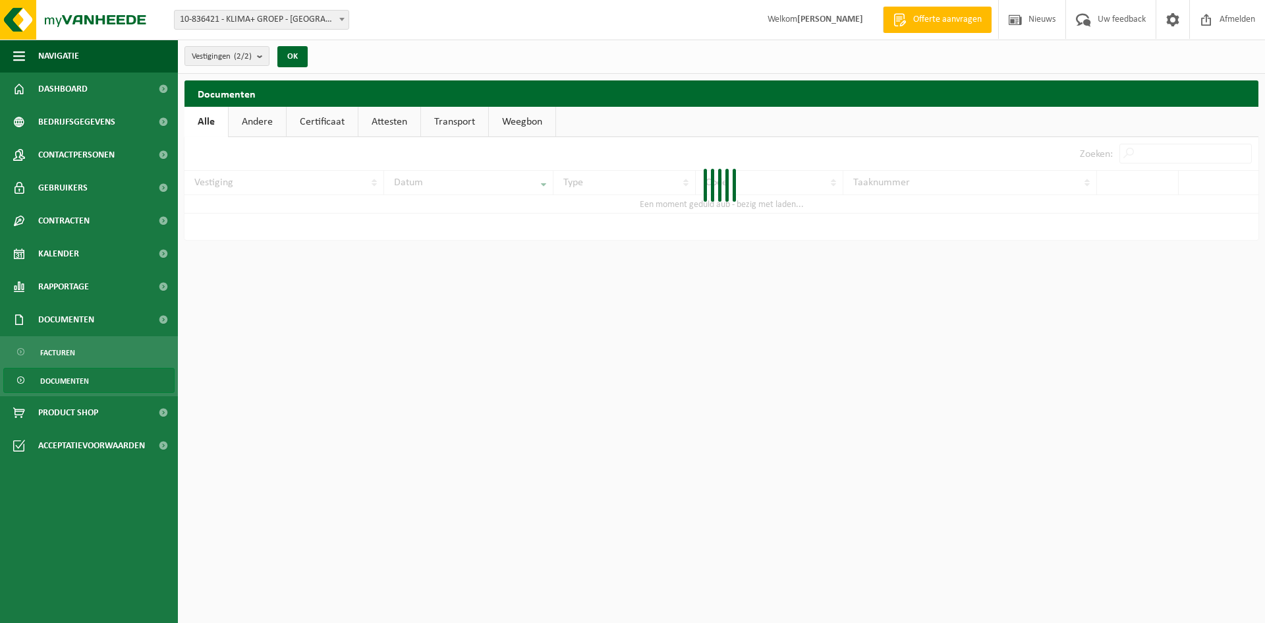
click at [98, 409] on span "Product Shop" at bounding box center [68, 412] width 60 height 33
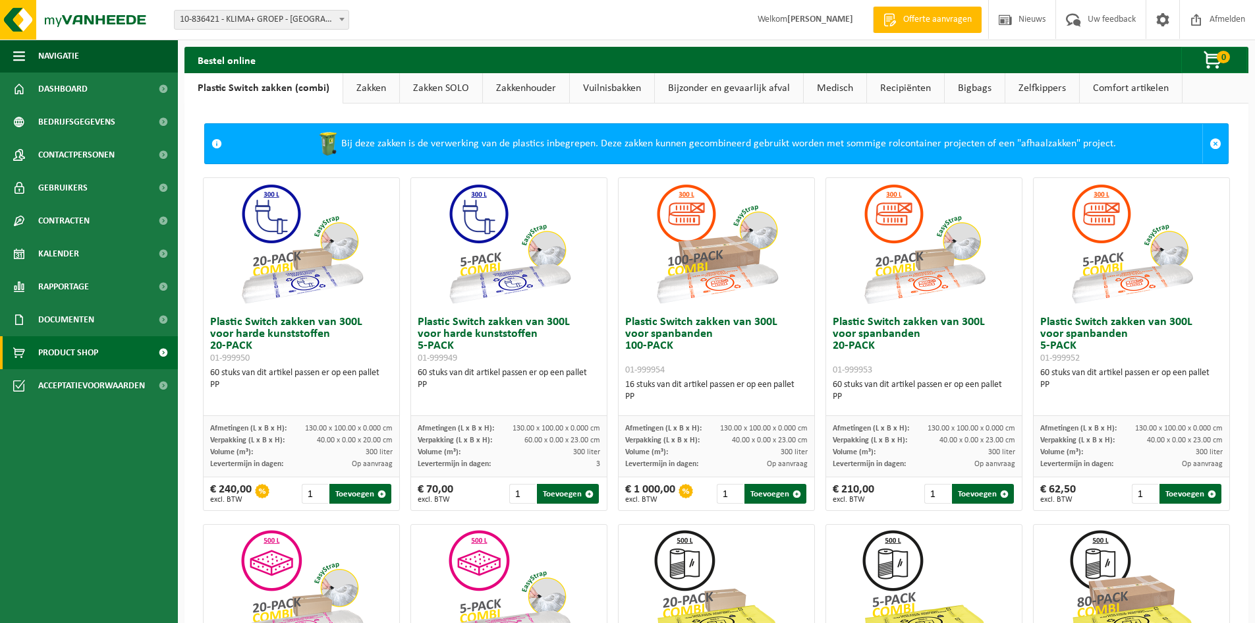
click at [88, 324] on span "Documenten" at bounding box center [66, 319] width 56 height 33
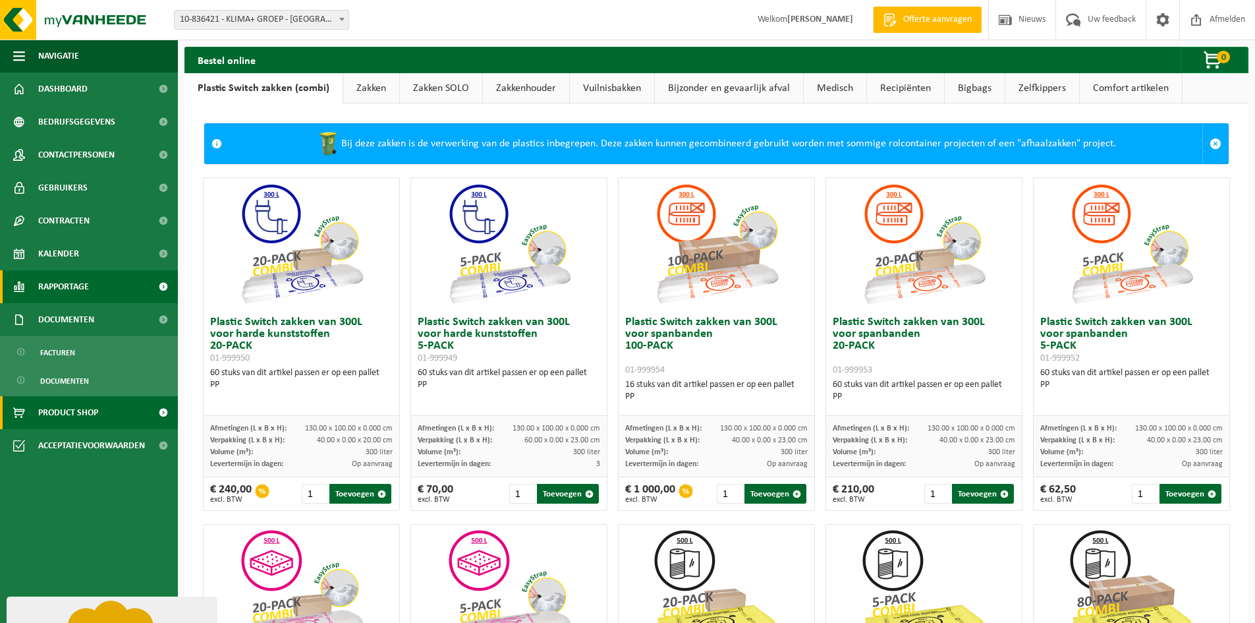
click at [80, 287] on span "Rapportage" at bounding box center [63, 286] width 51 height 33
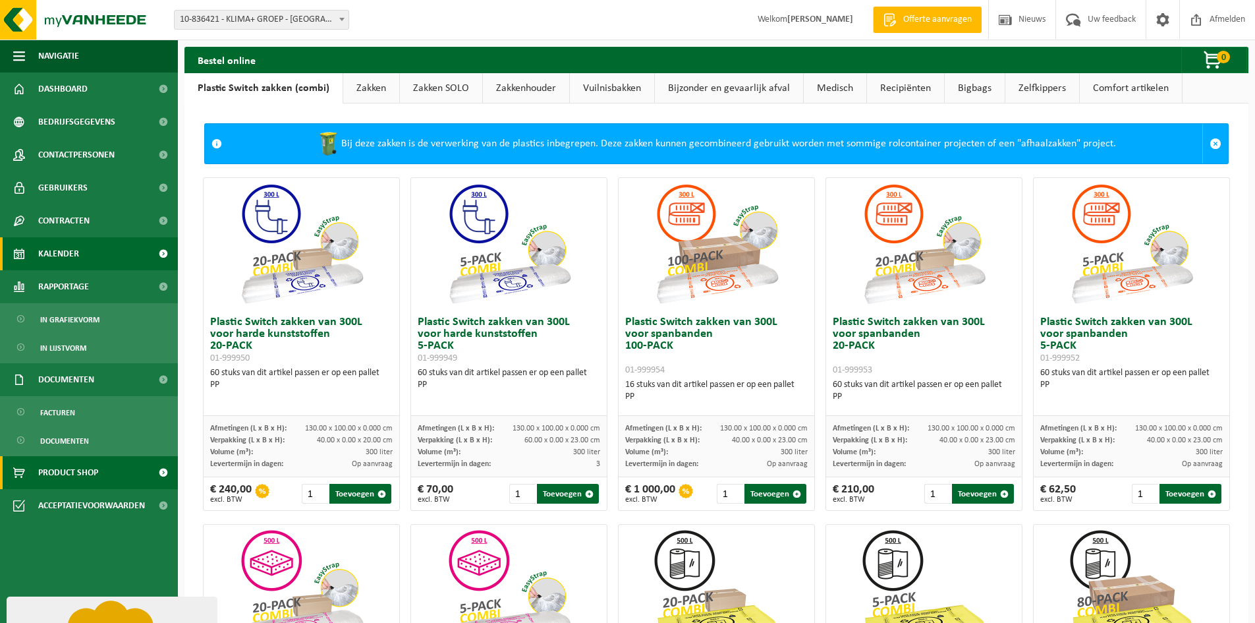
click at [67, 250] on span "Kalender" at bounding box center [58, 253] width 41 height 33
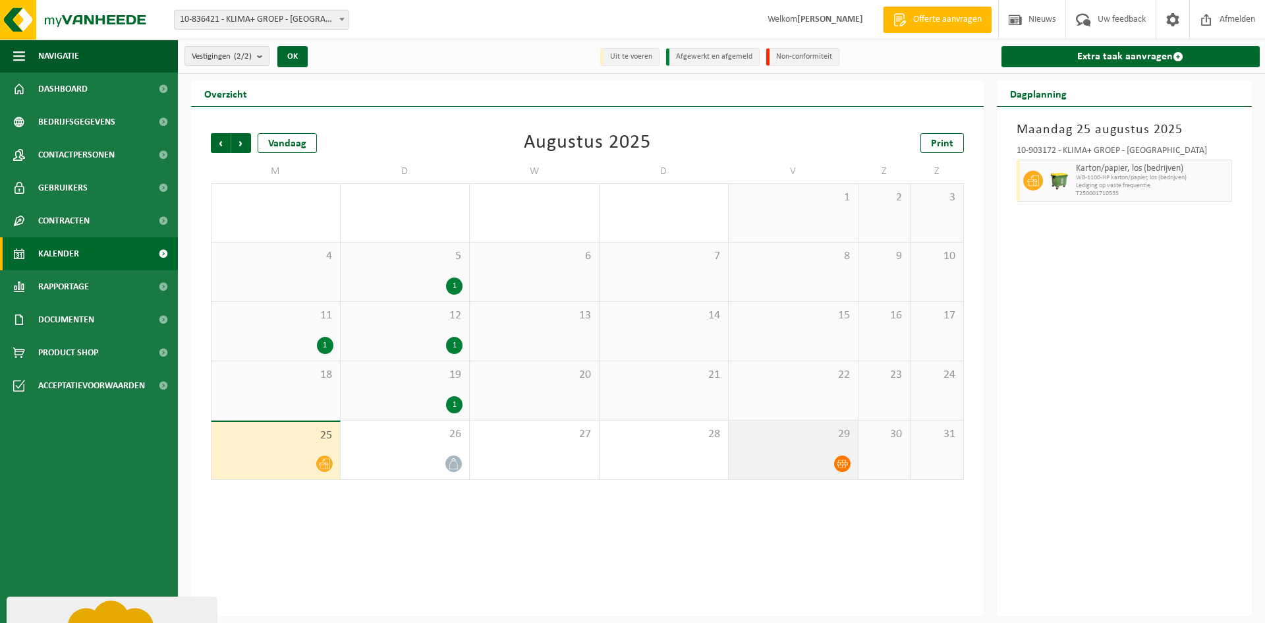
click at [840, 467] on icon at bounding box center [842, 463] width 11 height 11
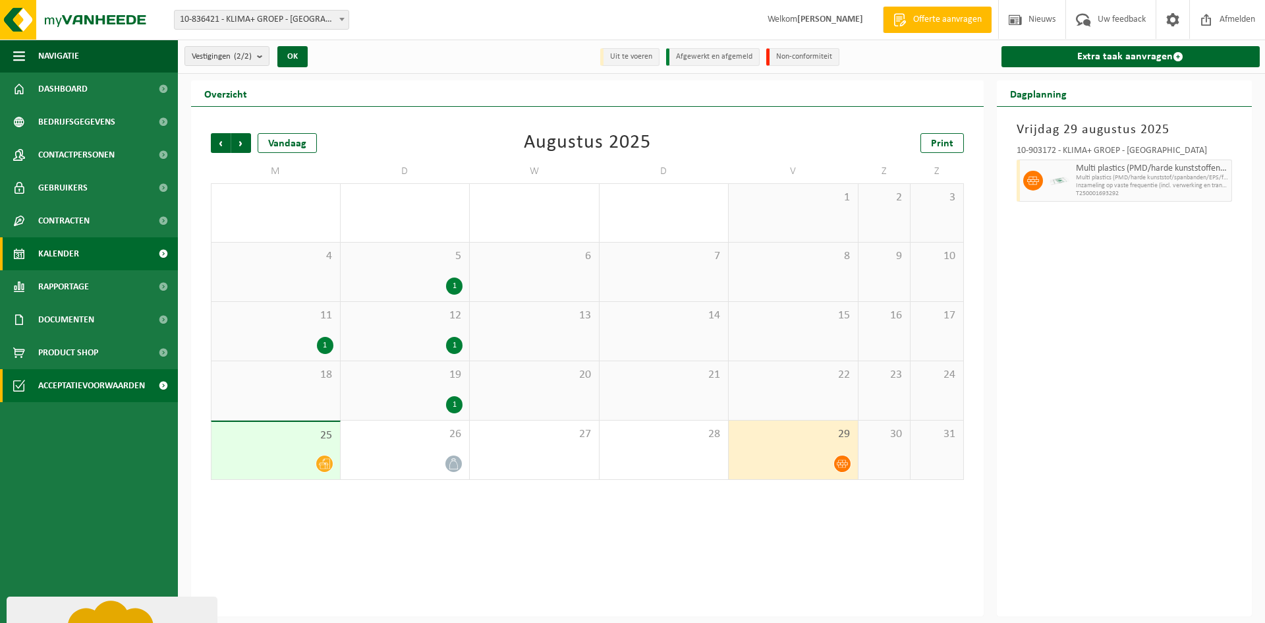
click at [90, 388] on span "Acceptatievoorwaarden" at bounding box center [91, 385] width 107 height 33
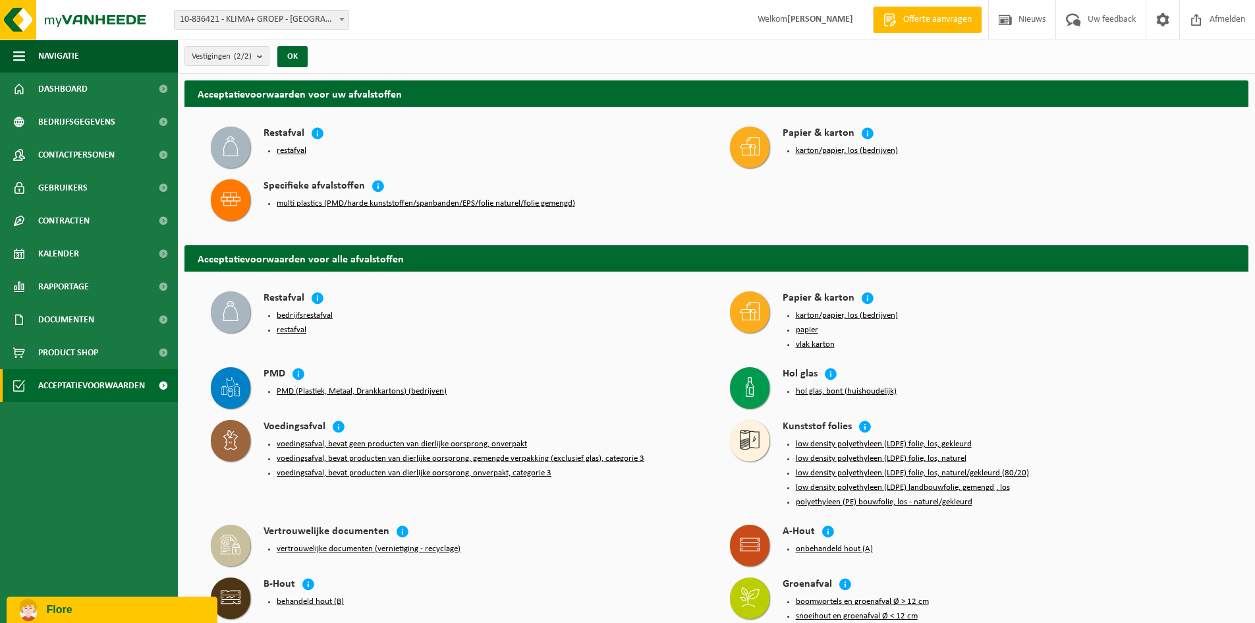
click at [319, 199] on button "multi plastics (PMD/harde kunststoffen/spanbanden/EPS/folie naturel/folie gemen…" at bounding box center [426, 203] width 298 height 11
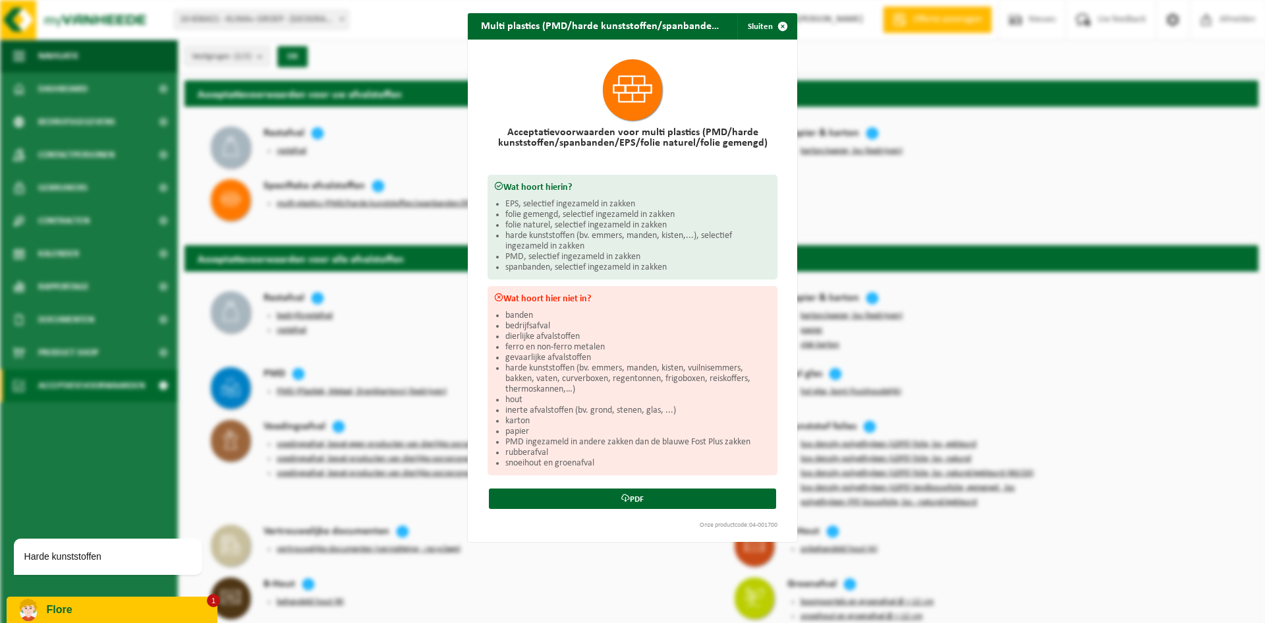
click at [89, 609] on p "Flore" at bounding box center [127, 610] width 161 height 12
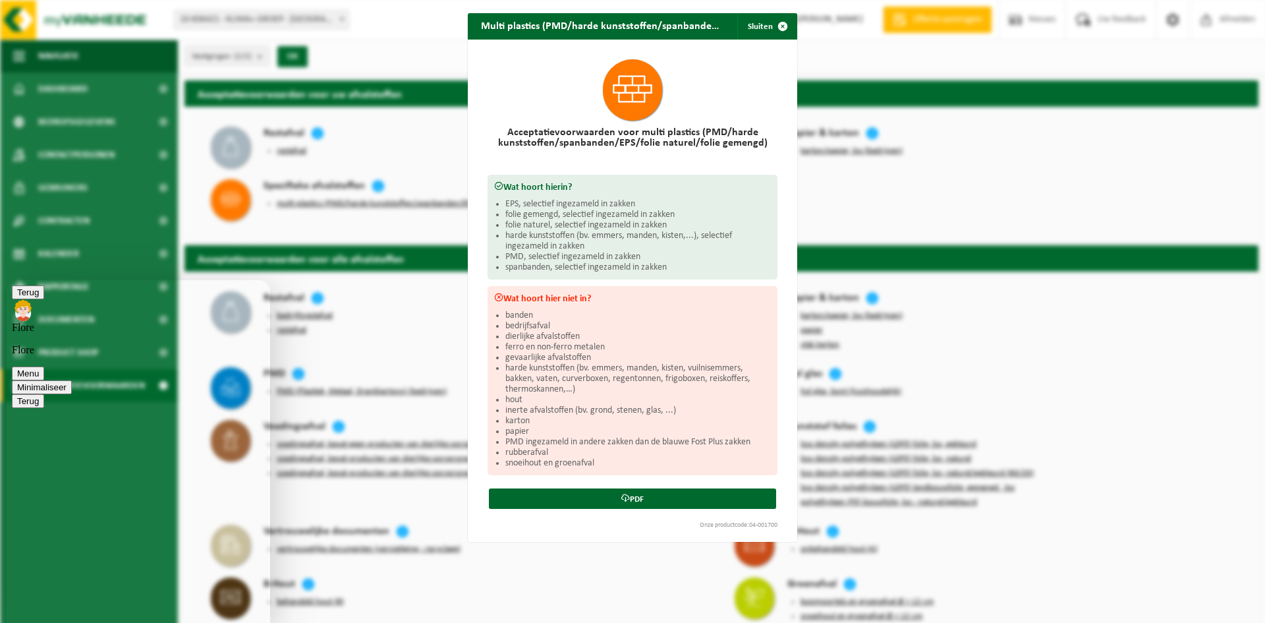
scroll to position [198, 0]
click at [7, 280] on textarea at bounding box center [7, 280] width 0 height 0
type textarea "moet dit dan in de gele of de witte zakken ?"
type textarea "ook al zijn het gekleurde emmers ?"
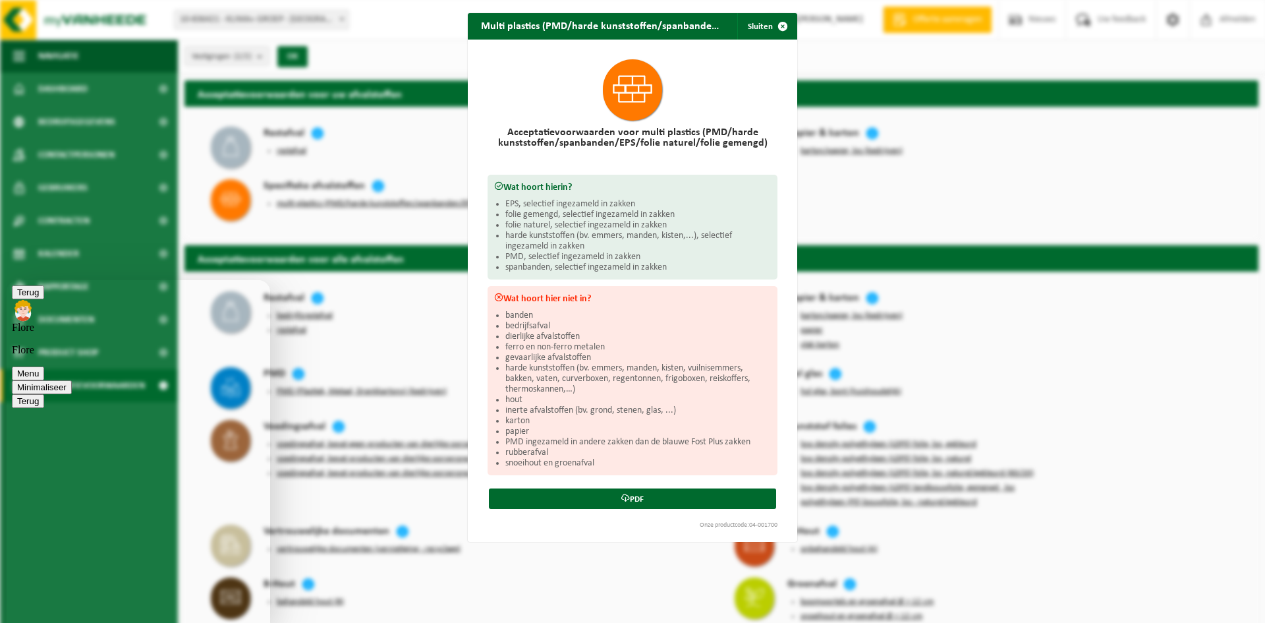
scroll to position [466, 0]
type textarea "want wij hebben veel emmers van [PERSON_NAME] en die zijn paars"
click at [7, 280] on textarea at bounding box center [7, 280] width 0 height 0
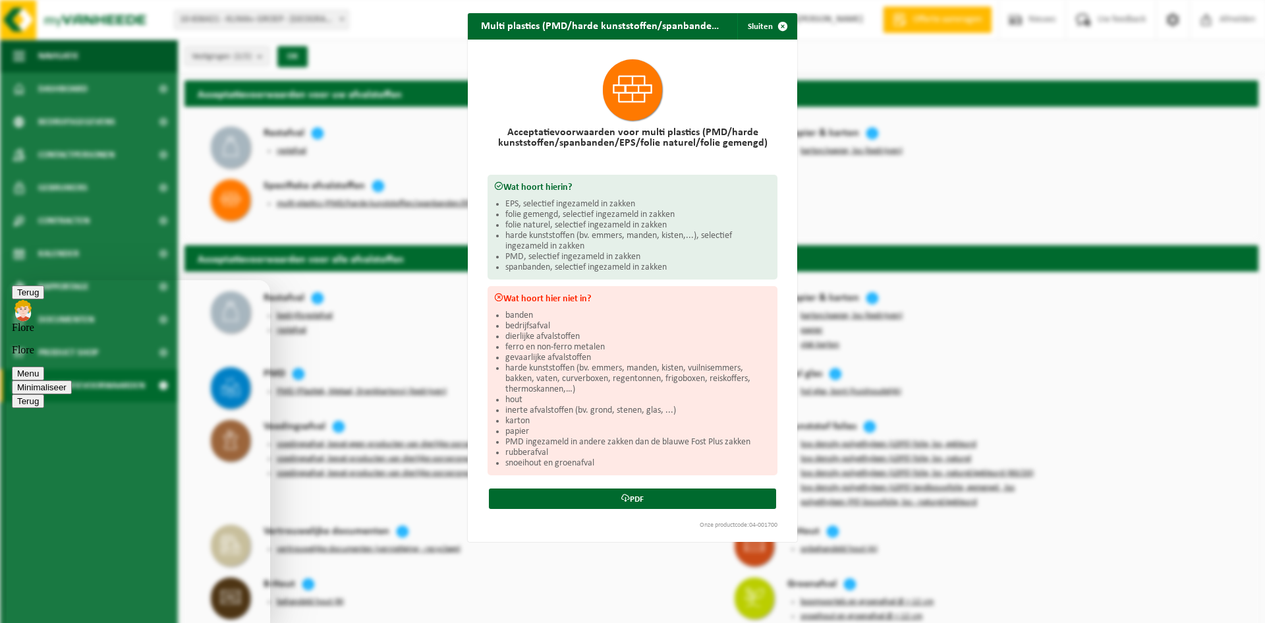
click at [72, 380] on button "Minimaliseer" at bounding box center [42, 387] width 60 height 14
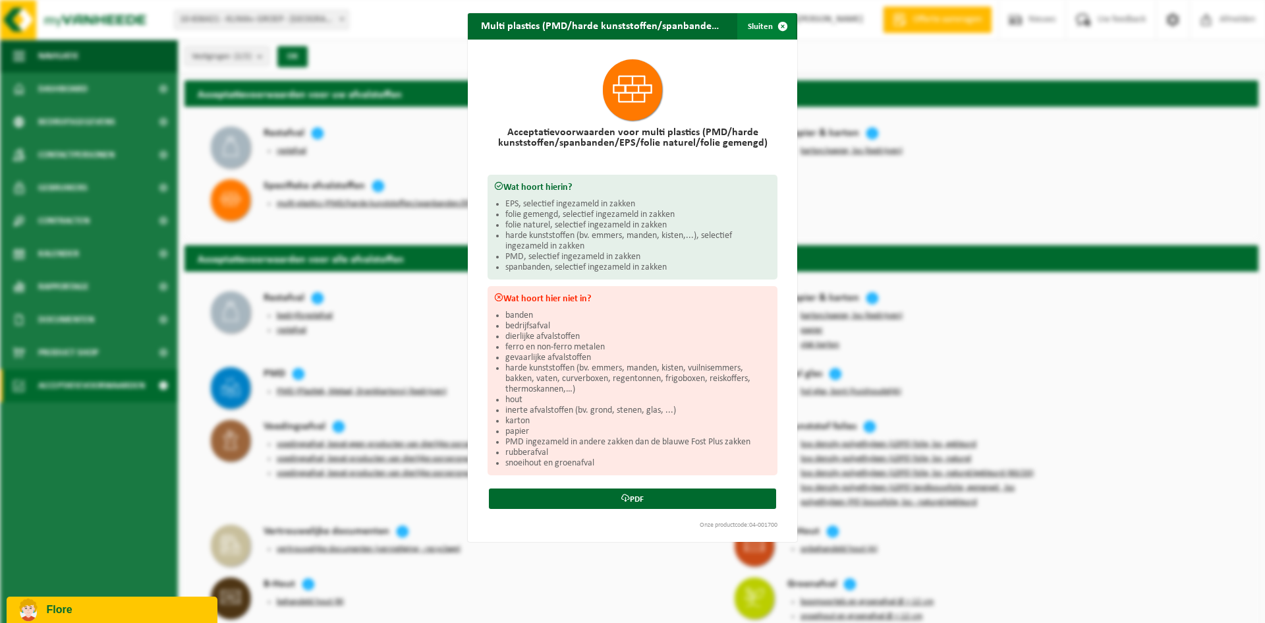
click at [778, 21] on span "button" at bounding box center [783, 26] width 26 height 26
